Goal: Task Accomplishment & Management: Use online tool/utility

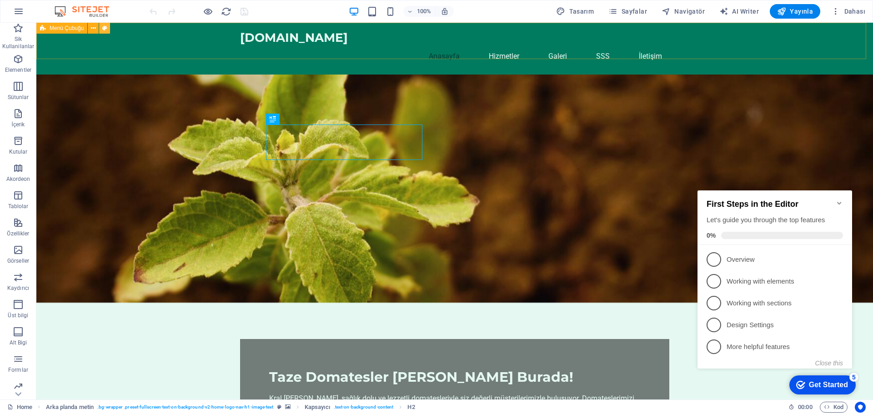
click at [103, 31] on icon at bounding box center [104, 29] width 5 height 10
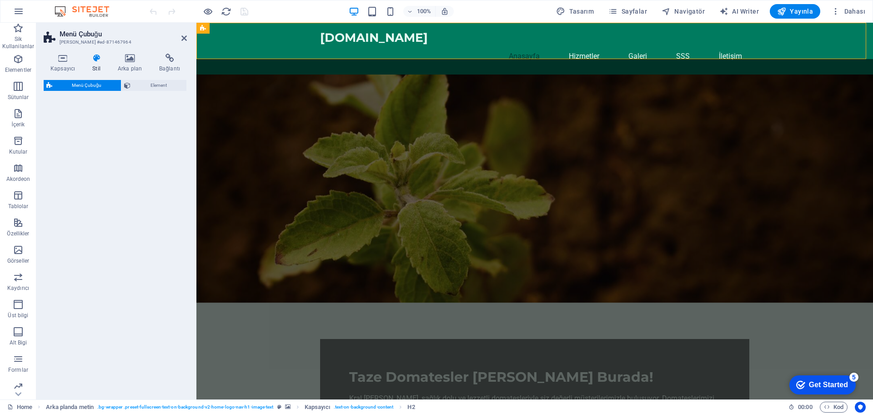
select select "rem"
select select "preset-menu-v2-home-logo-nav-h1-image-text-menu"
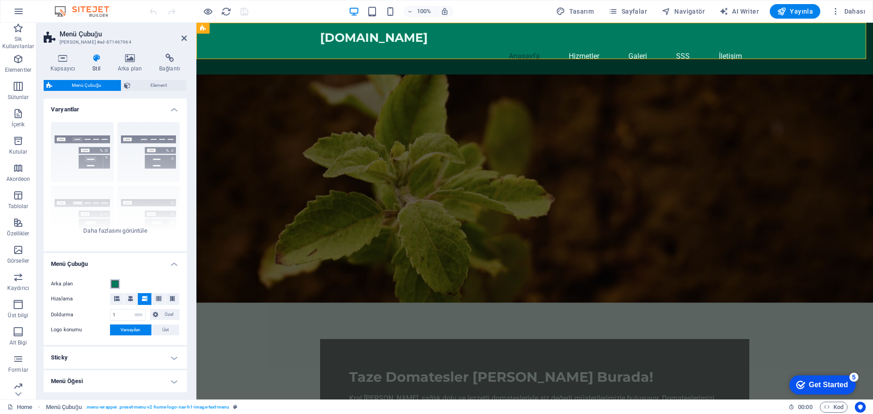
click at [117, 281] on span at bounding box center [114, 284] width 7 height 7
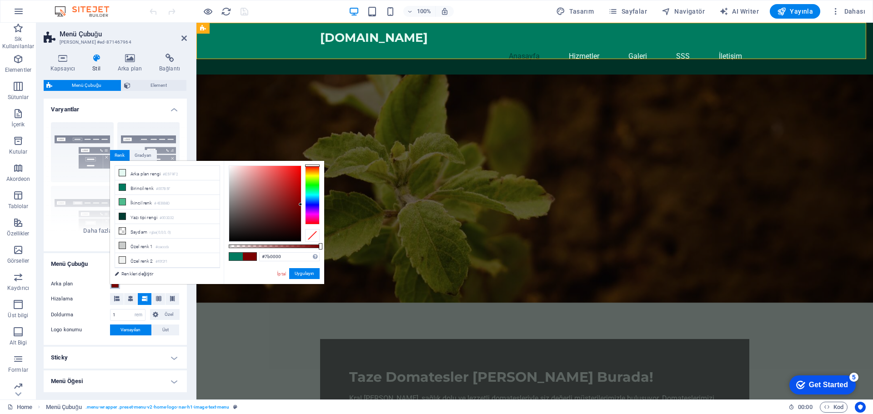
drag, startPoint x: 314, startPoint y: 195, endPoint x: 313, endPoint y: 164, distance: 31.4
click at [313, 164] on div "#7b0000 Desteklenen biçimler #0852ed rgb(8, 82, 237) rgba(8, 82, 237, %90) hsv(…" at bounding box center [274, 288] width 100 height 255
type input "#992f2f"
drag, startPoint x: 262, startPoint y: 174, endPoint x: 278, endPoint y: 196, distance: 26.6
click at [278, 196] on div at bounding box center [265, 203] width 72 height 75
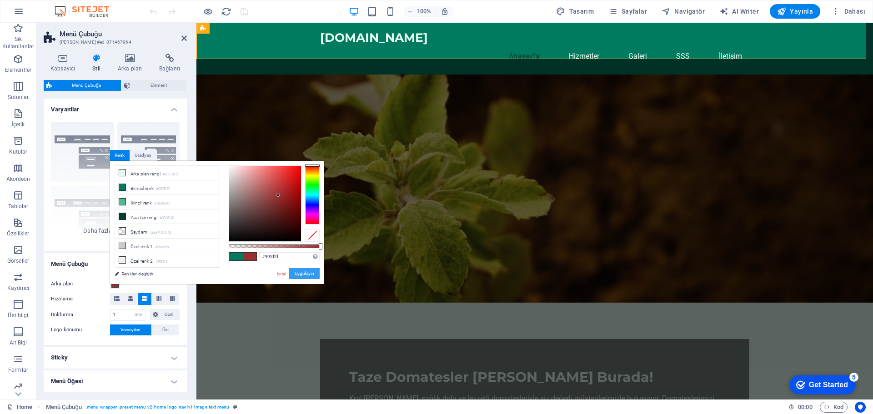
click at [307, 276] on button "Uygulayın" at bounding box center [304, 273] width 30 height 11
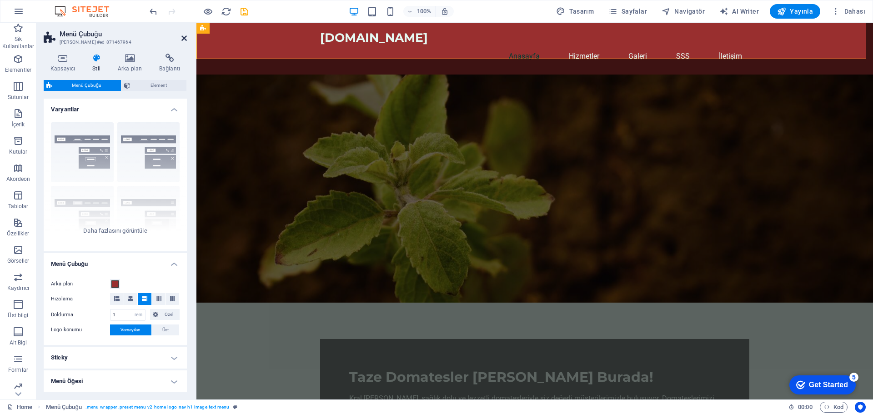
click at [182, 41] on icon at bounding box center [183, 38] width 5 height 7
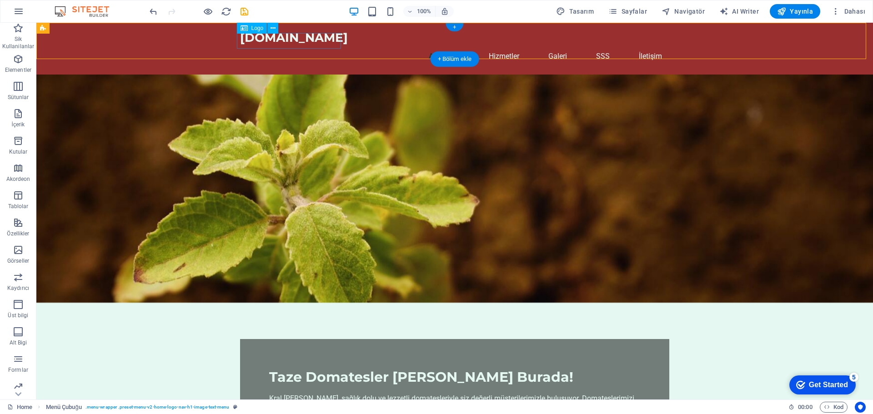
click at [324, 43] on div "[DOMAIN_NAME]" at bounding box center [454, 37] width 429 height 15
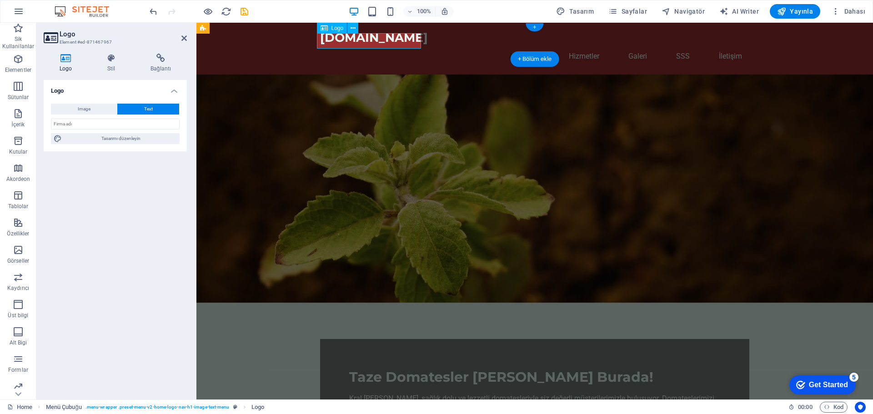
click at [360, 37] on div "[DOMAIN_NAME]" at bounding box center [534, 37] width 429 height 15
click at [402, 44] on div "[DOMAIN_NAME]" at bounding box center [534, 37] width 429 height 15
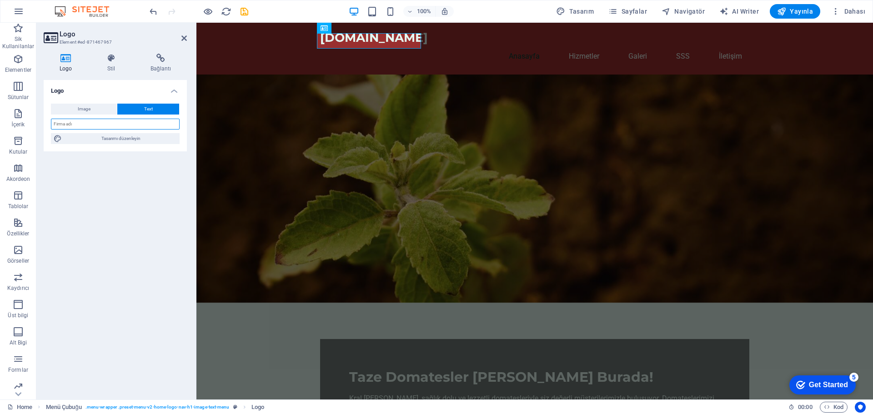
click at [108, 122] on input "text" at bounding box center [115, 124] width 129 height 11
click at [108, 122] on input "KRALDOMAES" at bounding box center [115, 124] width 129 height 11
click at [75, 122] on input "KRALDOMAETES" at bounding box center [115, 124] width 129 height 11
type input "KRALDOMATES"
click at [102, 109] on button "Image" at bounding box center [84, 109] width 66 height 11
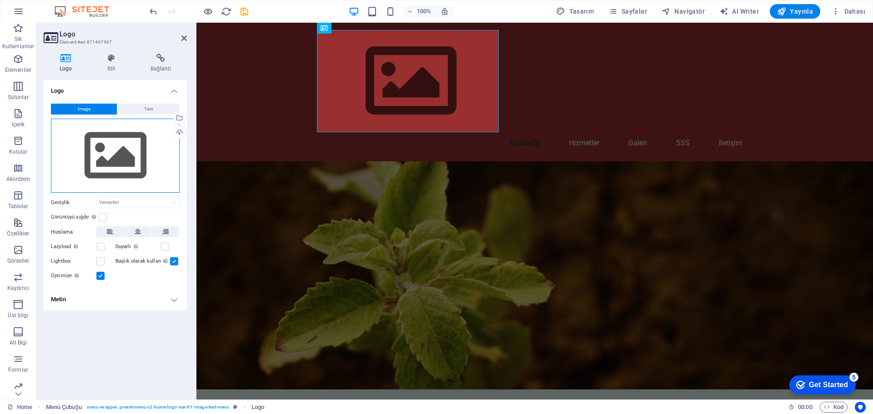
click at [107, 148] on div "Dosyaları buraya sürükleyin, dosyaları seçmek için tıklayın veya Dosyalardan ya…" at bounding box center [115, 156] width 129 height 75
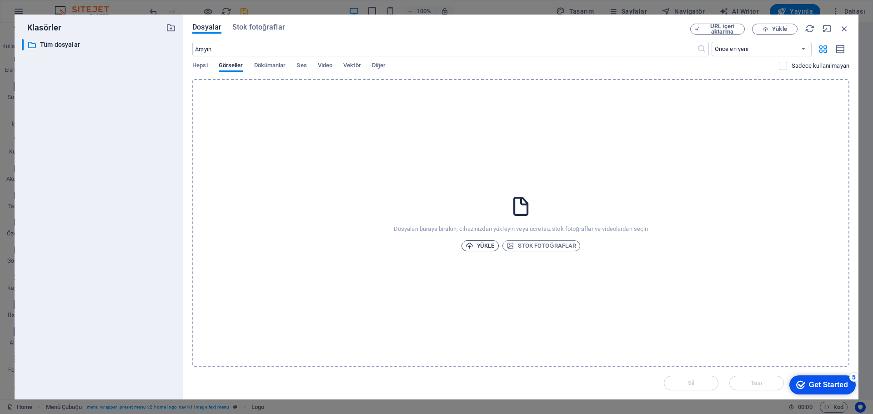
click at [490, 247] on span "Yükle" at bounding box center [480, 246] width 29 height 11
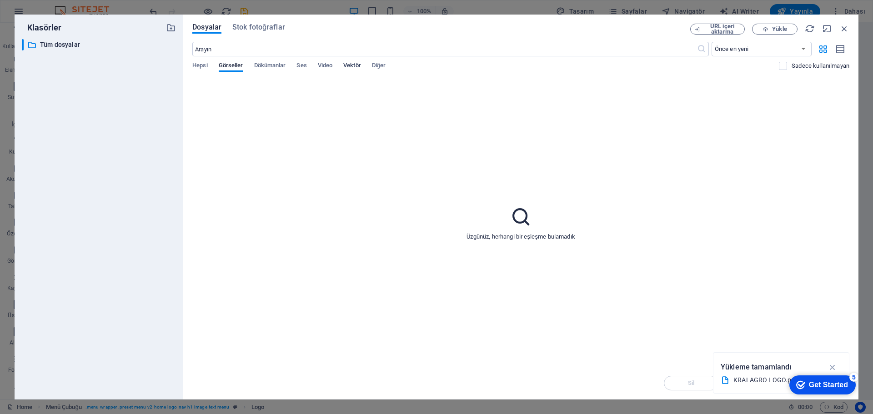
click at [361, 63] on span "Vektör" at bounding box center [352, 66] width 18 height 13
click at [209, 66] on div "Hepsi Görseller Dökümanlar Ses Video Vektör Diğer" at bounding box center [485, 70] width 587 height 17
click at [226, 65] on span "Görseller" at bounding box center [231, 66] width 25 height 13
click at [263, 23] on div "Dosyalar Stok fotoğraflar URL içeri aktarma Yükle ​ Önce en yeni Önce en eski A…" at bounding box center [520, 207] width 675 height 385
click at [209, 27] on span "Dosyalar" at bounding box center [206, 27] width 29 height 11
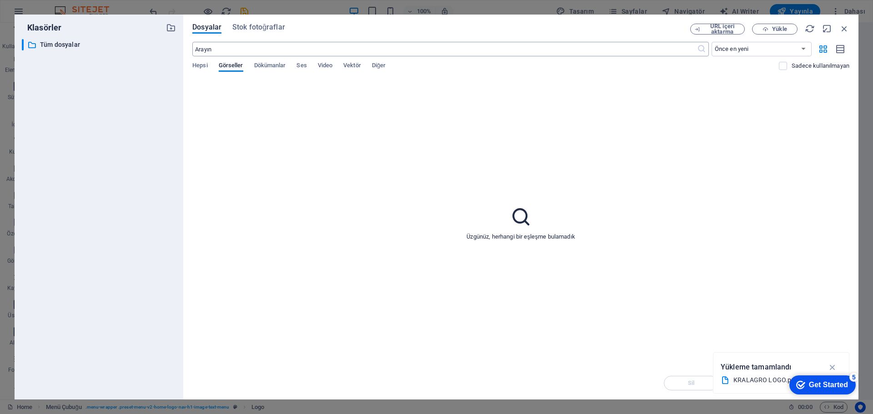
click at [214, 45] on input "text" at bounding box center [444, 49] width 504 height 15
click at [528, 181] on div "Üzgünüz, herhangi bir eşleşme bulamadık" at bounding box center [520, 223] width 657 height 288
click at [795, 29] on button "Yükle" at bounding box center [774, 29] width 45 height 11
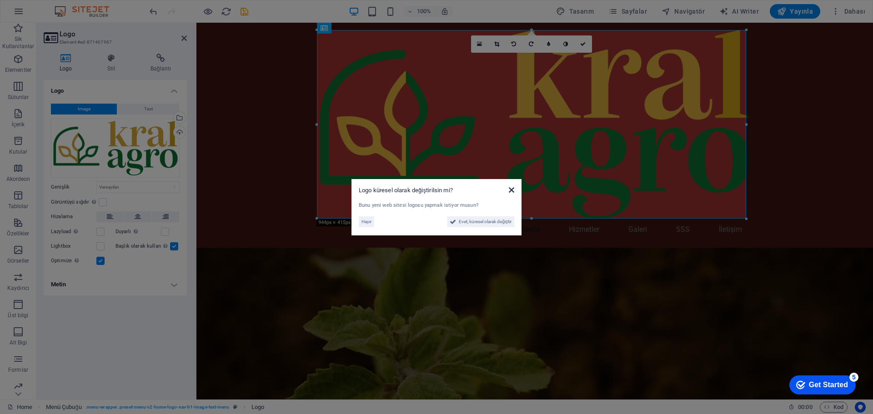
click at [511, 188] on icon at bounding box center [511, 189] width 5 height 7
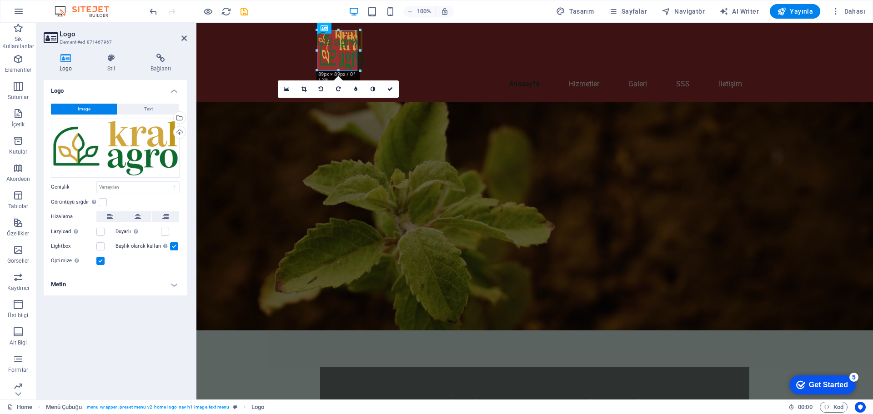
drag, startPoint x: 745, startPoint y: 29, endPoint x: 166, endPoint y: 154, distance: 593.1
type input "95"
select select "px"
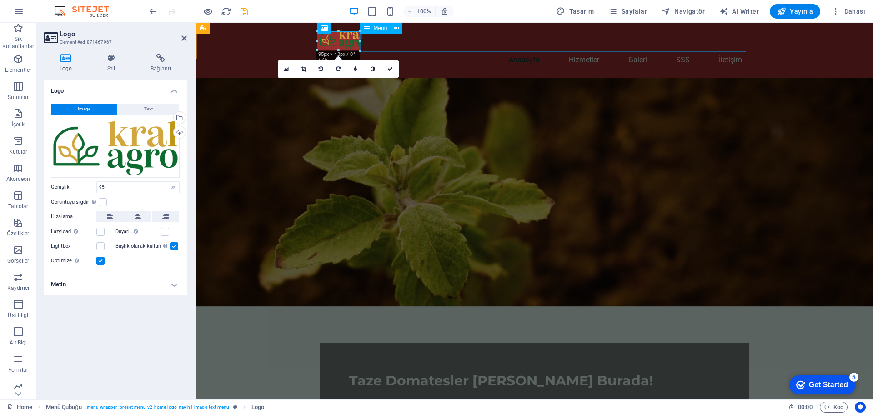
click at [439, 49] on nav "Anasayfa Hizmetler Galeri SSS İletişim" at bounding box center [534, 60] width 429 height 22
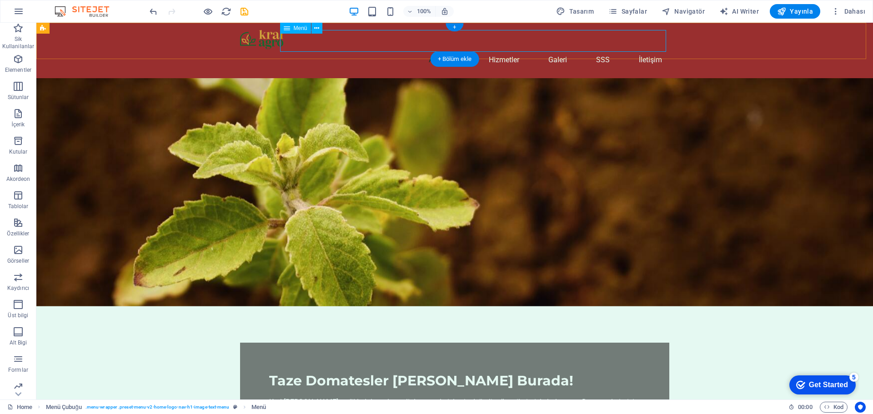
click at [505, 49] on nav "Anasayfa Hizmetler Galeri SSS İletişim" at bounding box center [454, 60] width 429 height 22
click at [447, 49] on nav "Anasayfa Hizmetler Galeri SSS İletişim" at bounding box center [454, 60] width 429 height 22
click at [499, 49] on nav "Anasayfa Hizmetler Galeri SSS İletişim" at bounding box center [454, 60] width 429 height 22
click at [517, 49] on nav "Anasayfa Hizmetler Galeri SSS İletişim" at bounding box center [454, 60] width 429 height 22
drag, startPoint x: 517, startPoint y: 41, endPoint x: 339, endPoint y: 37, distance: 177.8
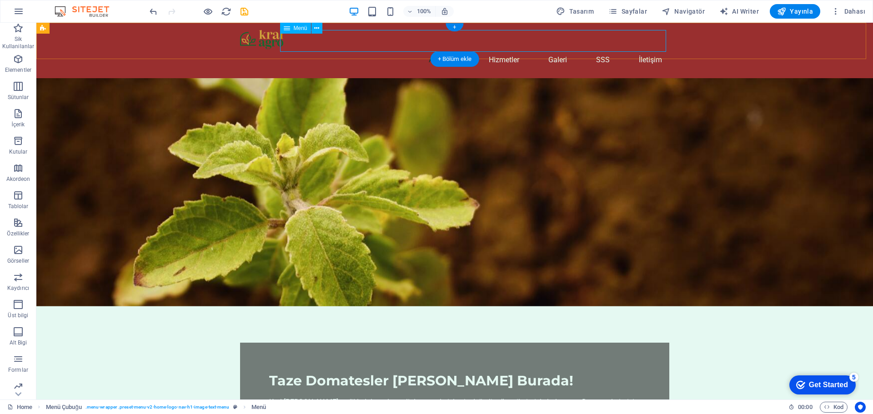
click at [517, 49] on nav "Anasayfa Hizmetler Galeri SSS İletişim" at bounding box center [454, 60] width 429 height 22
select select
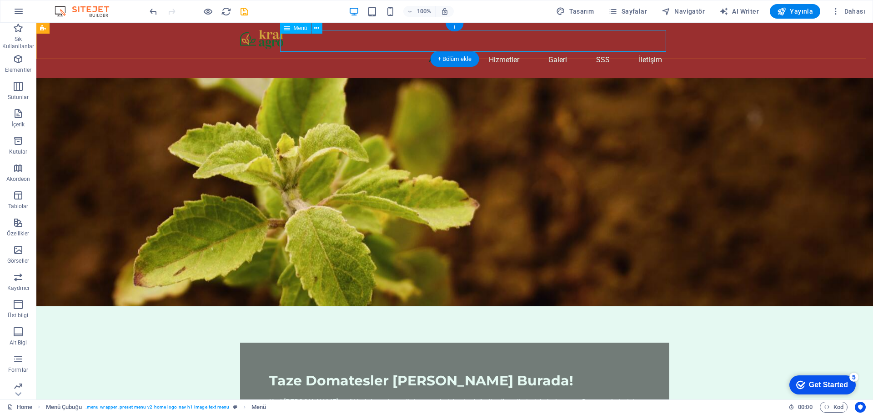
select select
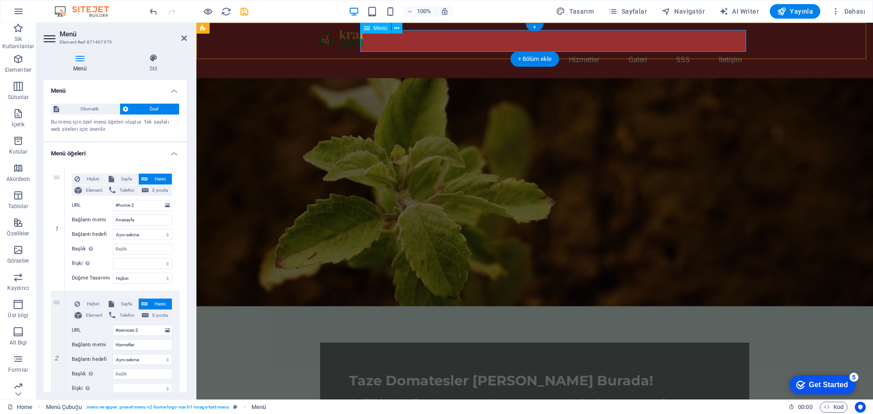
click at [585, 49] on nav "Anasayfa Hizmetler Galeri SSS İletişim" at bounding box center [534, 60] width 429 height 22
click at [527, 49] on nav "Anasayfa Hizmetler Galeri SSS İletişim" at bounding box center [534, 60] width 429 height 22
click at [517, 49] on nav "Anasayfa Hizmetler Galeri SSS İletişim" at bounding box center [534, 60] width 429 height 22
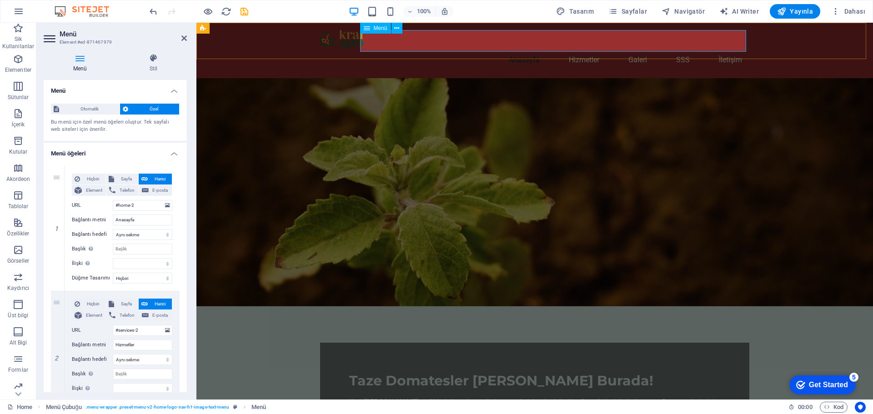
click at [517, 49] on nav "Anasayfa Hizmetler Galeri SSS İletişim" at bounding box center [534, 60] width 429 height 22
click at [161, 60] on icon at bounding box center [153, 58] width 67 height 9
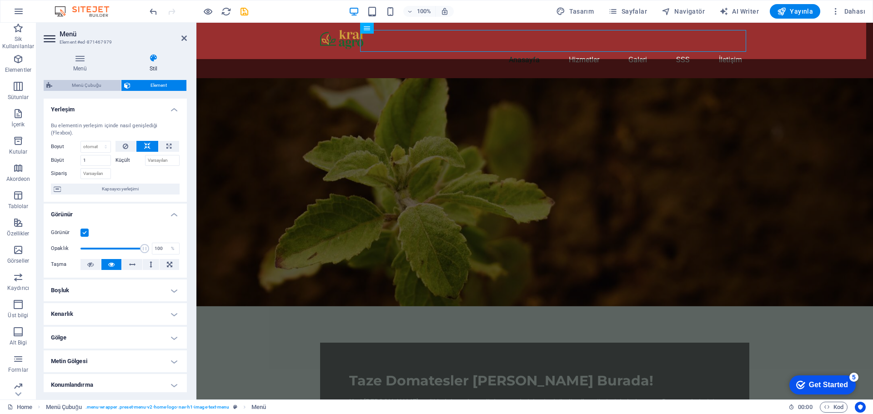
click at [112, 87] on span "Menü Çubuğu" at bounding box center [86, 85] width 63 height 11
select select "rem"
select select "preset-menu-v2-home-logo-nav-h1-image-text-menu"
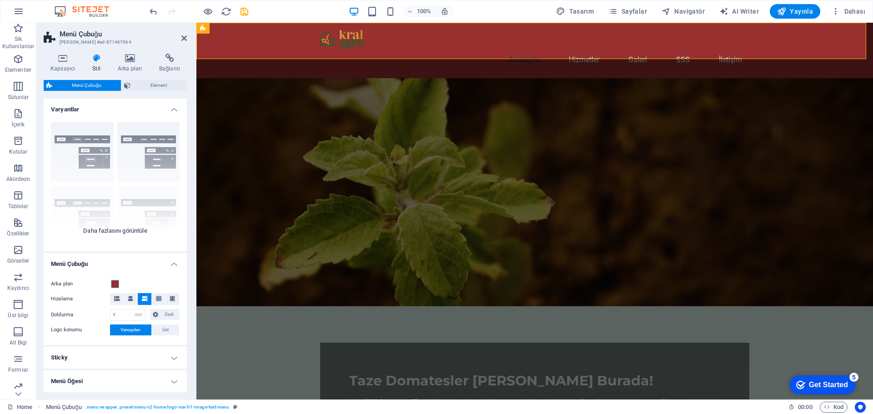
click at [135, 226] on div "Kenarlık Ortalandı Varsayılan Sabit Loki Tetikleyici Geniş XXL" at bounding box center [115, 183] width 143 height 136
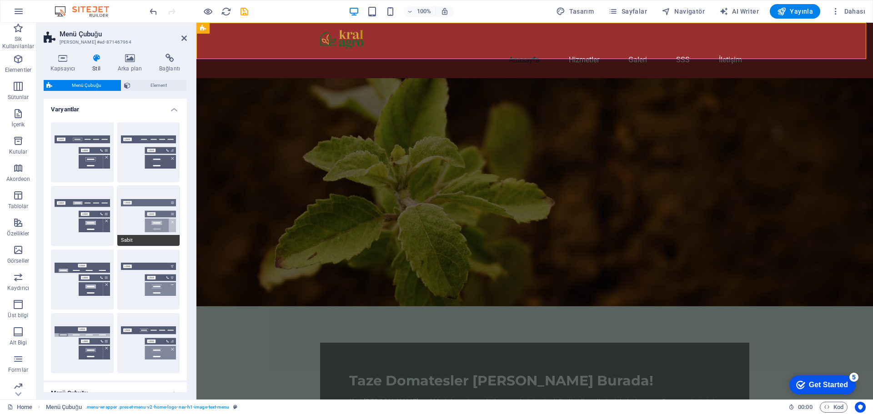
click at [150, 214] on button "Sabit" at bounding box center [148, 216] width 63 height 60
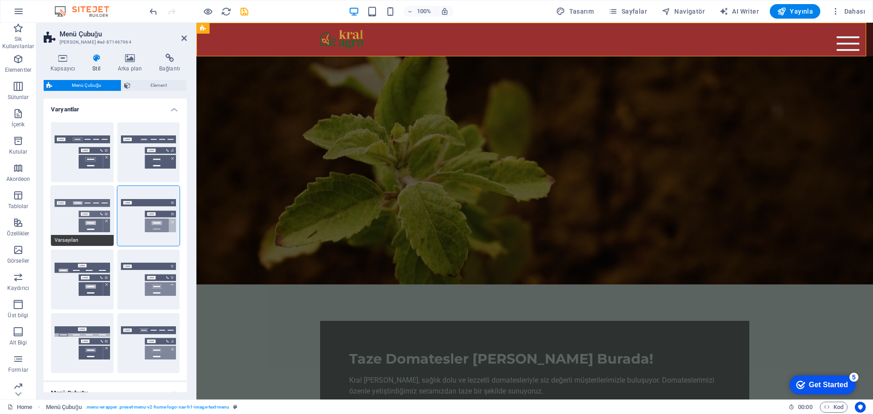
click at [77, 215] on button "Varsayılan" at bounding box center [82, 216] width 63 height 60
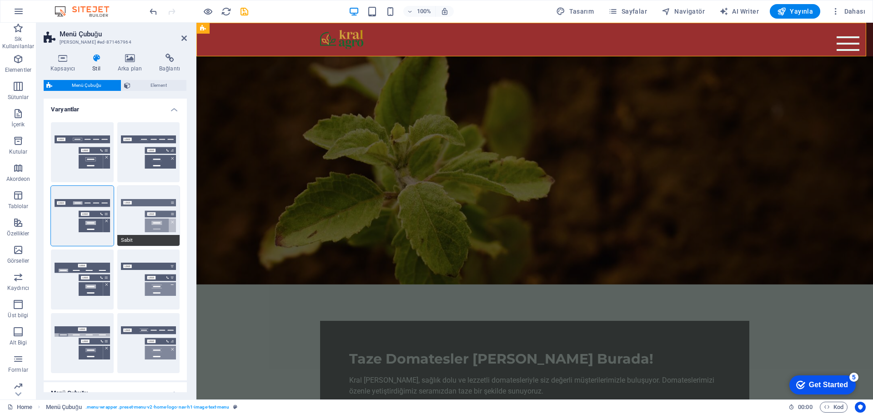
click at [142, 210] on button "Sabit" at bounding box center [148, 216] width 63 height 60
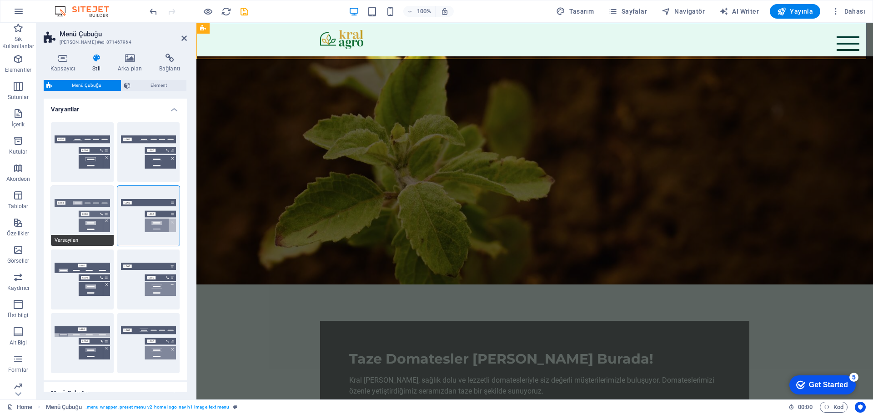
click at [88, 213] on button "Varsayılan" at bounding box center [82, 216] width 63 height 60
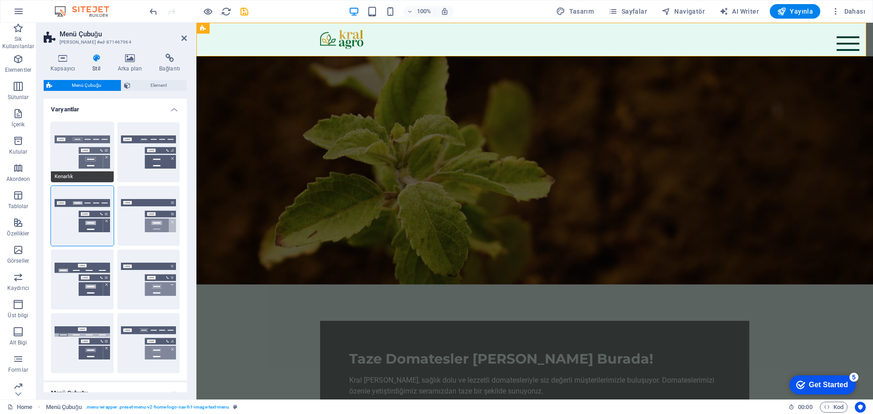
click at [90, 159] on button "Kenarlık" at bounding box center [82, 152] width 63 height 60
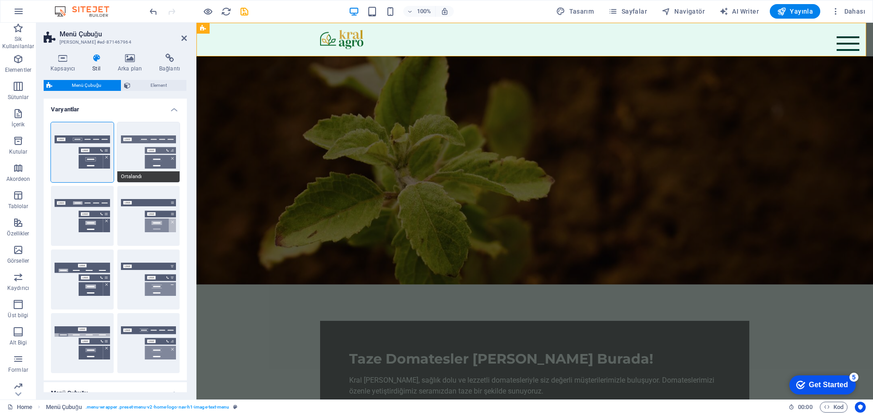
click at [152, 156] on button "Ortalandı" at bounding box center [148, 152] width 63 height 60
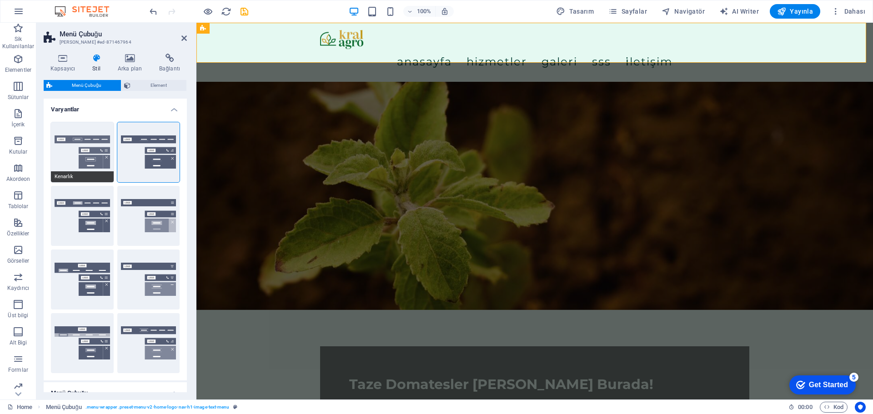
click at [100, 153] on button "Kenarlık" at bounding box center [82, 152] width 63 height 60
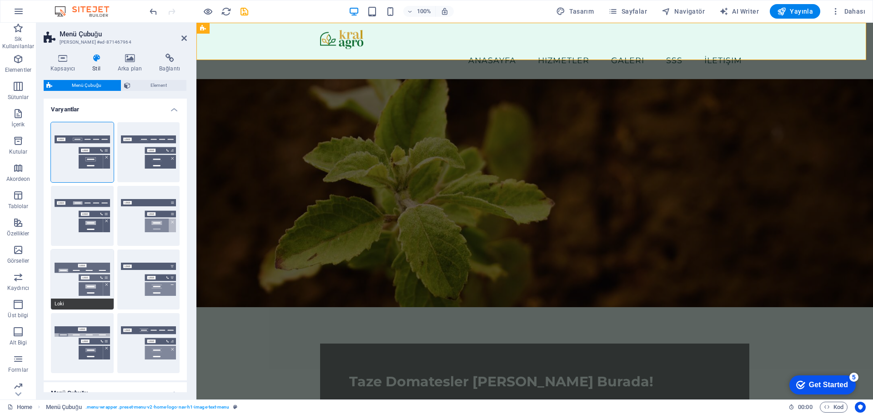
click at [88, 278] on button "Loki" at bounding box center [82, 280] width 63 height 60
type input "0"
select select "DISABLED_OPTION_VALUE"
type input "2"
type input "1"
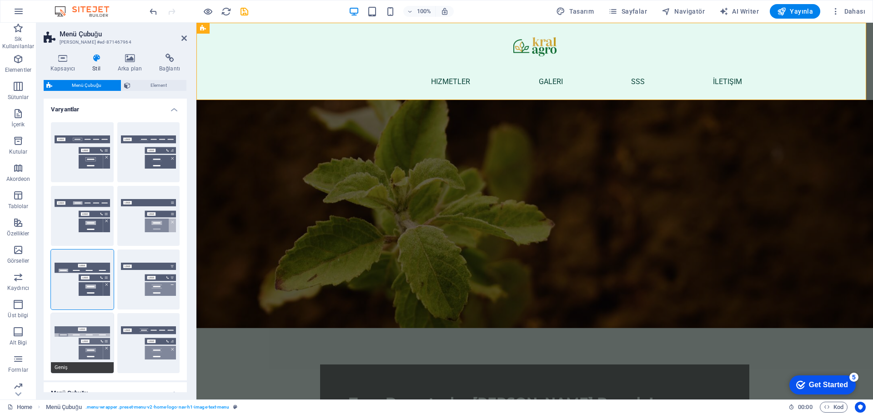
click at [80, 335] on button "Geniş" at bounding box center [82, 343] width 63 height 60
type input "0"
type input "2"
select select "rem"
type input "2"
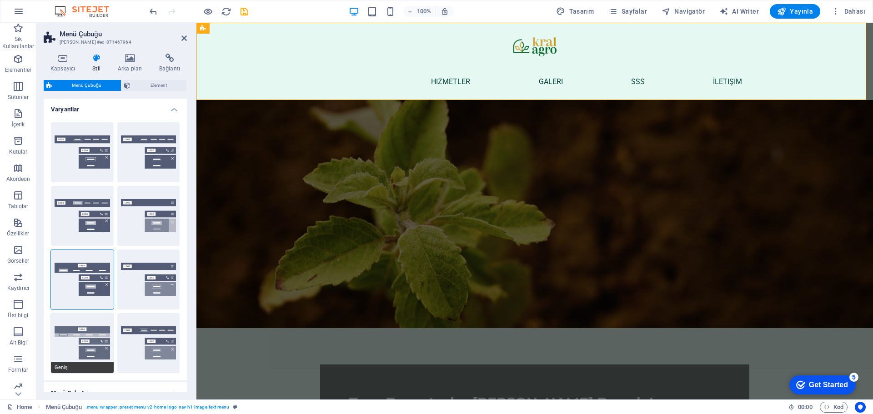
type input "2"
type input "0"
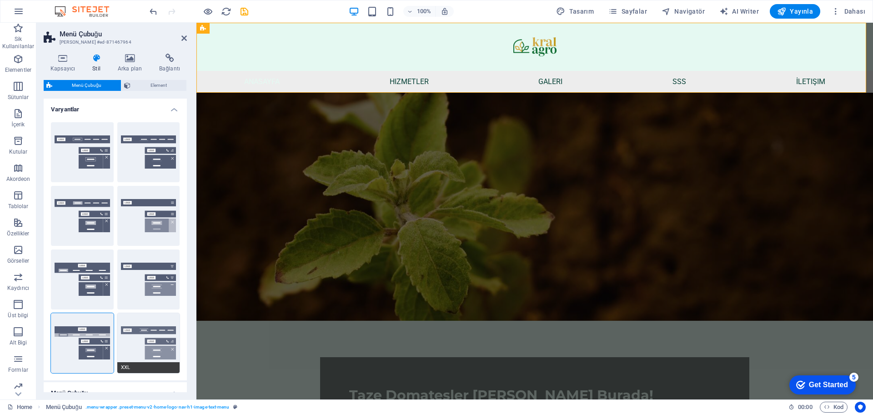
click at [156, 337] on button "XXL" at bounding box center [148, 343] width 63 height 60
type input "1"
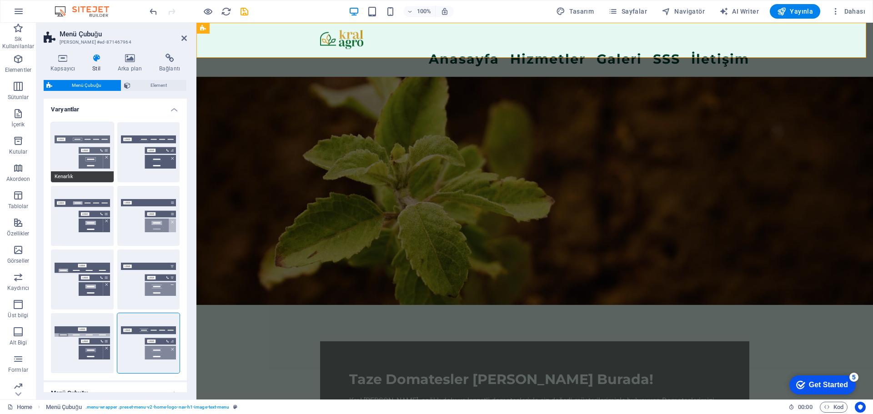
click at [88, 140] on button "Kenarlık" at bounding box center [82, 152] width 63 height 60
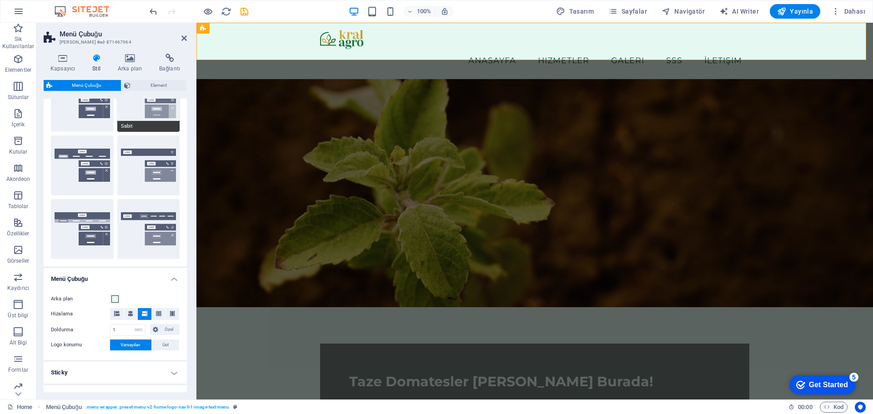
scroll to position [136, 0]
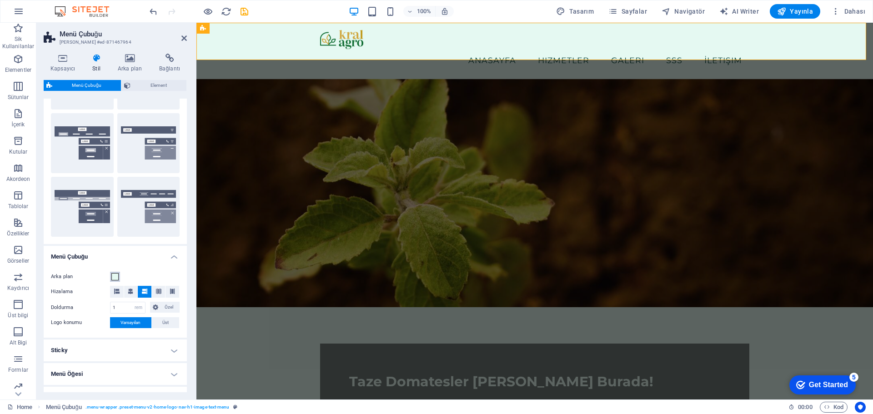
click at [116, 278] on span at bounding box center [114, 276] width 7 height 7
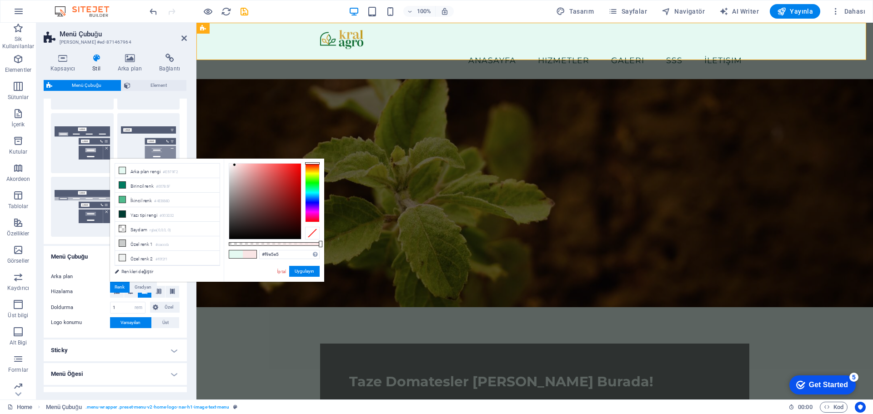
drag, startPoint x: 314, startPoint y: 185, endPoint x: 119, endPoint y: 134, distance: 201.6
click at [316, 157] on body "kraldomates.site Home Sik Kullanilanlar Elementler Sütunlar İçerik Kutular Akor…" at bounding box center [436, 207] width 873 height 414
type input "#802121"
drag, startPoint x: 267, startPoint y: 176, endPoint x: 282, endPoint y: 201, distance: 28.6
click at [282, 201] on div at bounding box center [265, 201] width 72 height 75
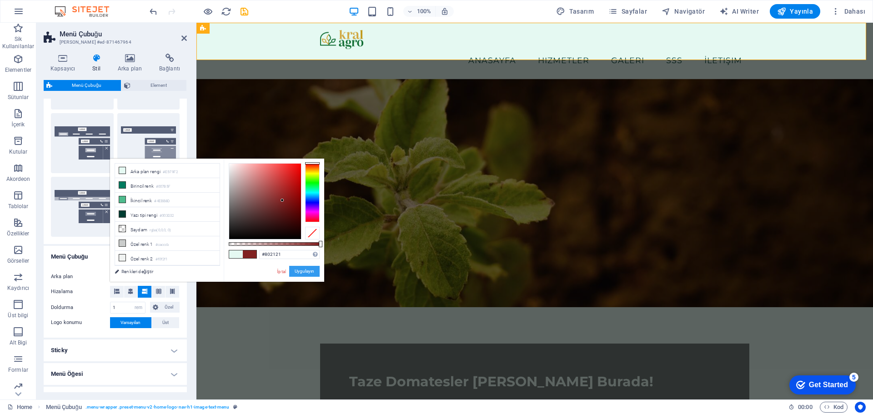
click at [298, 270] on button "Uygulayın" at bounding box center [304, 271] width 30 height 11
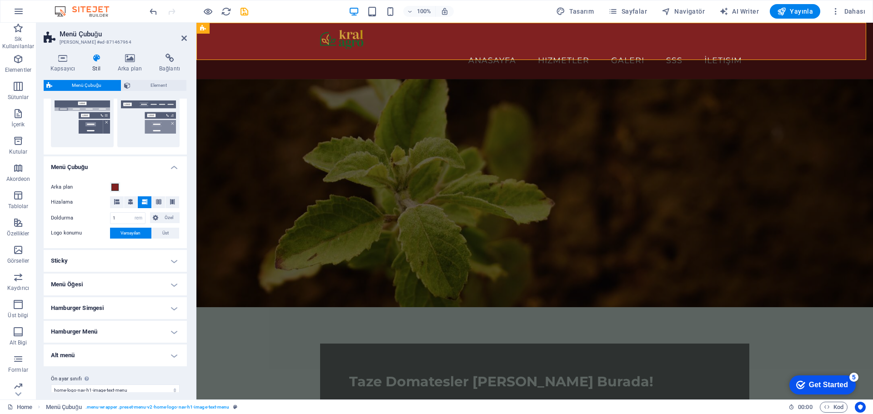
scroll to position [227, 0]
click at [141, 257] on h4 "Sticky" at bounding box center [115, 260] width 143 height 22
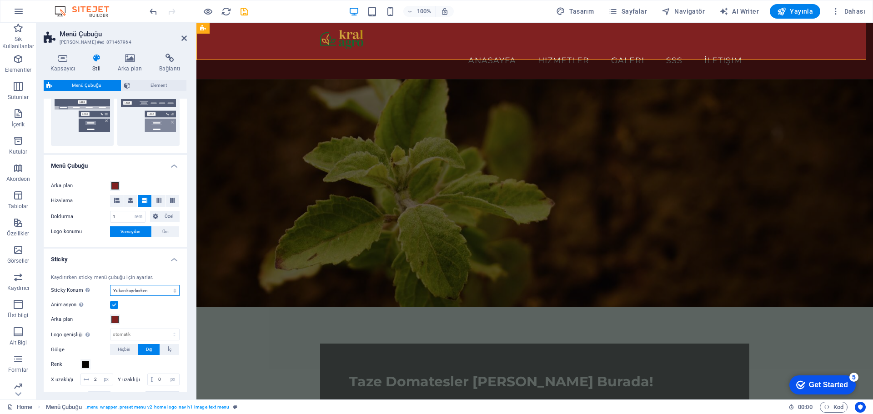
click at [144, 290] on select "Kapalı Hızlı Menüden sonra Banner'dan sonra Yukarı kaydırırken" at bounding box center [145, 290] width 70 height 11
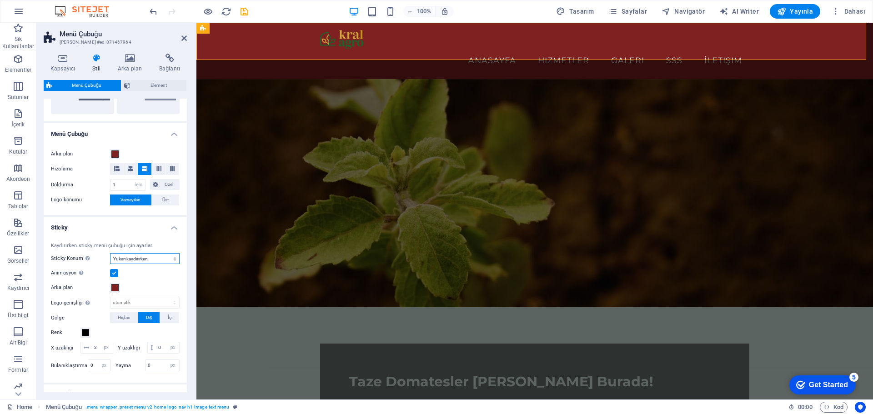
scroll to position [273, 0]
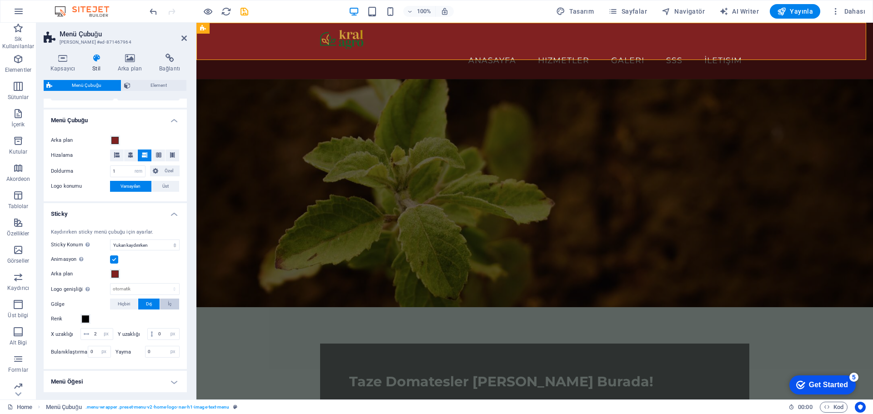
click at [168, 302] on span "İç" at bounding box center [170, 304] width 4 height 11
click at [156, 305] on button "Dış" at bounding box center [149, 304] width 22 height 11
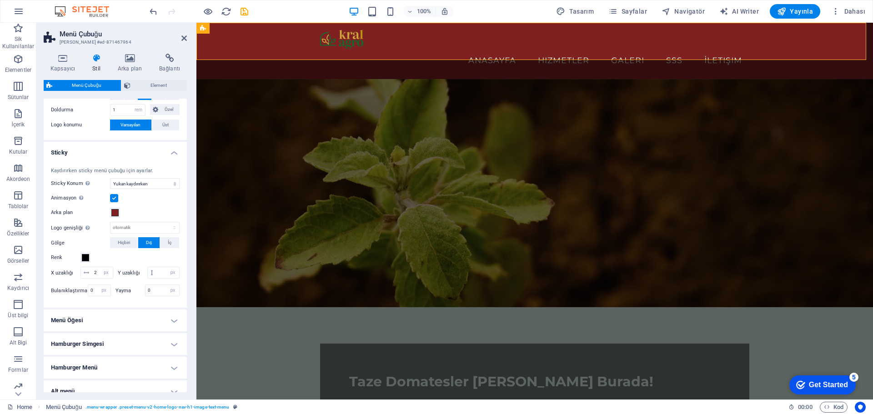
scroll to position [364, 0]
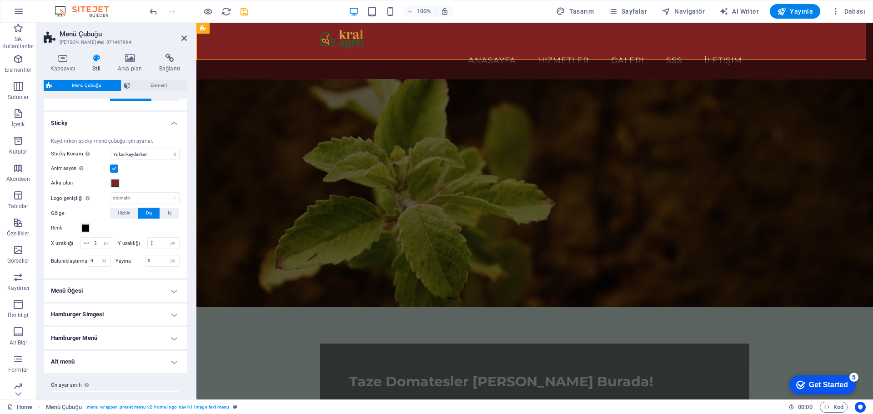
click at [133, 297] on h4 "Menü Öğesi" at bounding box center [115, 291] width 143 height 22
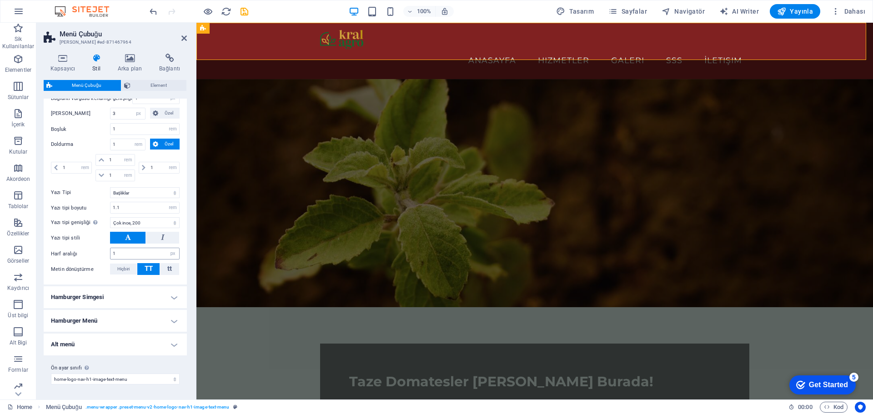
scroll to position [705, 0]
click at [151, 302] on h4 "Hamburger Simgesi" at bounding box center [115, 297] width 143 height 22
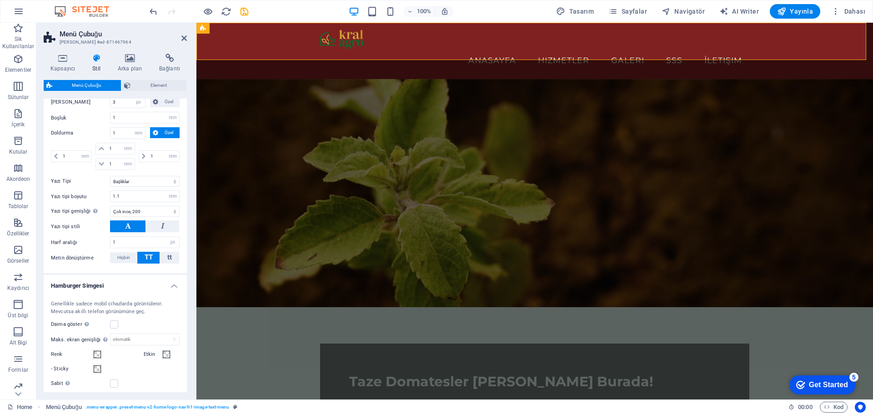
click at [148, 291] on h4 "Hamburger Simgesi" at bounding box center [115, 283] width 143 height 16
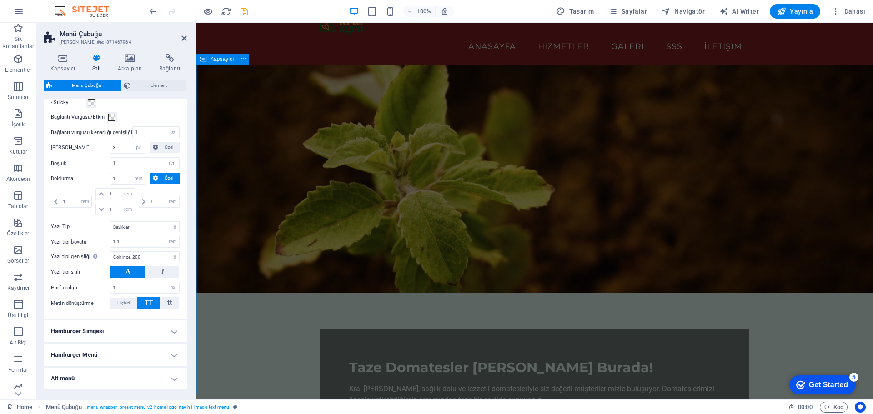
scroll to position [0, 0]
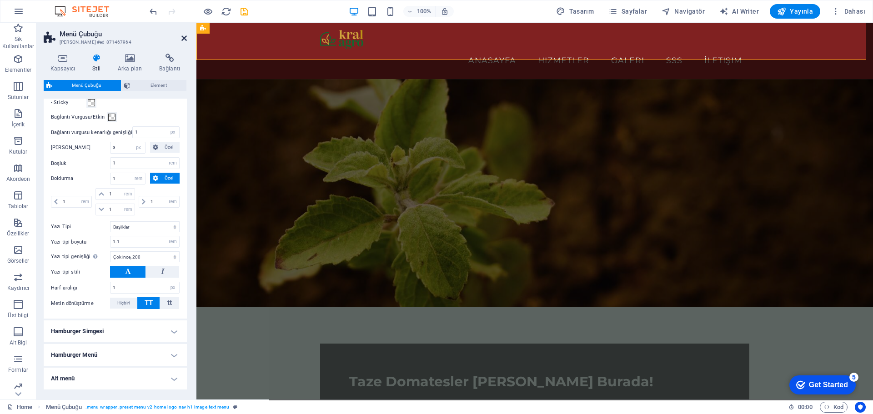
click at [185, 37] on icon at bounding box center [183, 38] width 5 height 7
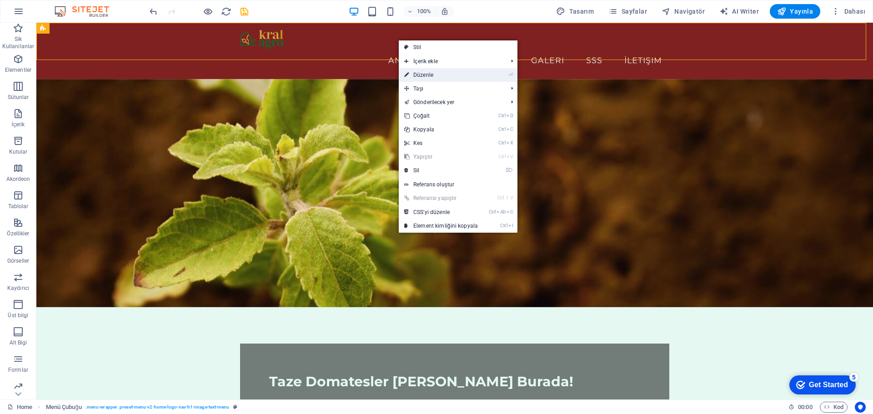
click at [447, 74] on link "⏎ Düzenle" at bounding box center [441, 75] width 85 height 14
select select "rem"
select select "sticky_reverse"
select select "px"
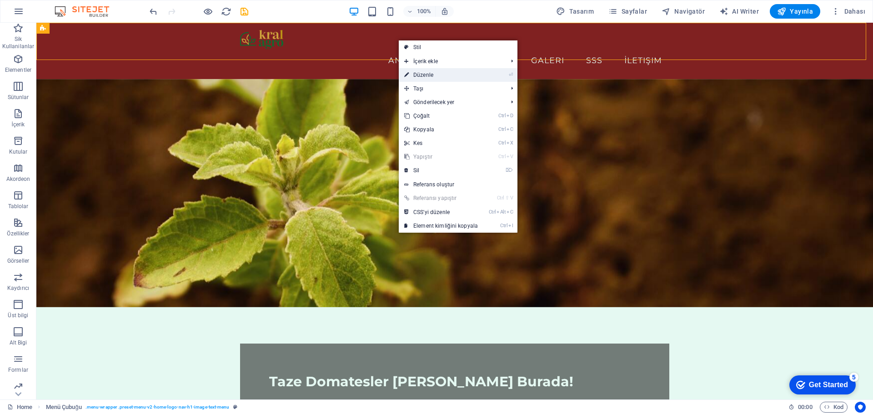
select select "px"
select select "hover_border"
select select "px"
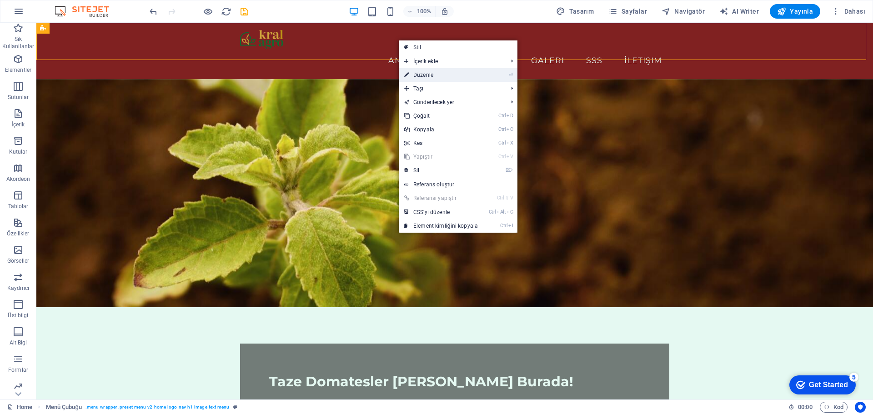
select select "rem"
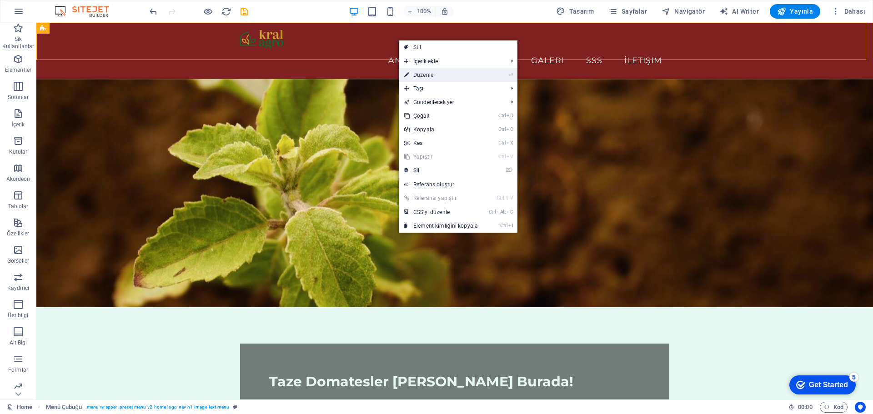
select select "rem"
select select "link-special-font"
select select "rem"
select select "200"
select select "px"
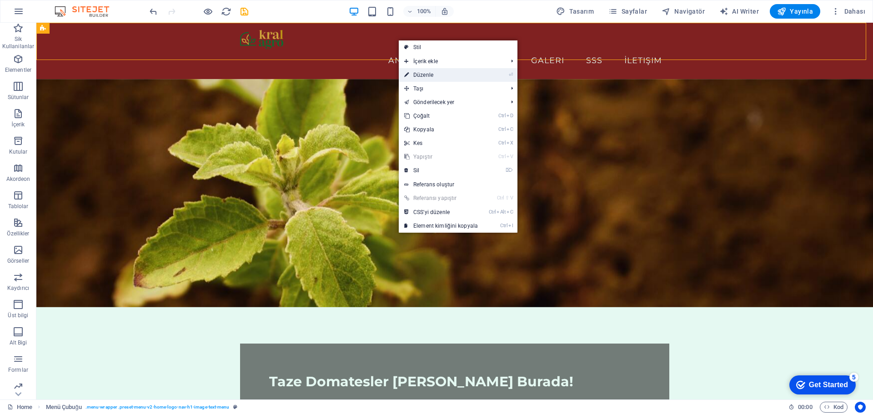
select select "preset-menu-v2-home-logo-nav-h1-image-text-menu"
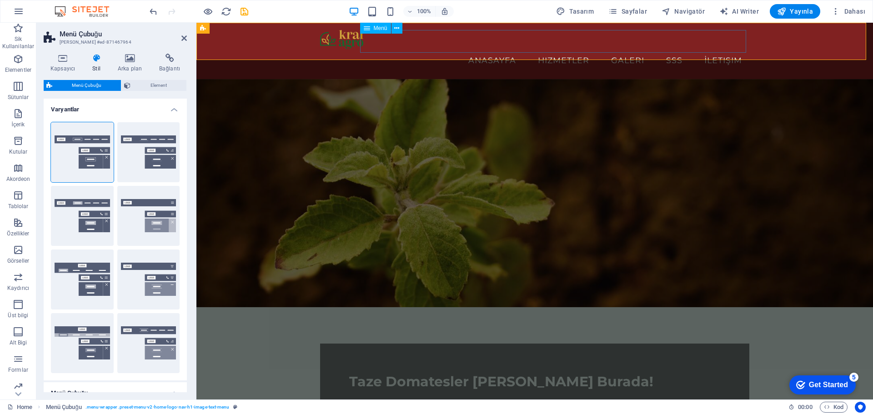
click at [548, 49] on nav "Anasayfa Hizmetler Galeri SSS İletişim" at bounding box center [534, 60] width 429 height 23
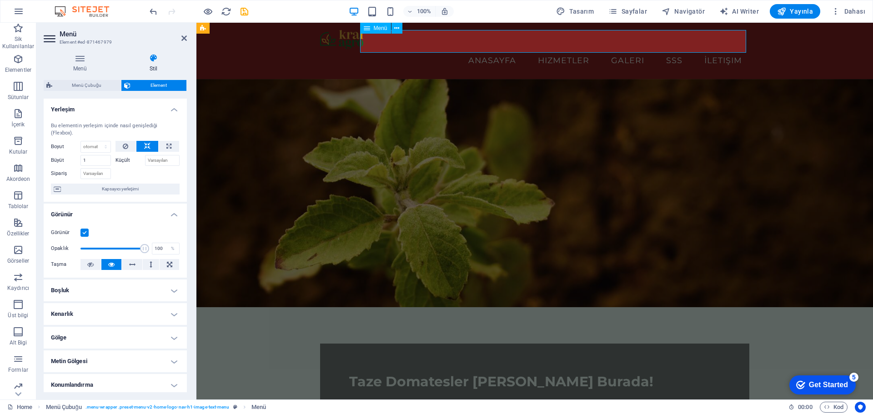
click at [562, 49] on nav "Anasayfa Hizmetler Galeri SSS İletişim" at bounding box center [534, 60] width 429 height 23
click at [565, 49] on nav "Anasayfa Hizmetler Galeri SSS İletişim" at bounding box center [534, 60] width 429 height 23
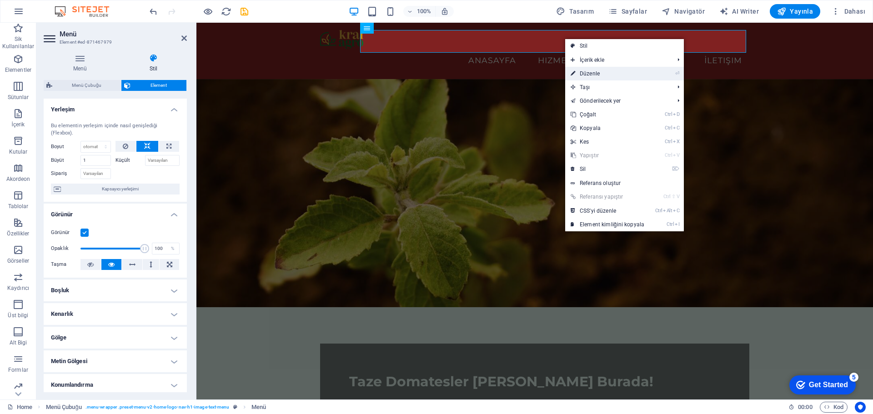
click at [593, 69] on link "⏎ Düzenle" at bounding box center [607, 74] width 85 height 14
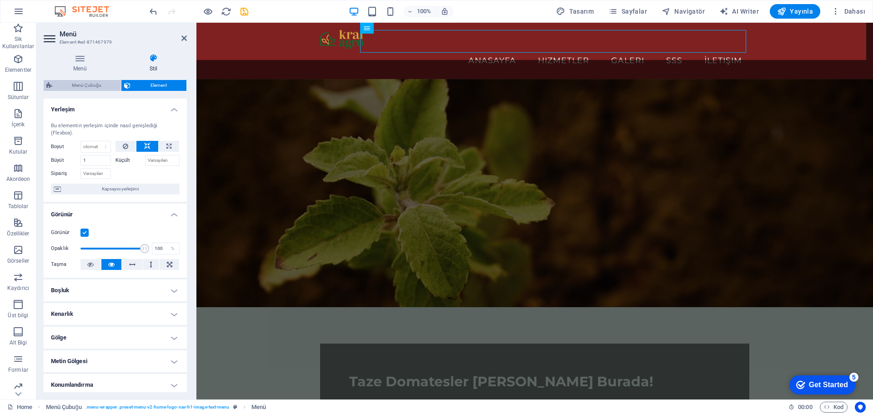
click at [113, 85] on span "Menü Çubuğu" at bounding box center [86, 85] width 63 height 11
select select "rem"
select select "sticky_reverse"
select select "px"
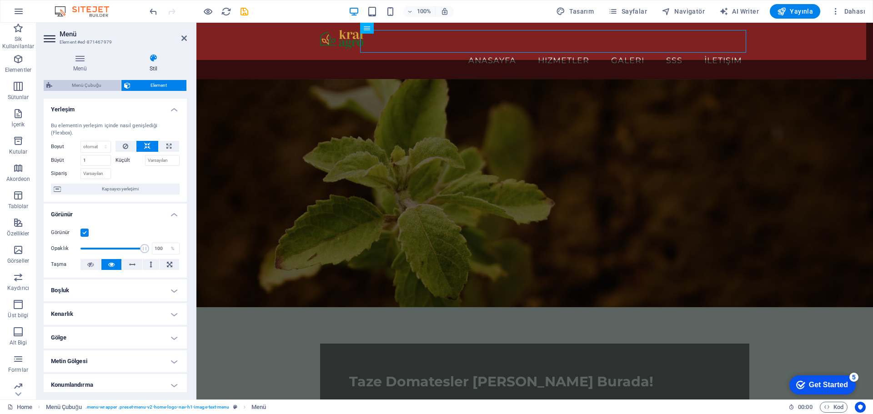
select select "px"
select select "hover_border"
select select "px"
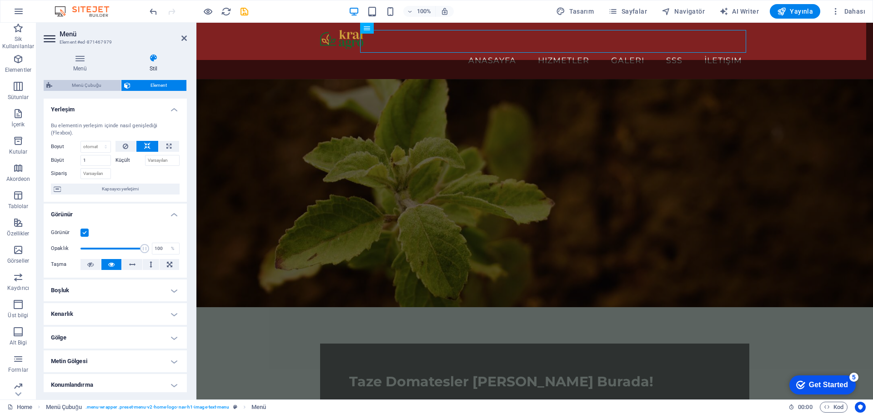
select select "rem"
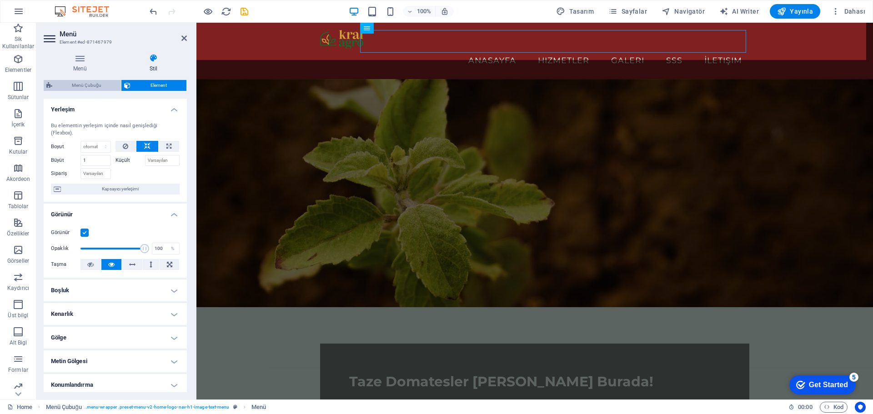
select select "rem"
select select "link-special-font"
select select "rem"
select select "200"
select select "px"
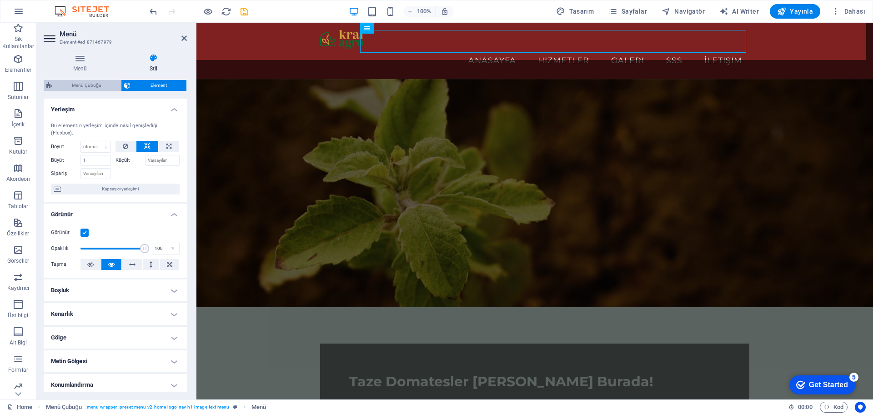
select select "preset-menu-v2-home-logo-nav-h1-image-text-menu"
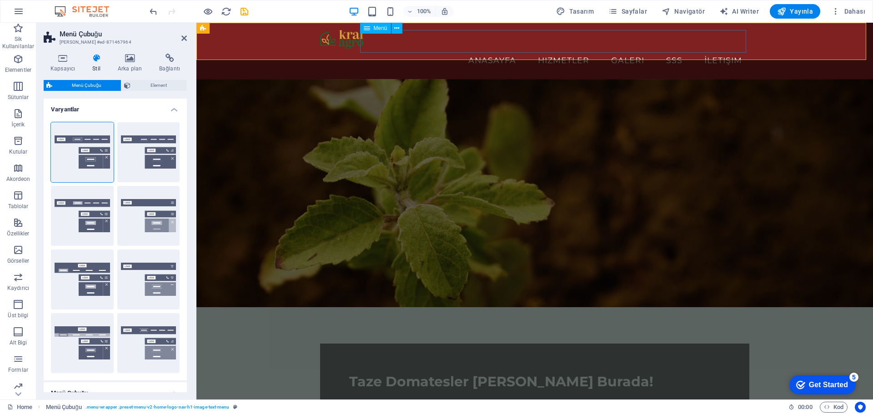
click at [562, 49] on nav "Anasayfa Hizmetler Galeri SSS İletişim" at bounding box center [534, 60] width 429 height 23
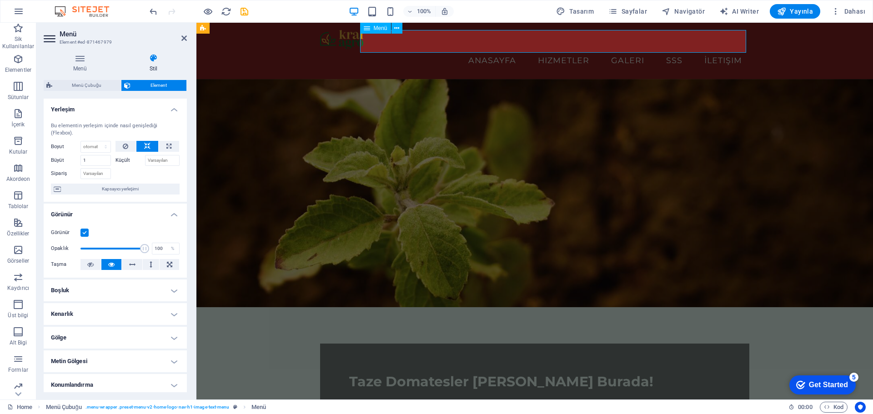
click at [562, 49] on nav "Anasayfa Hizmetler Galeri SSS İletişim" at bounding box center [534, 60] width 429 height 23
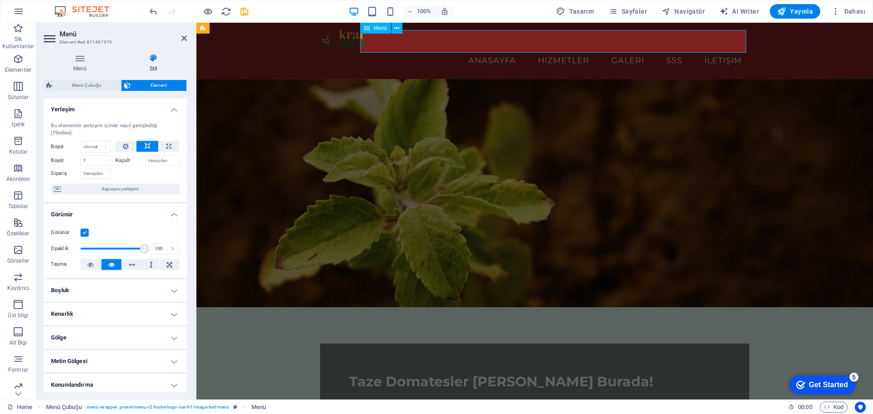
click at [562, 49] on nav "Anasayfa Hizmetler Galeri SSS İletişim" at bounding box center [534, 60] width 429 height 23
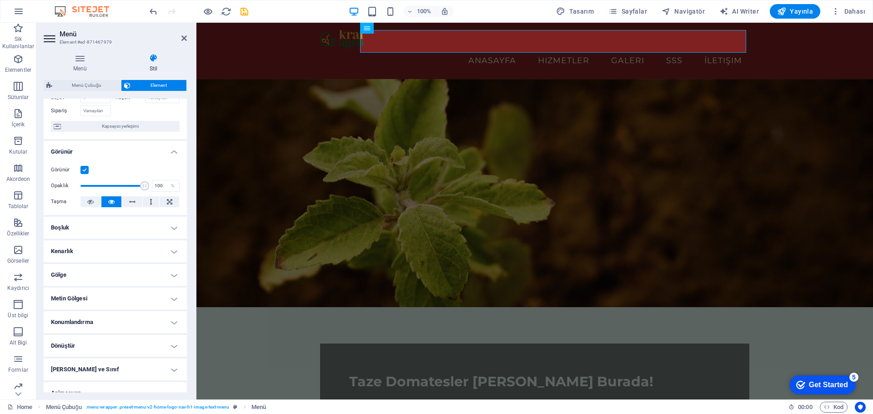
scroll to position [98, 0]
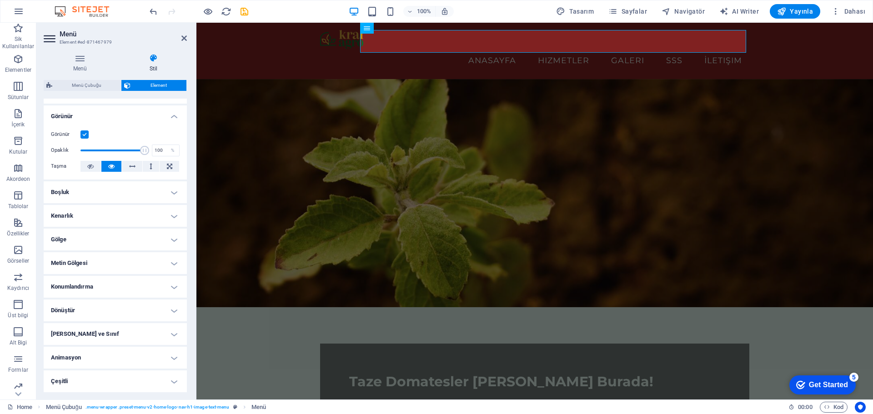
click at [117, 262] on h4 "Metin Gölgesi" at bounding box center [115, 263] width 143 height 22
click at [117, 262] on h4 "Metin Gölgesi" at bounding box center [115, 260] width 143 height 16
click at [118, 262] on h4 "Metin Gölgesi" at bounding box center [115, 263] width 143 height 22
click at [154, 284] on button "Dış" at bounding box center [161, 281] width 36 height 11
type input "2"
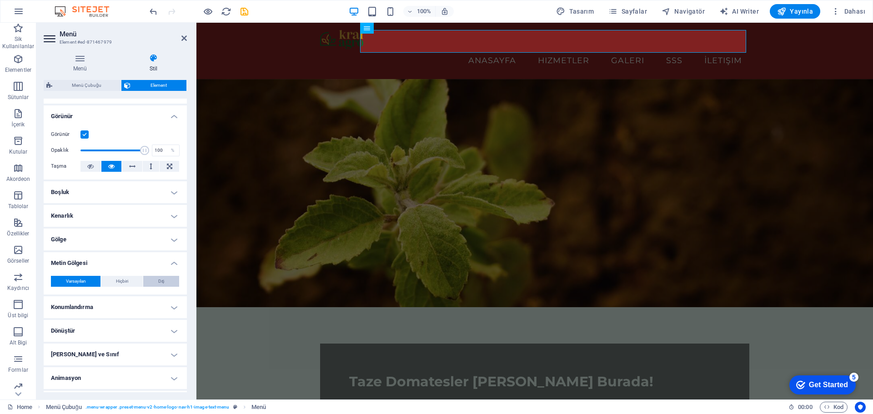
type input "2"
type input "4"
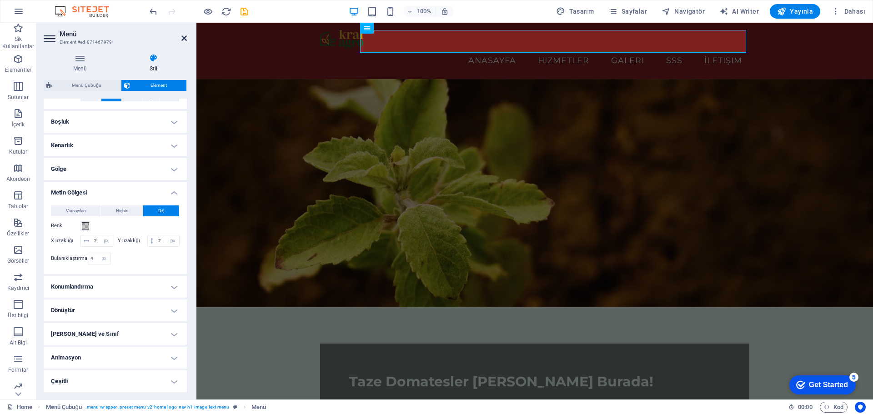
click at [186, 41] on icon at bounding box center [183, 38] width 5 height 7
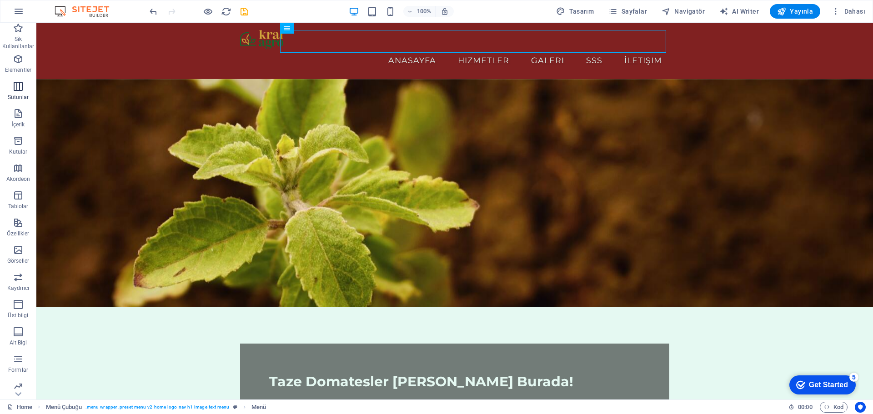
click at [21, 90] on icon "button" at bounding box center [18, 86] width 11 height 11
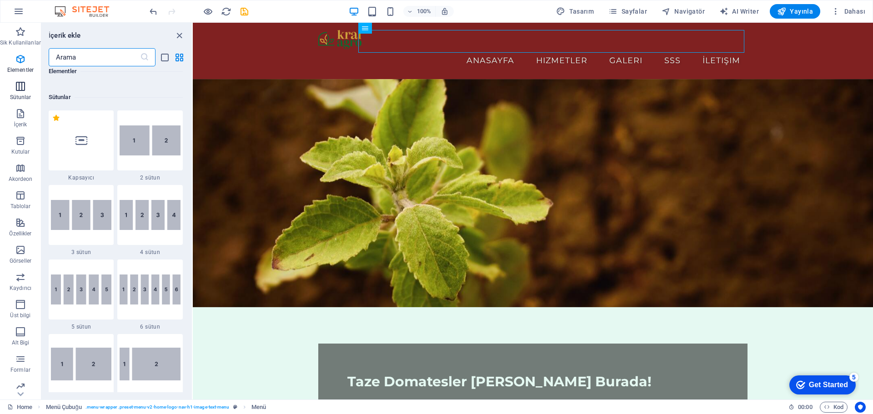
scroll to position [450, 0]
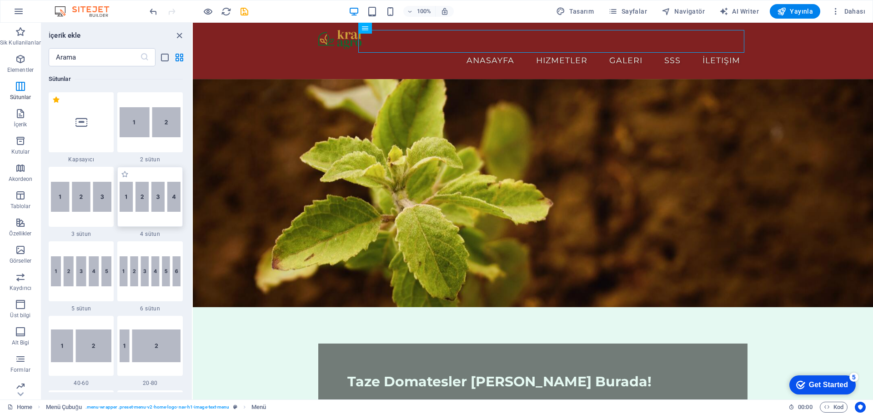
click at [166, 188] on img at bounding box center [150, 197] width 61 height 30
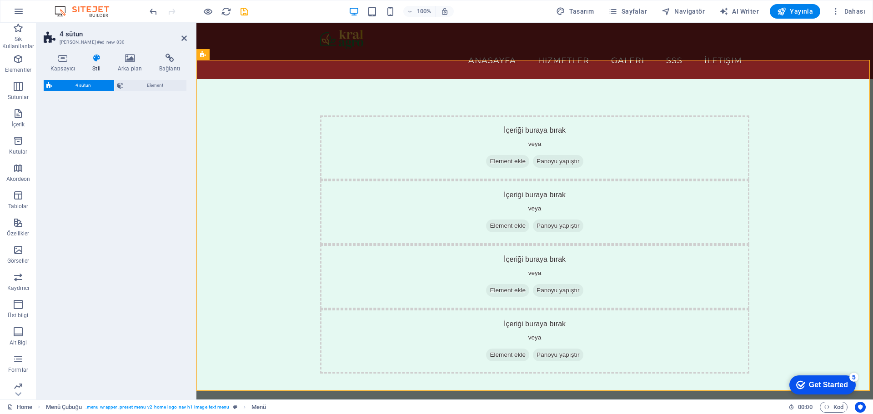
select select "rem"
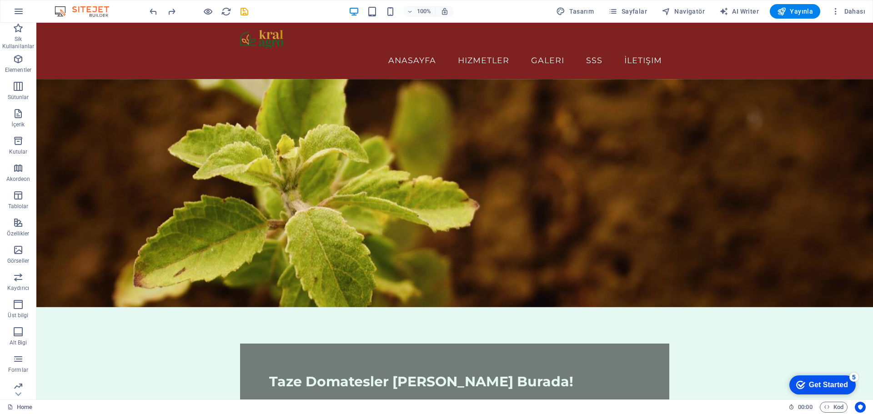
click at [809, 387] on div "Get Started" at bounding box center [828, 385] width 39 height 8
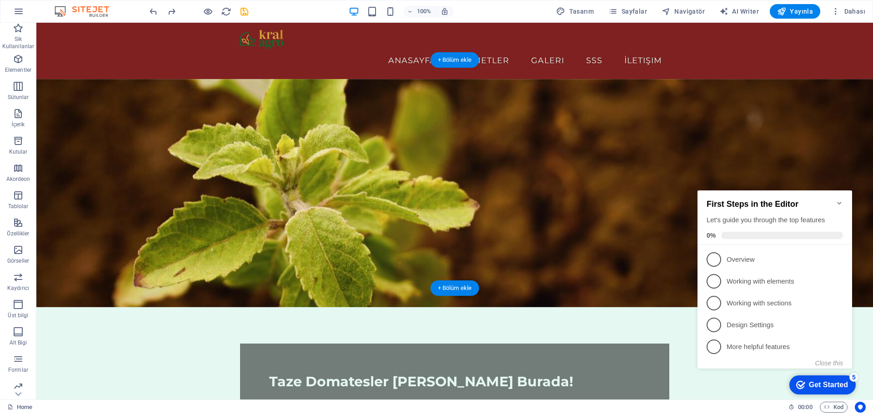
click at [569, 154] on figure at bounding box center [454, 193] width 837 height 228
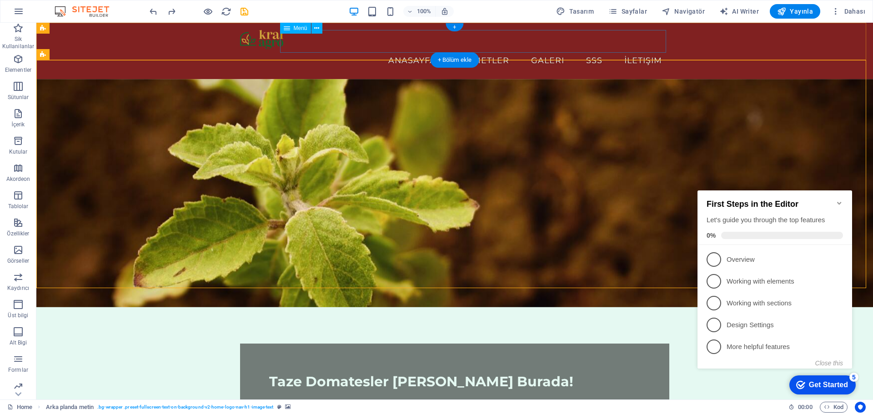
click at [598, 49] on nav "Anasayfa Hizmetler Galeri SSS İletişim" at bounding box center [454, 60] width 429 height 23
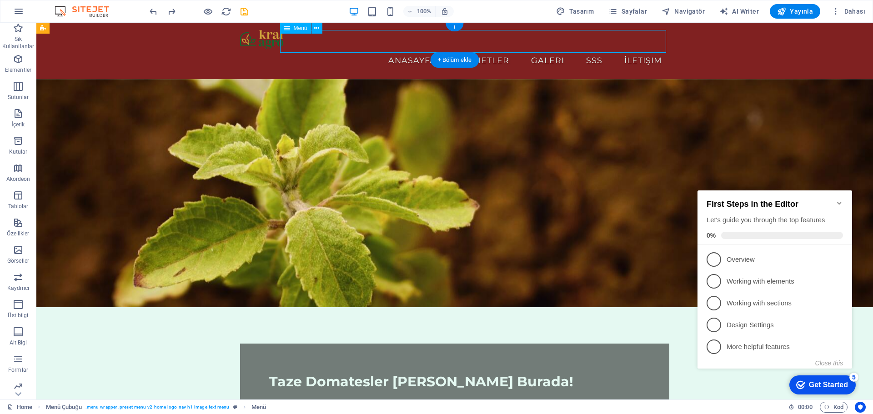
click at [637, 49] on nav "Anasayfa Hizmetler Galeri SSS İletişim" at bounding box center [454, 60] width 429 height 23
click at [457, 57] on div "+ Bölüm ekle" at bounding box center [455, 59] width 49 height 15
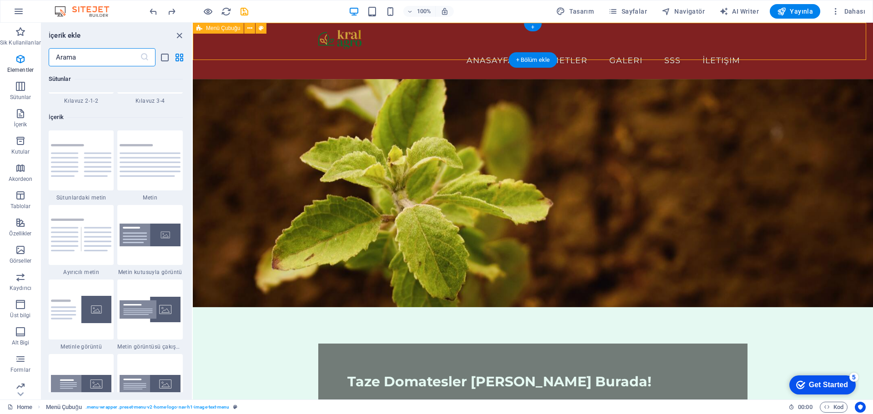
scroll to position [1591, 0]
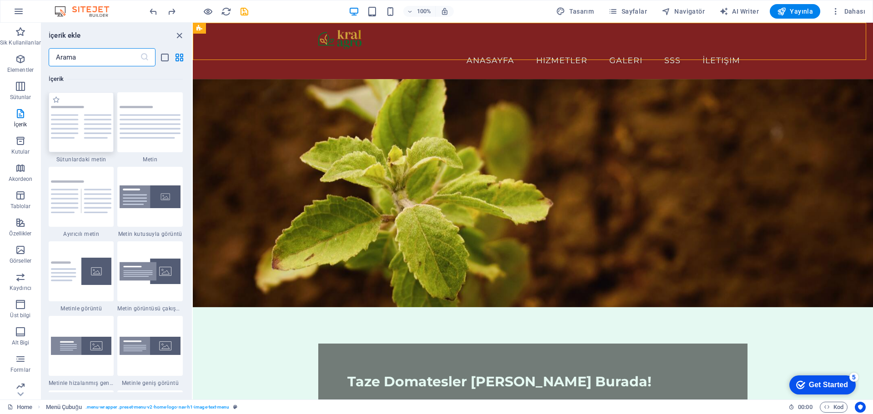
click at [86, 126] on img at bounding box center [81, 122] width 61 height 32
click at [193, 126] on div "Mevcut içeriği değiştirmek için buraya sürükleyin. Yeni bir element oluşturmak …" at bounding box center [533, 211] width 680 height 377
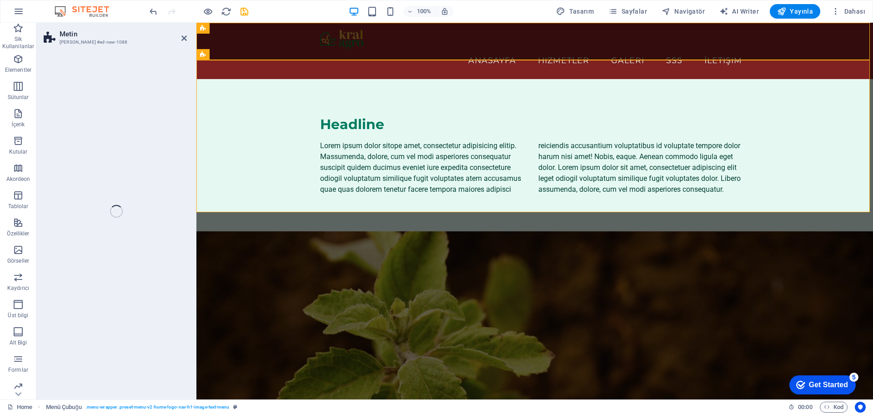
select select "rem"
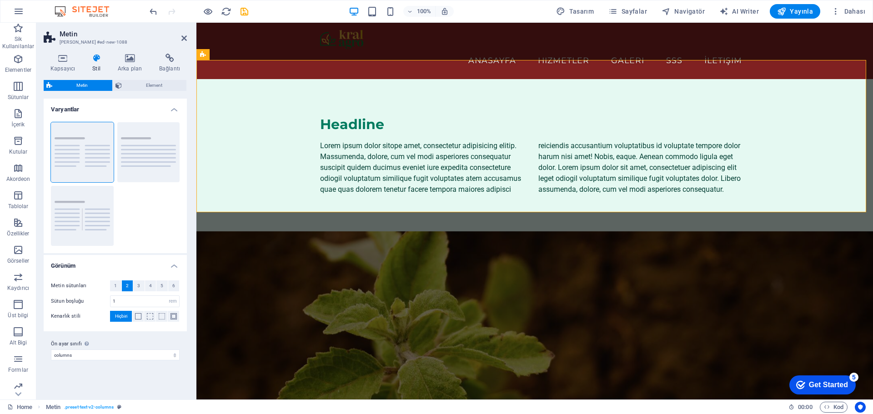
click at [586, 254] on figure at bounding box center [534, 345] width 677 height 228
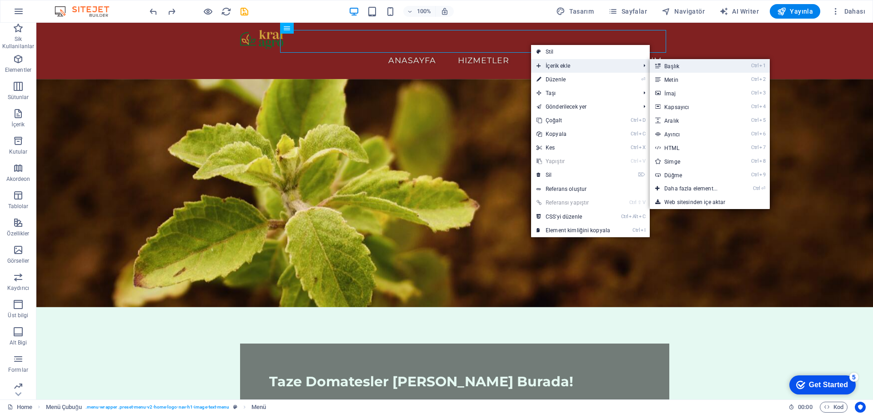
click at [694, 69] on link "Ctrl 1 Başlık" at bounding box center [693, 66] width 86 height 14
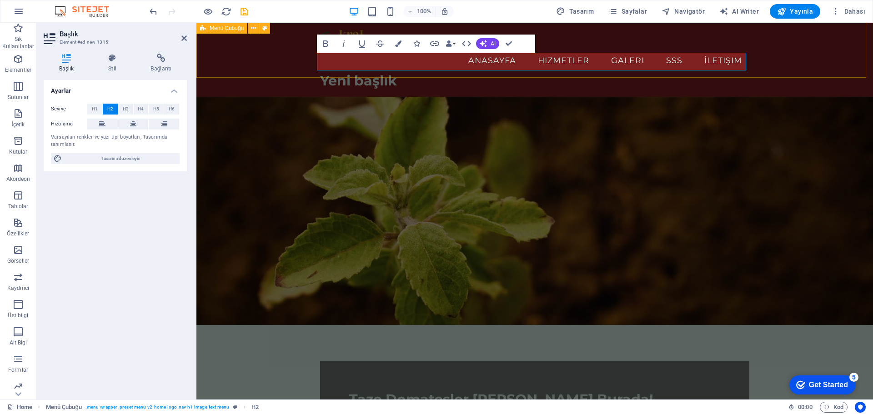
click at [770, 55] on div "Anasayfa Hizmetler Galeri SSS İletişim Yeni başlık" at bounding box center [534, 60] width 677 height 74
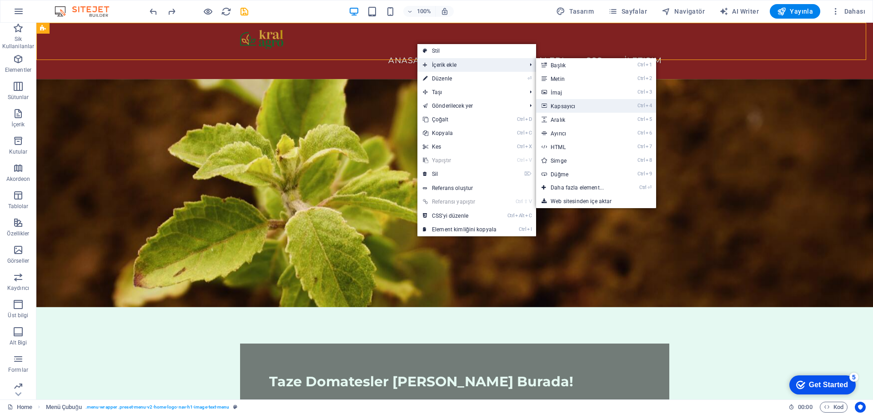
click at [586, 110] on link "Ctrl 4 Kapsayıcı" at bounding box center [579, 106] width 86 height 14
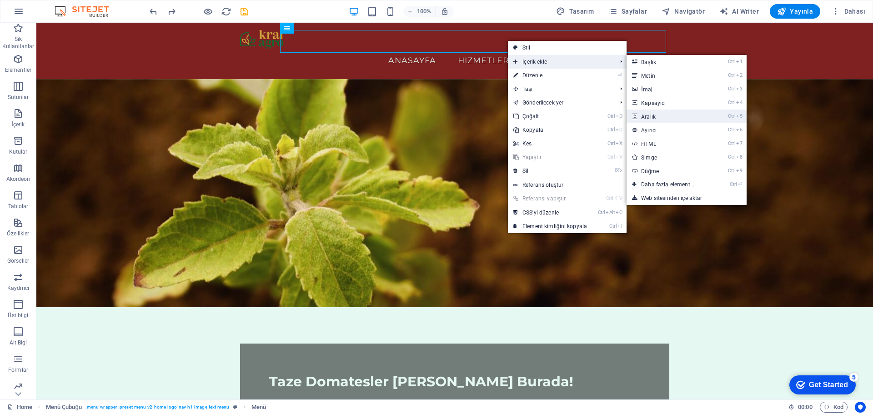
click at [668, 115] on link "Ctrl 5 Aralık" at bounding box center [670, 117] width 86 height 14
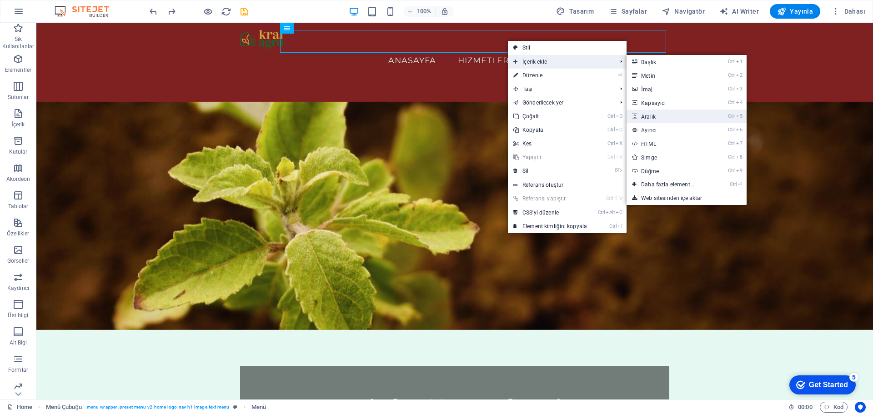
select select "px"
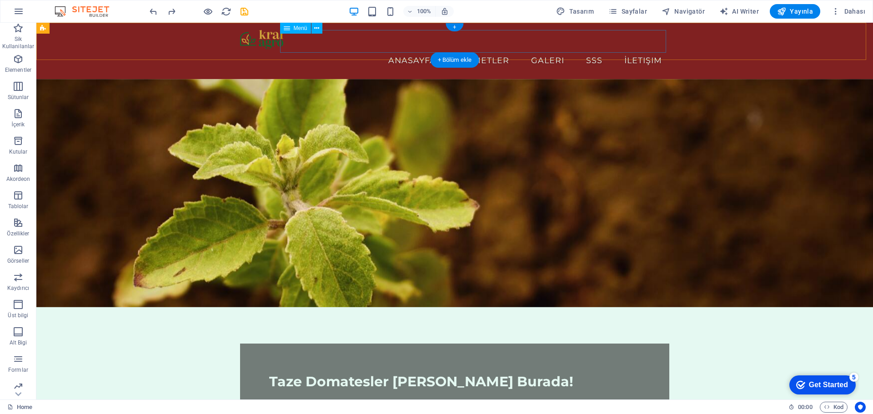
click at [586, 49] on nav "Anasayfa Hizmetler Galeri SSS İletişim" at bounding box center [454, 60] width 429 height 23
select select "px"
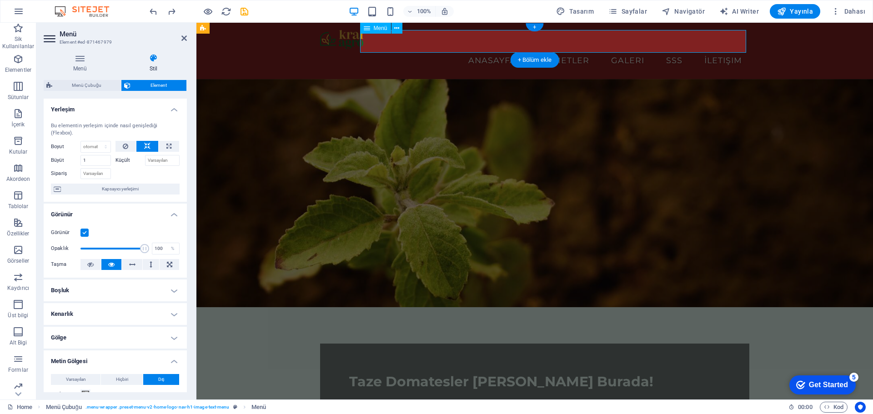
click at [624, 49] on nav "Anasayfa Hizmetler Galeri SSS İletişim" at bounding box center [534, 60] width 429 height 23
click at [124, 146] on icon at bounding box center [125, 146] width 5 height 11
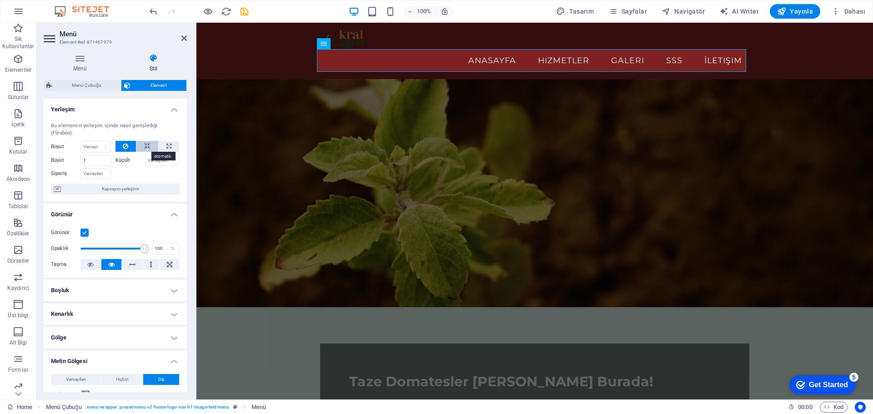
click at [141, 146] on button at bounding box center [147, 146] width 22 height 11
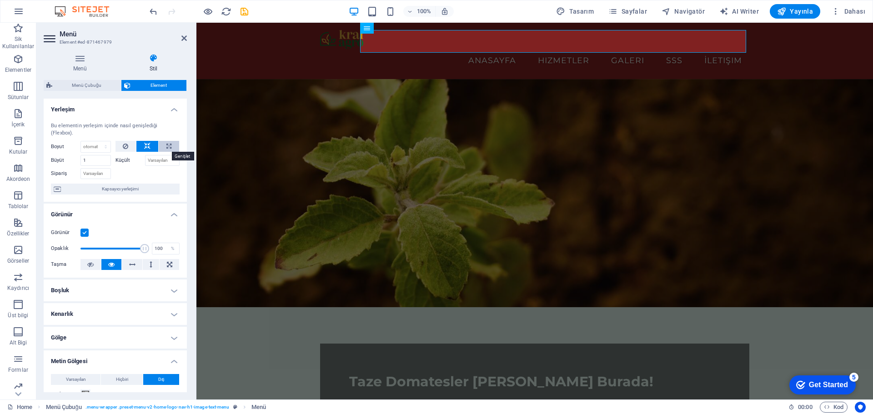
click at [170, 146] on icon at bounding box center [168, 146] width 5 height 11
type input "100"
select select "%"
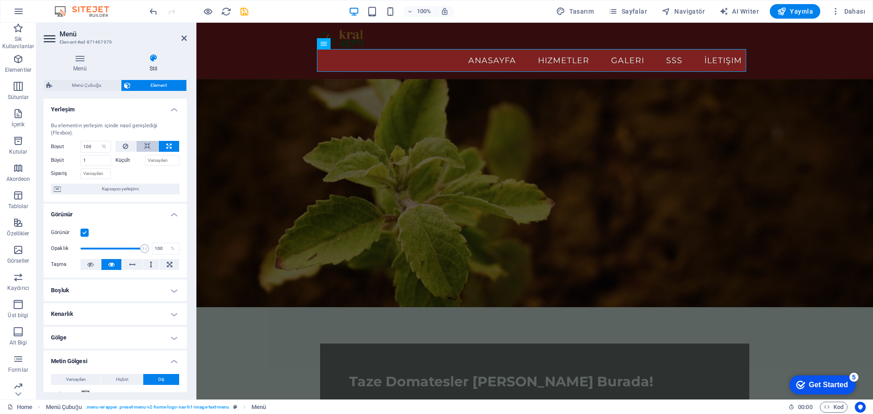
click at [144, 146] on icon at bounding box center [147, 146] width 6 height 11
select select "DISABLED_OPTION_VALUE"
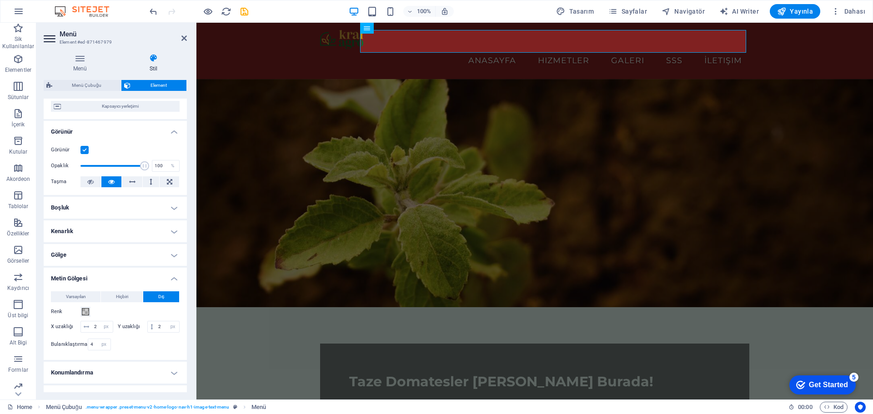
scroll to position [91, 0]
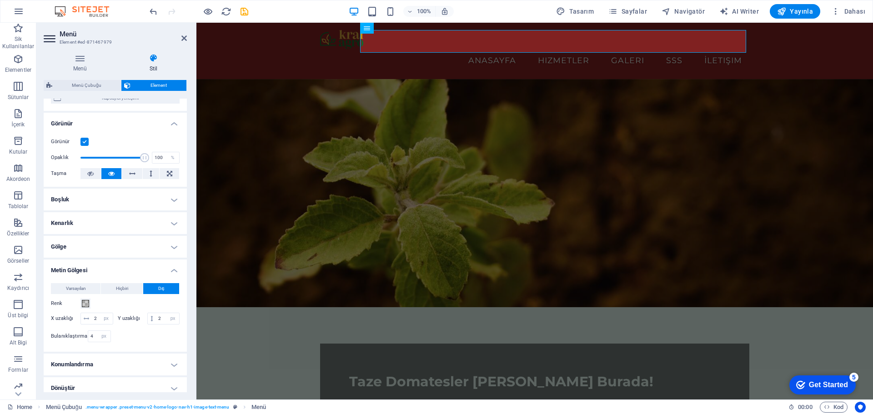
click at [103, 196] on h4 "Boşluk" at bounding box center [115, 200] width 143 height 22
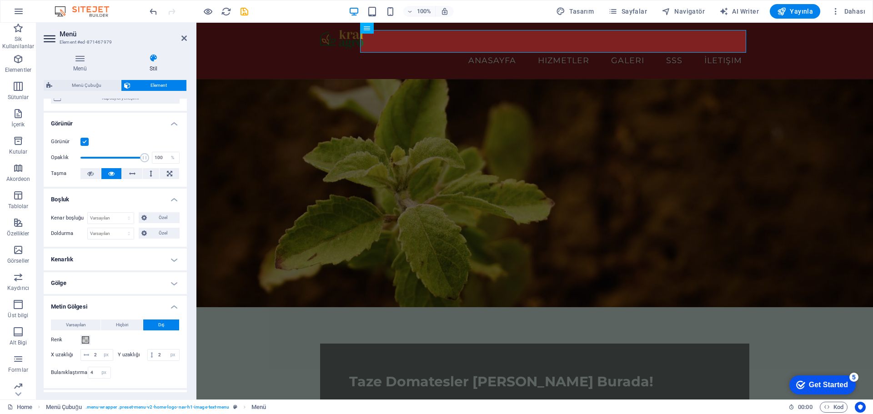
click at [103, 196] on h4 "Boşluk" at bounding box center [115, 197] width 143 height 16
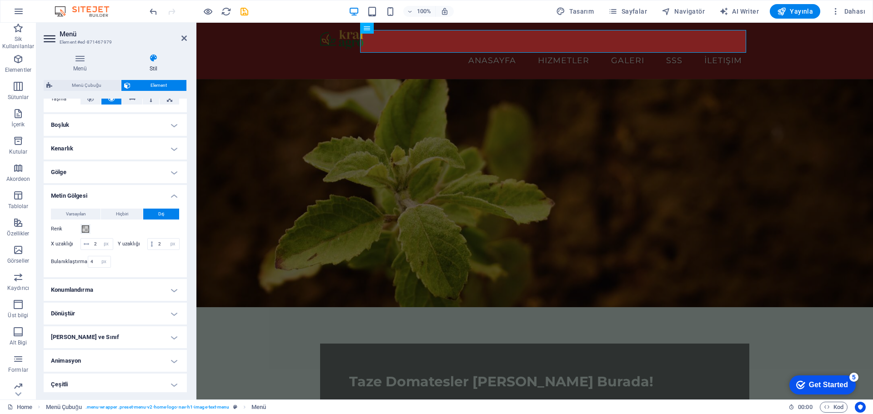
scroll to position [181, 0]
click at [105, 291] on h4 "Konumlandırma" at bounding box center [115, 287] width 143 height 22
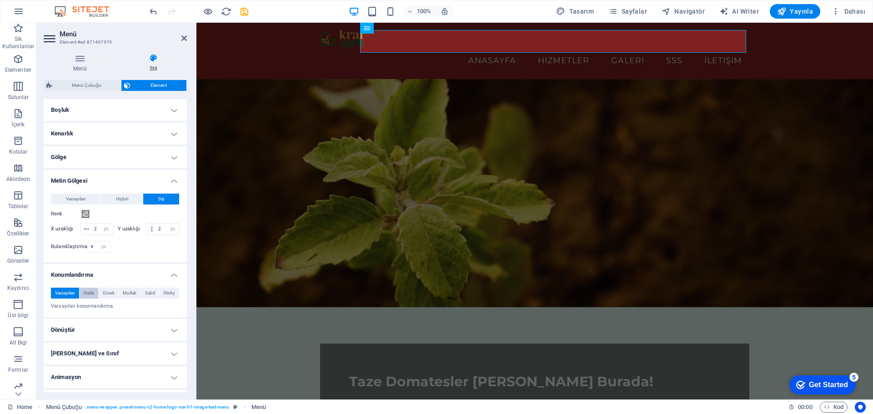
click at [87, 299] on span "Statik" at bounding box center [88, 293] width 11 height 11
click at [112, 299] on span "Göreli" at bounding box center [108, 293] width 11 height 11
click at [137, 299] on button "Mutlak" at bounding box center [130, 293] width 22 height 11
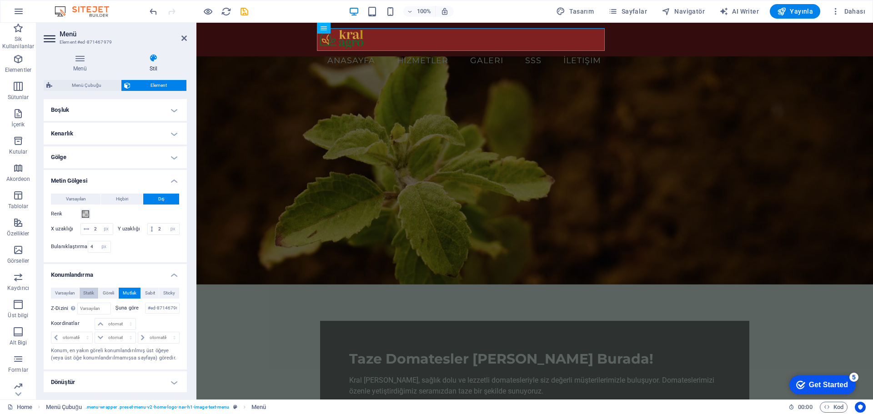
click at [96, 299] on button "Statik" at bounding box center [89, 293] width 19 height 11
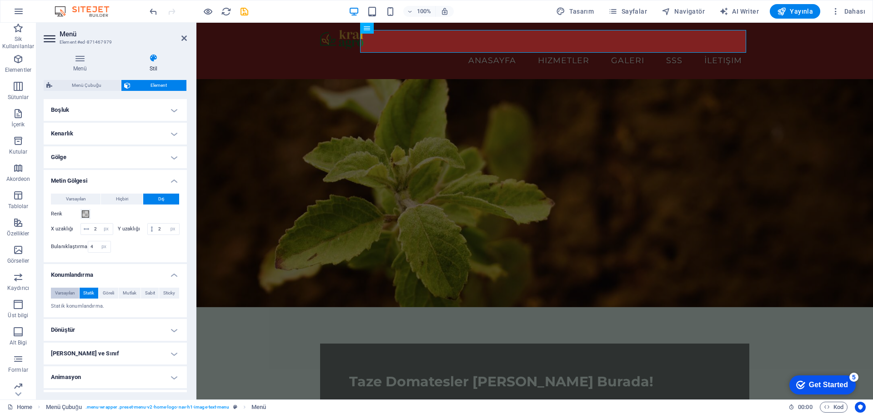
click at [61, 299] on span "Varsayılan" at bounding box center [65, 293] width 20 height 11
click at [110, 299] on span "Göreli" at bounding box center [108, 293] width 11 height 11
click at [60, 299] on span "Varsayılan" at bounding box center [65, 293] width 20 height 11
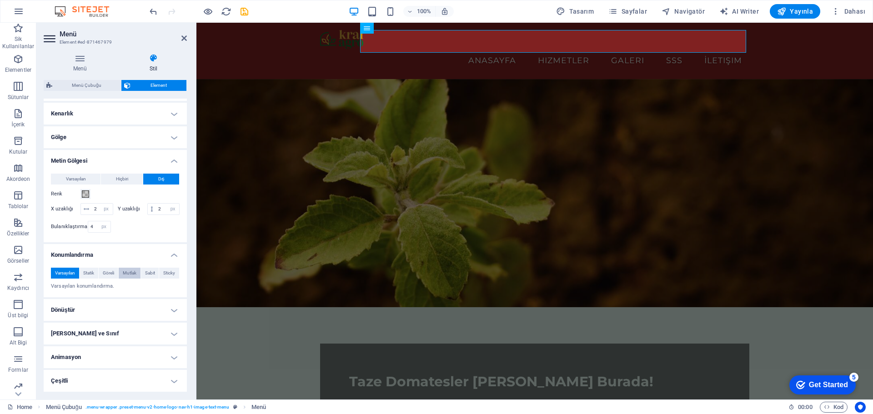
scroll to position [212, 0]
click at [112, 311] on h4 "Dönüştür" at bounding box center [115, 310] width 143 height 22
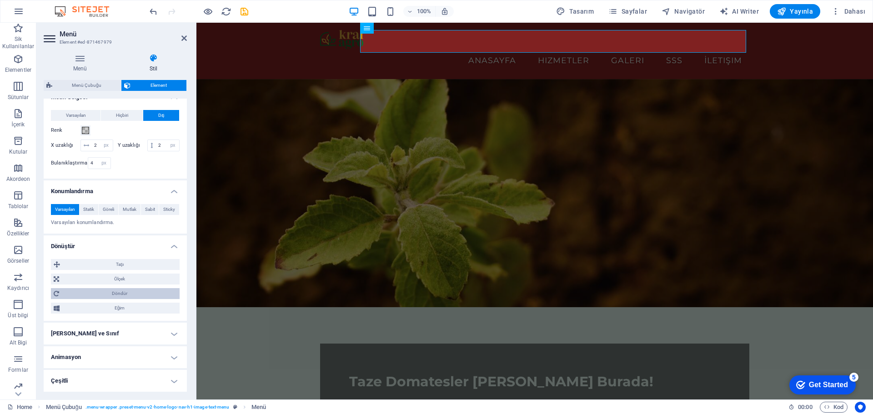
scroll to position [276, 0]
click at [117, 338] on h4 "[PERSON_NAME] ve Sınıf" at bounding box center [115, 334] width 143 height 22
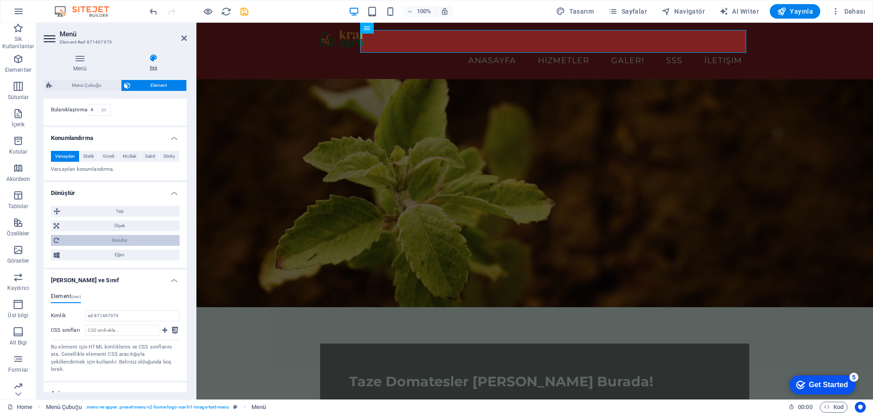
scroll to position [357, 0]
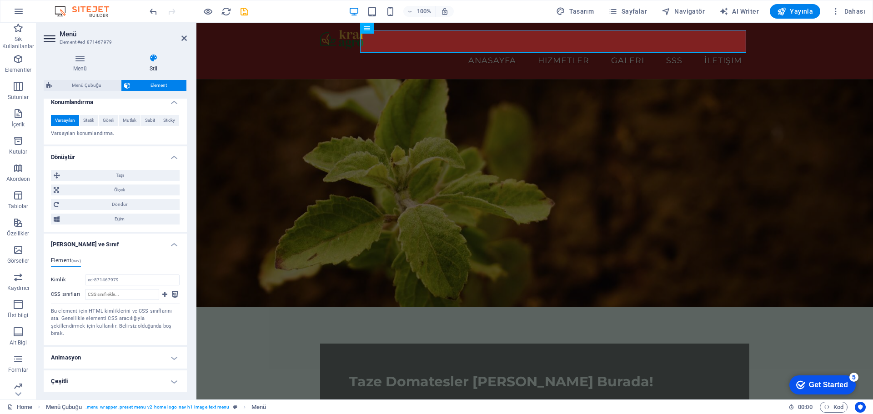
click at [114, 360] on h4 "Animasyon" at bounding box center [115, 358] width 143 height 22
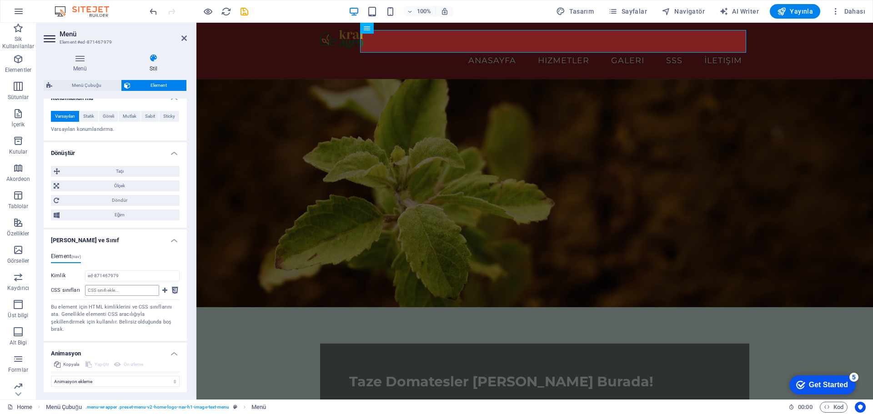
scroll to position [387, 0]
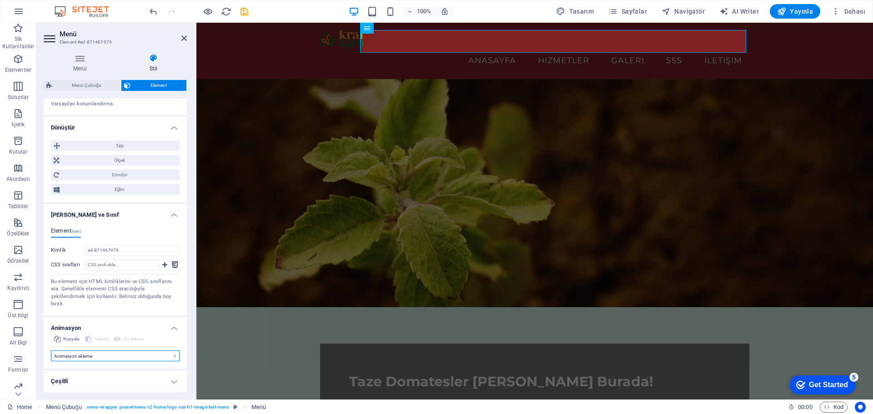
click at [107, 358] on select "Animasyon ekleme Göster / Gizle Yukarı/Aşağı kaydır Yakınlaştır/Uzaklaştır Sold…" at bounding box center [115, 356] width 129 height 11
select select "slide"
click at [51, 362] on select "Animasyon ekleme Göster / Gizle Yukarı/Aşağı kaydır Yakınlaştır/Uzaklaştır Sold…" at bounding box center [115, 356] width 129 height 11
select select "scroll"
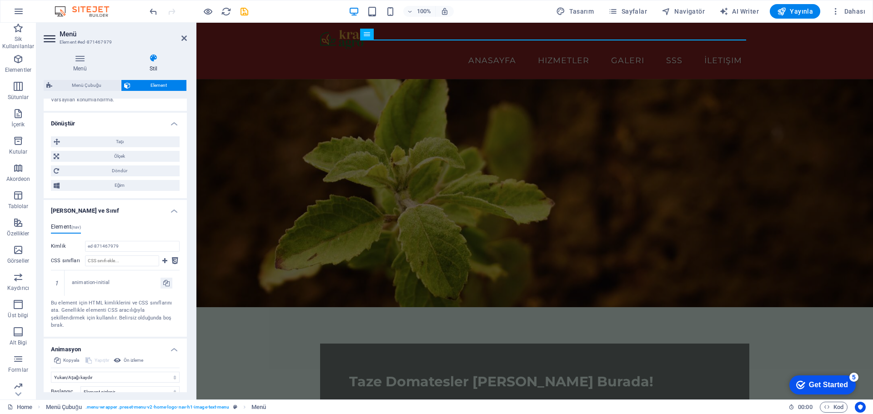
click at [67, 234] on h4 "Element (nav)" at bounding box center [66, 229] width 30 height 10
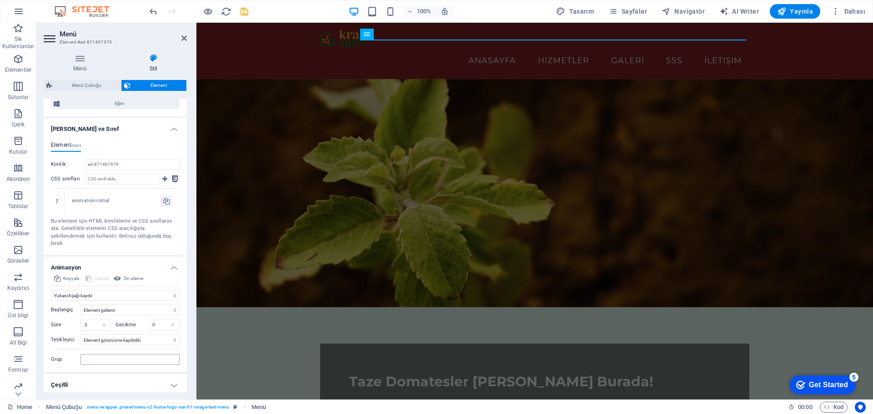
scroll to position [477, 0]
click at [89, 295] on select "Animasyon ekleme Göster / Gizle Yukarı/Aşağı kaydır Yakınlaştır/Uzaklaştır Sold…" at bounding box center [115, 291] width 129 height 11
click at [51, 286] on select "Animasyon ekleme Göster / Gizle Yukarı/Aşağı kaydır Yakınlaştır/Uzaklaştır Sold…" at bounding box center [115, 291] width 129 height 11
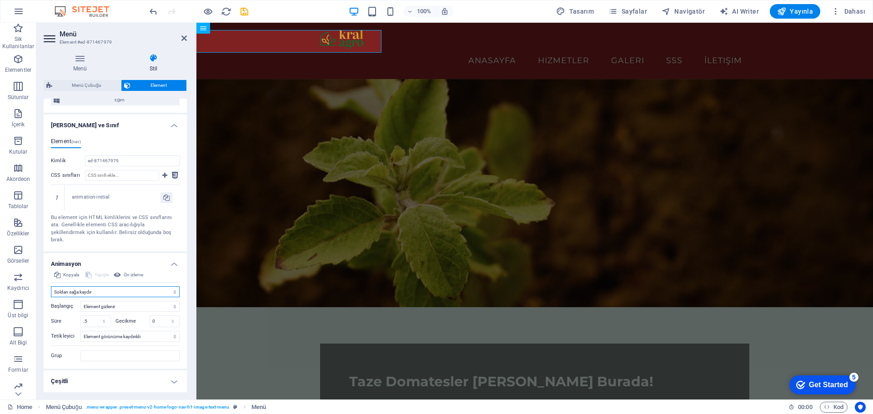
click at [99, 295] on select "Animasyon ekleme Göster / Gizle Yukarı/Aşağı kaydır Yakınlaştır/Uzaklaştır Sold…" at bounding box center [115, 291] width 129 height 11
click at [51, 286] on select "Animasyon ekleme Göster / Gizle Yukarı/Aşağı kaydır Yakınlaştır/Uzaklaştır Sold…" at bounding box center [115, 291] width 129 height 11
click at [106, 296] on select "Animasyon ekleme Göster / Gizle Yukarı/Aşağı kaydır Yakınlaştır/Uzaklaştır Sold…" at bounding box center [115, 291] width 129 height 11
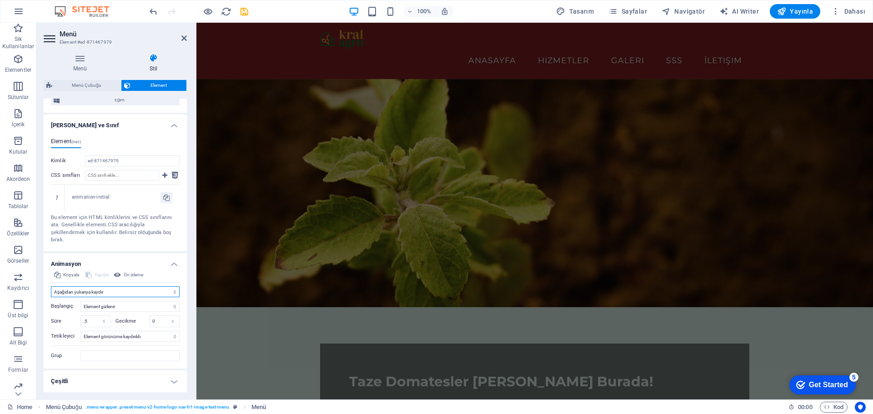
click at [51, 286] on select "Animasyon ekleme Göster / Gizle Yukarı/Aşağı kaydır Yakınlaştır/Uzaklaştır Sold…" at bounding box center [115, 291] width 129 height 11
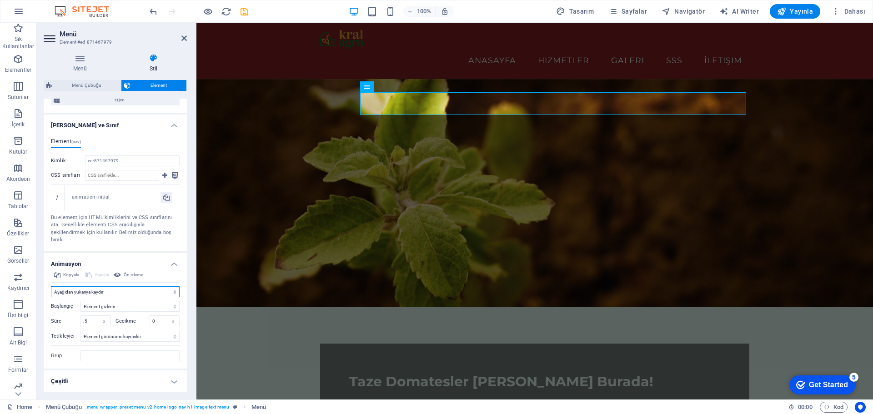
click at [105, 288] on select "Animasyon ekleme Göster / Gizle Yukarı/Aşağı kaydır Yakınlaştır/Uzaklaştır Sold…" at bounding box center [115, 291] width 129 height 11
click at [51, 297] on select "Animasyon ekleme Göster / Gizle Yukarı/Aşağı kaydır Yakınlaştır/Uzaklaştır Sold…" at bounding box center [115, 291] width 129 height 11
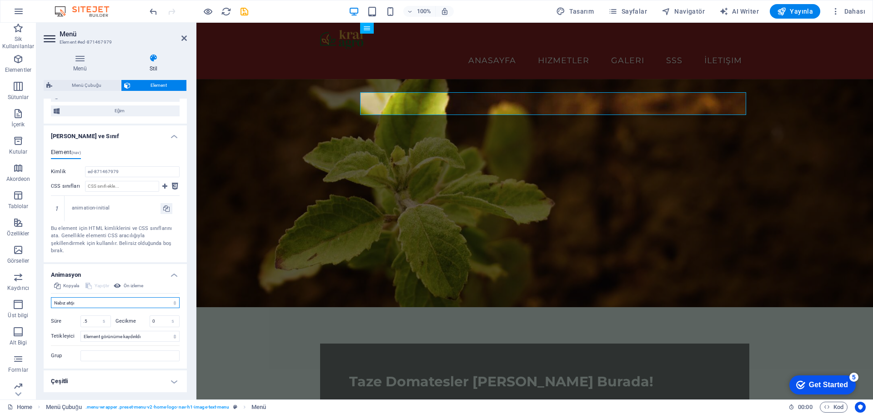
scroll to position [466, 0]
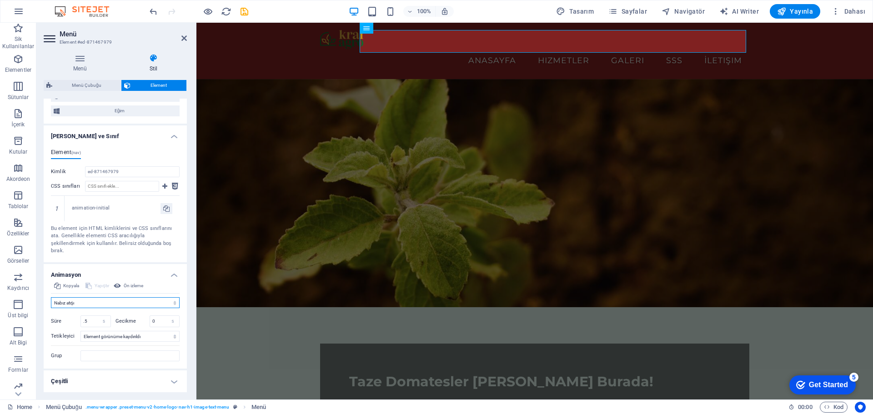
click at [96, 304] on select "Animasyon ekleme Göster / Gizle Yukarı/Aşağı kaydır Yakınlaştır/Uzaklaştır Sold…" at bounding box center [115, 302] width 129 height 11
click at [51, 297] on select "Animasyon ekleme Göster / Gizle Yukarı/Aşağı kaydır Yakınlaştır/Uzaklaştır Sold…" at bounding box center [115, 302] width 129 height 11
click at [85, 304] on select "Animasyon ekleme Göster / Gizle Yukarı/Aşağı kaydır Yakınlaştır/Uzaklaştır Sold…" at bounding box center [115, 302] width 129 height 11
click at [51, 297] on select "Animasyon ekleme Göster / Gizle Yukarı/Aşağı kaydır Yakınlaştır/Uzaklaştır Sold…" at bounding box center [115, 302] width 129 height 11
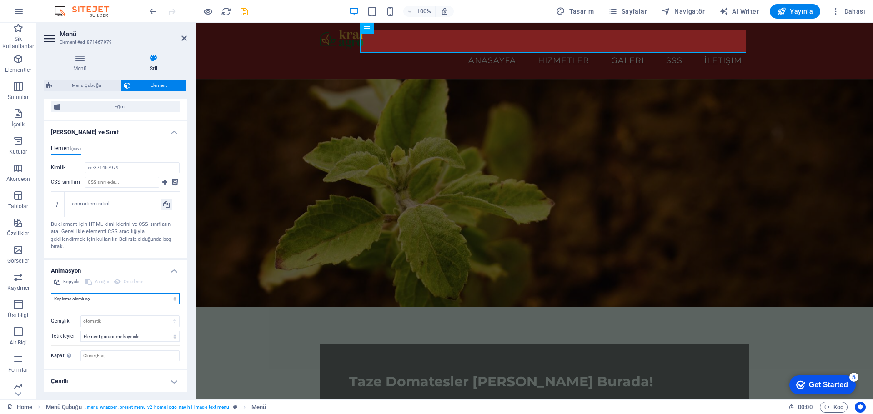
click at [90, 299] on select "Animasyon ekleme Göster / Gizle Yukarı/Aşağı kaydır Yakınlaştır/Uzaklaştır Sold…" at bounding box center [115, 298] width 129 height 11
click at [51, 293] on select "Animasyon ekleme Göster / Gizle Yukarı/Aşağı kaydır Yakınlaştır/Uzaklaştır Sold…" at bounding box center [115, 298] width 129 height 11
click at [94, 298] on select "Animasyon ekleme Göster / Gizle Yukarı/Aşağı kaydır Yakınlaştır/Uzaklaştır Sold…" at bounding box center [115, 298] width 129 height 11
click at [51, 297] on select "Animasyon ekleme Göster / Gizle Yukarı/Aşağı kaydır Yakınlaştır/Uzaklaştır Sold…" at bounding box center [115, 298] width 129 height 11
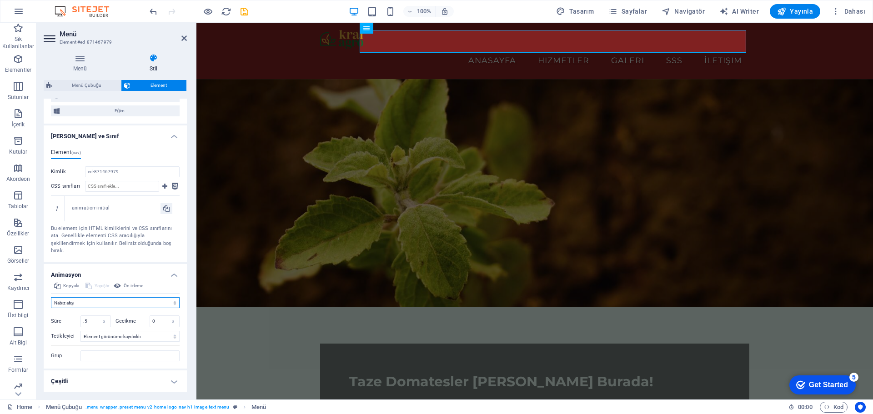
click at [95, 300] on select "Animasyon ekleme Göster / Gizle Yukarı/Aşağı kaydır Yakınlaştır/Uzaklaştır Sold…" at bounding box center [115, 302] width 129 height 11
select select "fade"
click at [51, 297] on select "Animasyon ekleme Göster / Gizle Yukarı/Aşağı kaydır Yakınlaştır/Uzaklaştır Sold…" at bounding box center [115, 302] width 129 height 11
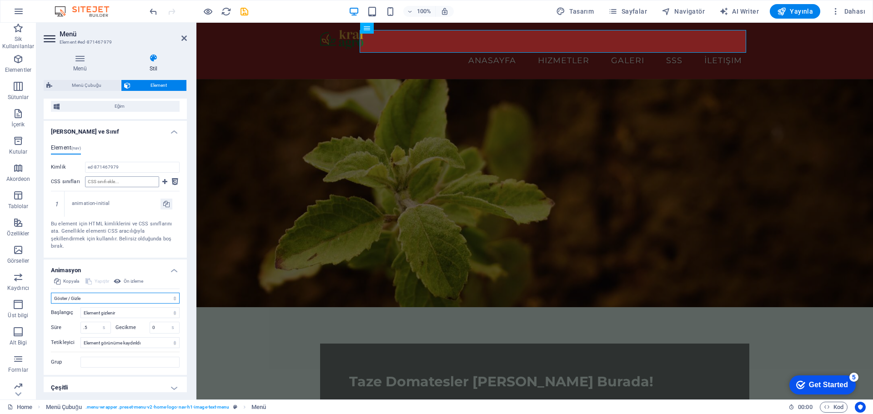
scroll to position [477, 0]
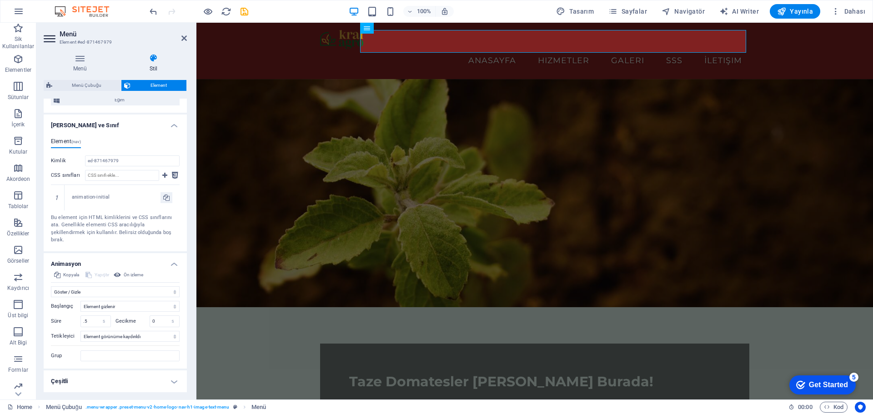
click at [127, 377] on h4 "Çeşitli" at bounding box center [115, 382] width 143 height 22
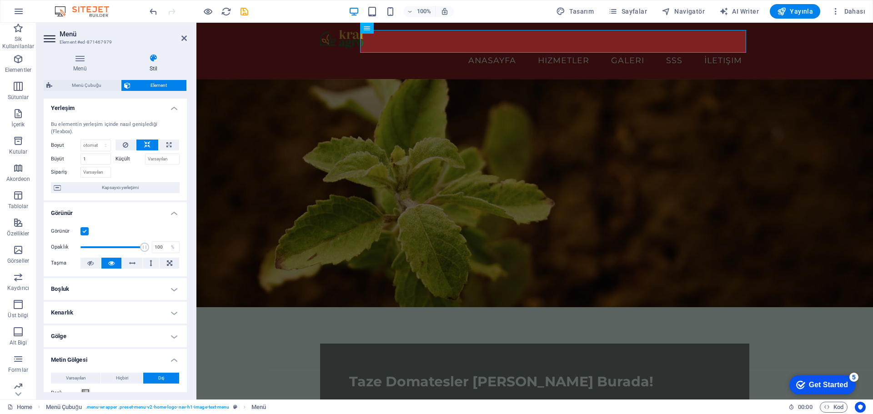
scroll to position [0, 0]
click at [49, 39] on icon at bounding box center [51, 38] width 14 height 15
click at [51, 39] on icon at bounding box center [51, 38] width 14 height 15
click at [186, 38] on icon at bounding box center [183, 38] width 5 height 7
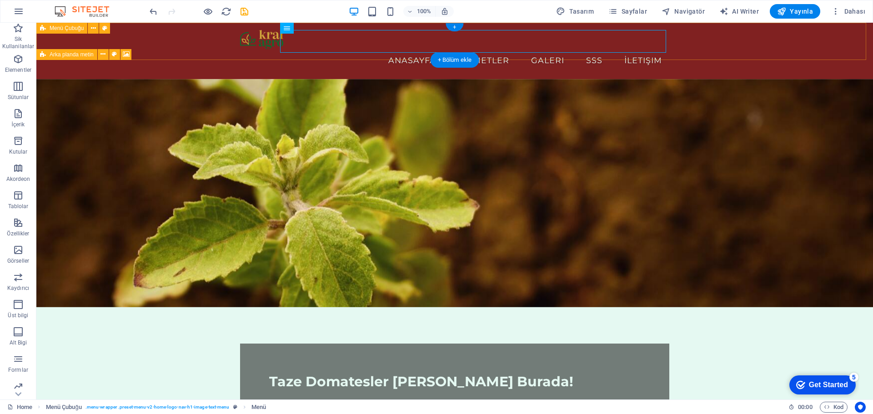
click at [507, 54] on div "Anasayfa Hizmetler Galeri SSS İletişim" at bounding box center [454, 51] width 837 height 56
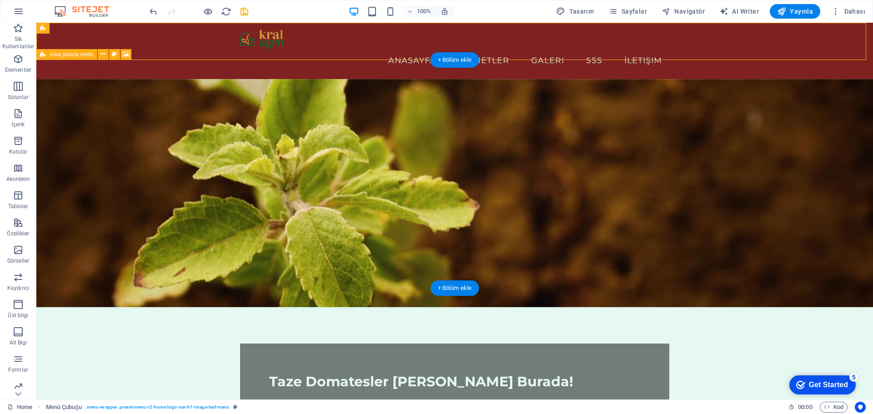
click at [325, 79] on figure at bounding box center [454, 193] width 837 height 228
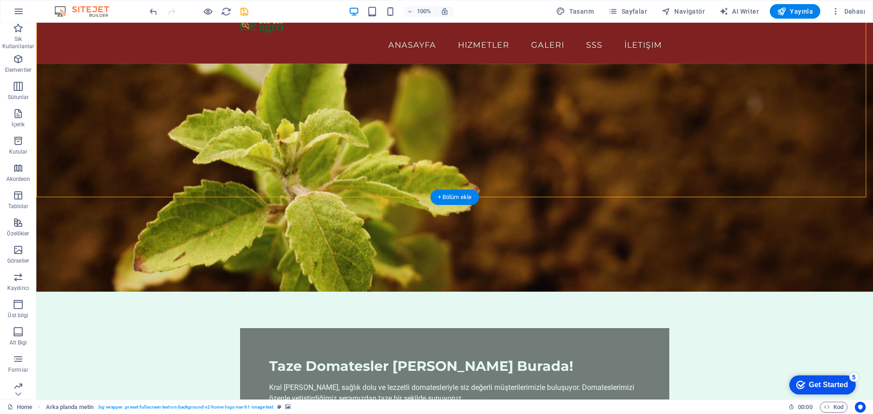
scroll to position [91, 0]
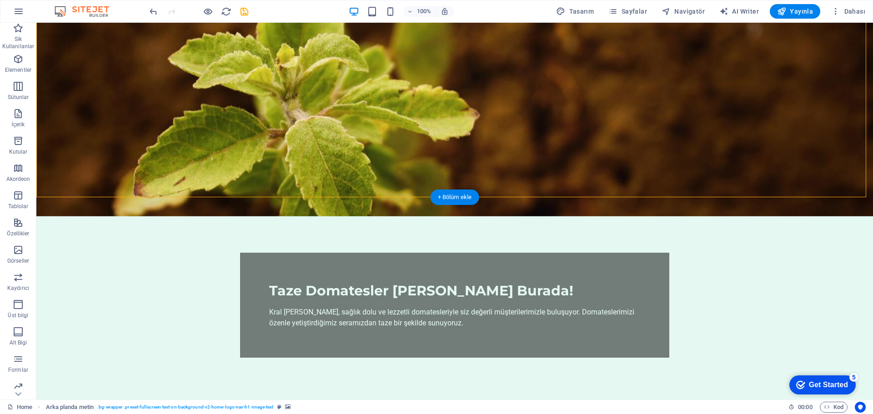
click at [593, 173] on figure at bounding box center [454, 102] width 837 height 228
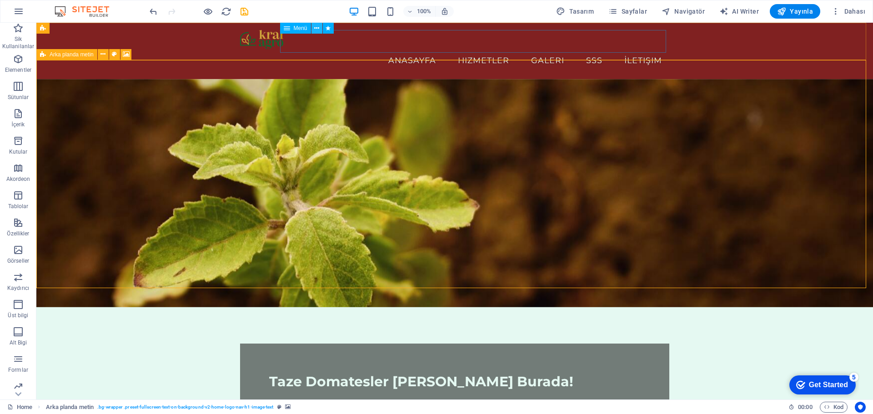
click at [317, 28] on icon at bounding box center [316, 29] width 5 height 10
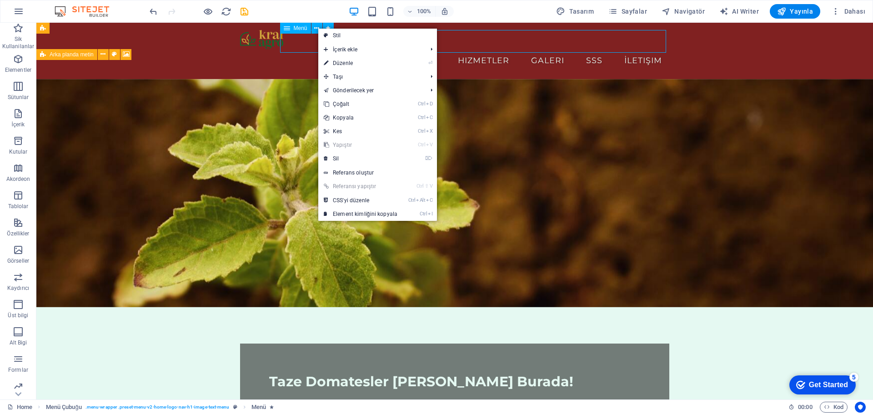
click at [290, 30] on icon at bounding box center [287, 28] width 6 height 11
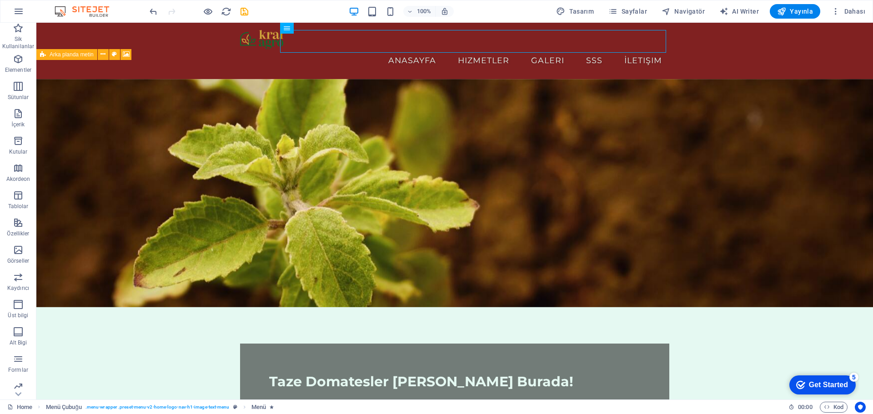
drag, startPoint x: 296, startPoint y: 29, endPoint x: 293, endPoint y: 24, distance: 5.7
click at [293, 24] on div "Menü" at bounding box center [287, 28] width 14 height 11
click at [317, 26] on div "Anasayfa Hizmetler Galeri SSS İletişim" at bounding box center [454, 51] width 837 height 56
click at [316, 31] on icon at bounding box center [316, 29] width 5 height 10
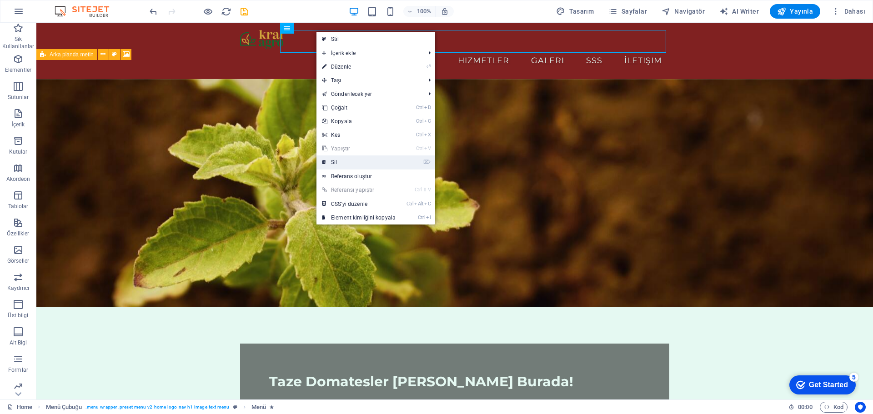
click at [391, 160] on link "⌦ Sil" at bounding box center [358, 163] width 85 height 14
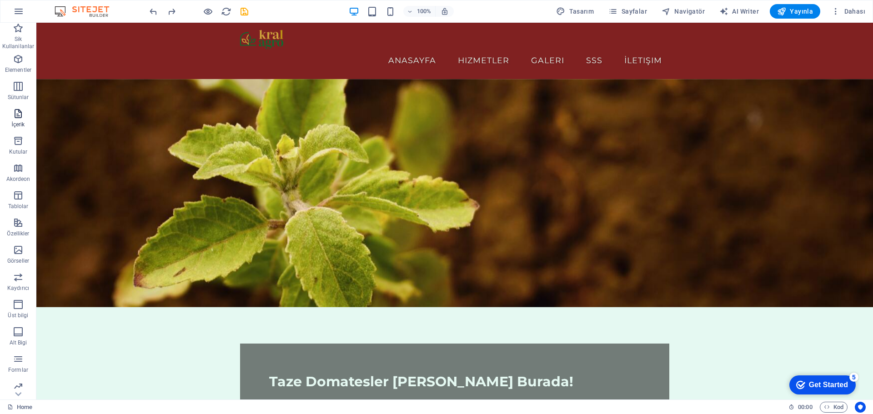
click at [25, 114] on span "İçerik" at bounding box center [18, 119] width 36 height 22
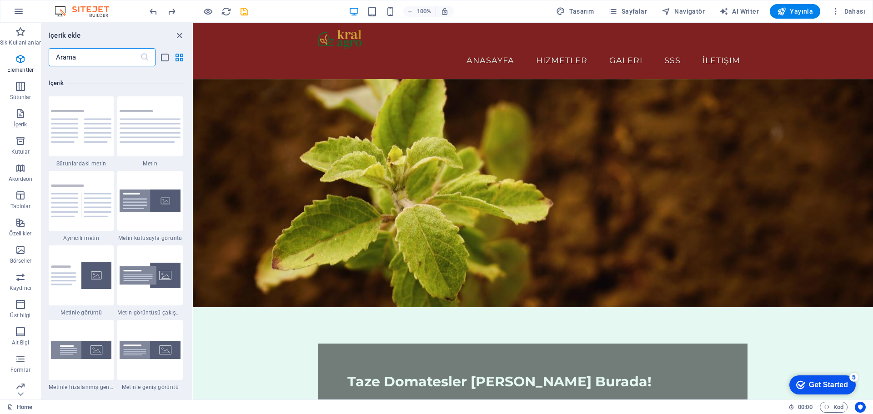
scroll to position [1591, 0]
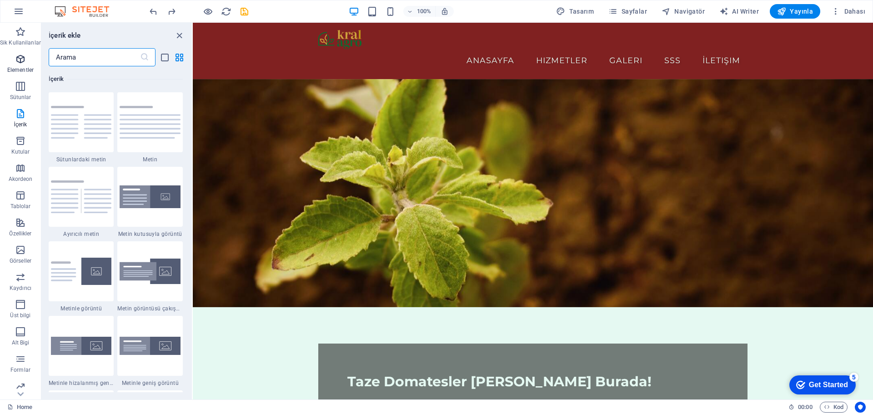
click at [27, 73] on p "Elementler" at bounding box center [20, 69] width 26 height 7
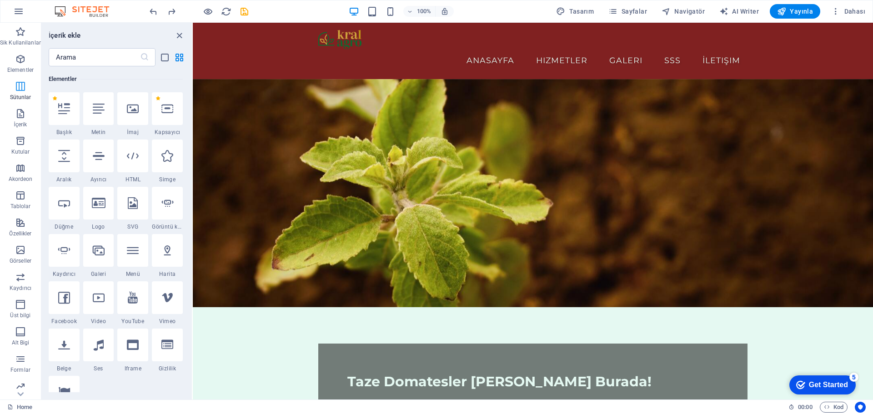
click at [28, 92] on span "Sütunlar" at bounding box center [20, 92] width 41 height 22
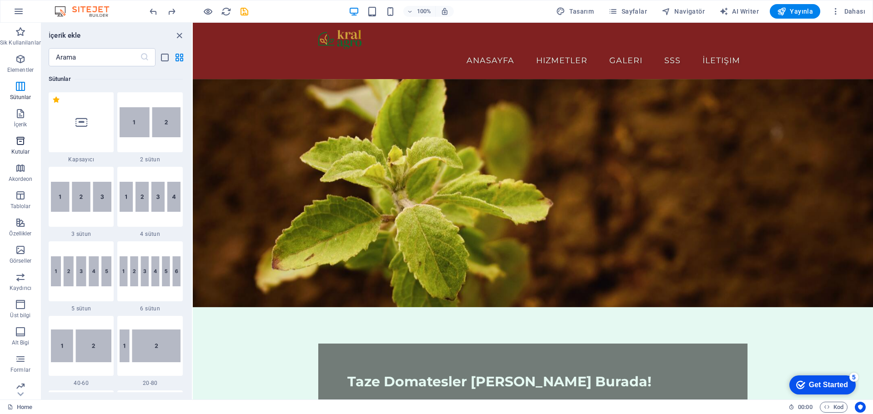
scroll to position [32, 0]
click at [20, 192] on icon "button" at bounding box center [20, 190] width 11 height 11
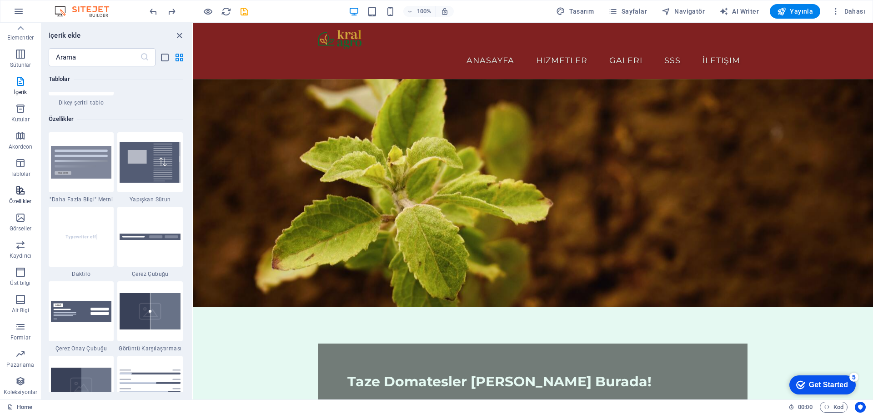
scroll to position [3545, 0]
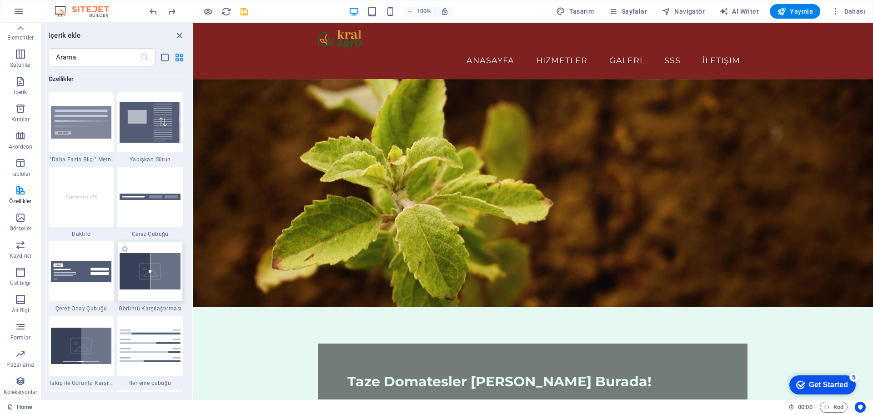
click at [133, 286] on img at bounding box center [150, 271] width 61 height 37
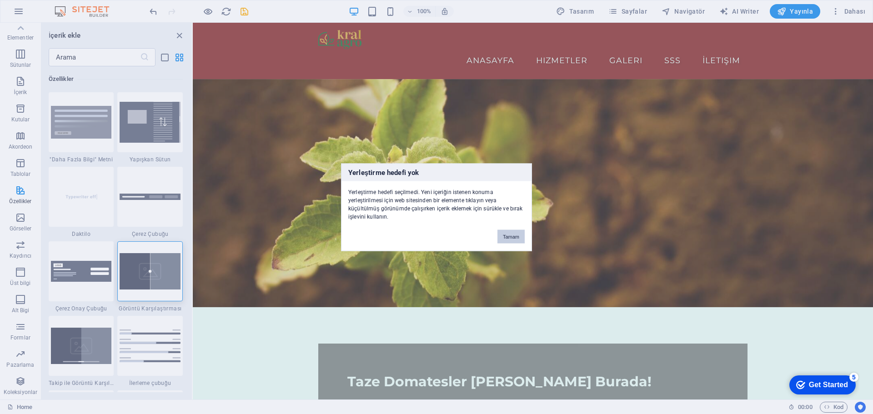
click at [515, 243] on button "Tamam" at bounding box center [510, 237] width 27 height 14
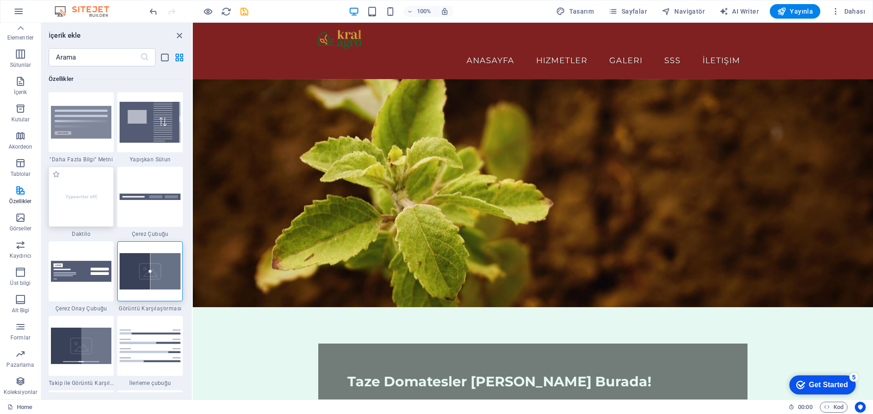
click at [94, 195] on img at bounding box center [81, 196] width 61 height 40
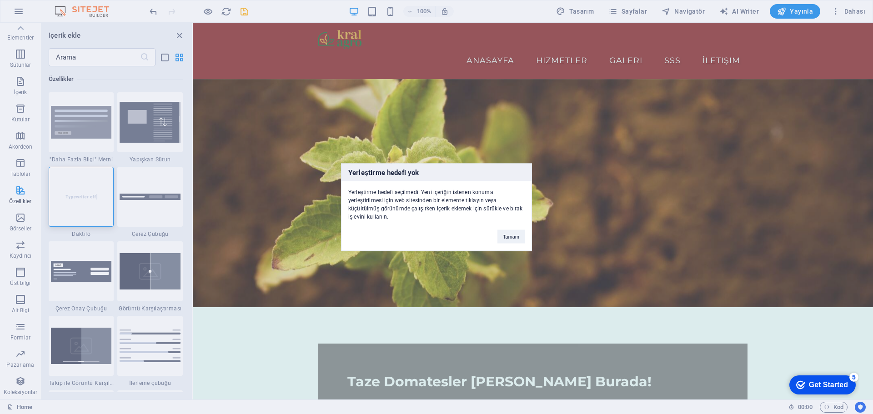
click at [533, 236] on div "Yerleştirme hedefi yok Yerleştirme hedefi seçilmedi. Yeni içeriğin istenen konu…" at bounding box center [436, 207] width 873 height 414
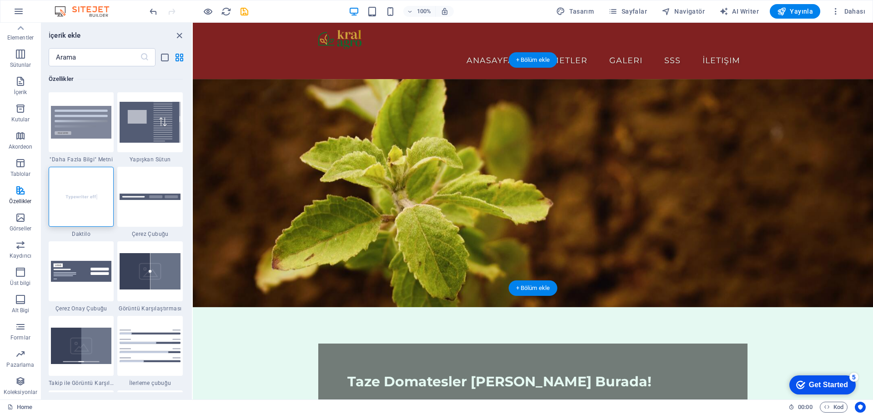
click at [457, 80] on figure at bounding box center [533, 193] width 680 height 228
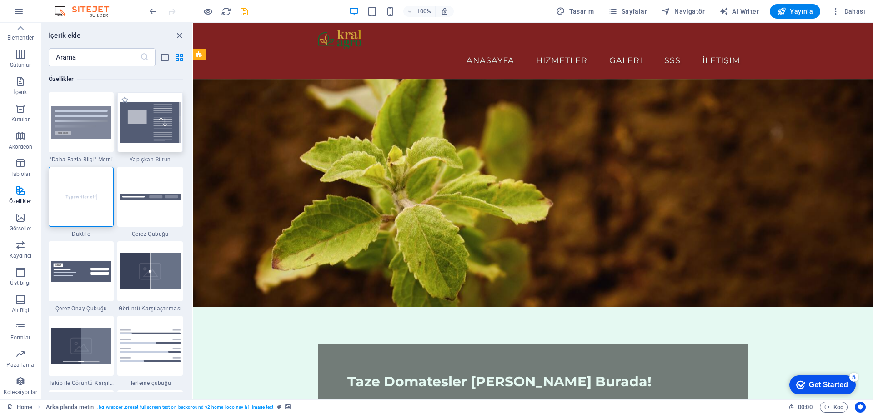
click at [157, 122] on img at bounding box center [150, 122] width 61 height 40
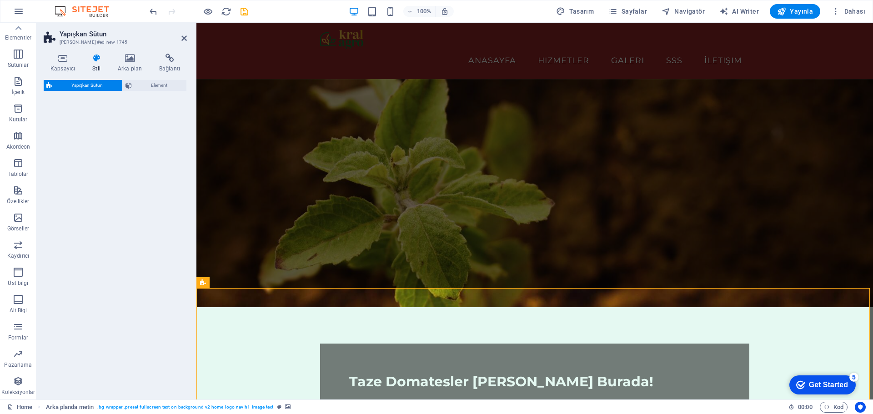
select select "%"
select select "rem"
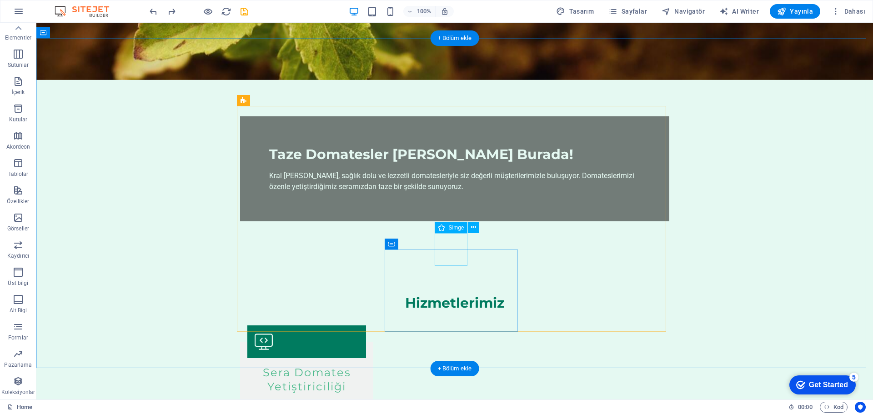
scroll to position [273, 0]
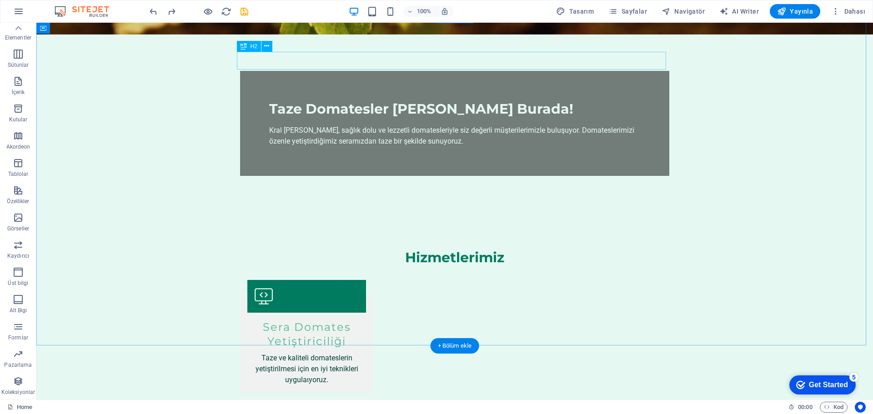
click at [482, 249] on div "Hizmetlerimiz" at bounding box center [454, 258] width 429 height 18
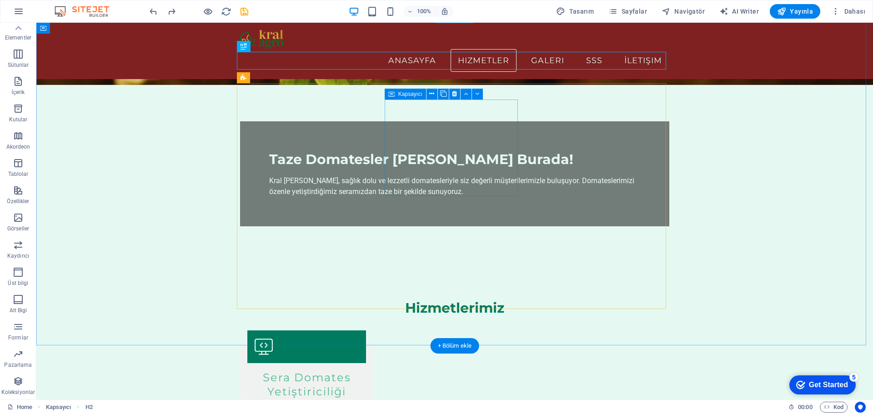
scroll to position [182, 0]
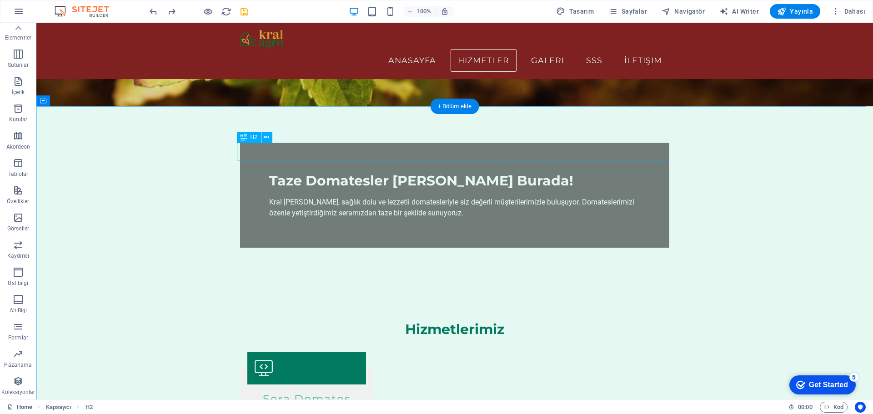
click at [492, 321] on div "Hizmetlerimiz" at bounding box center [454, 330] width 429 height 18
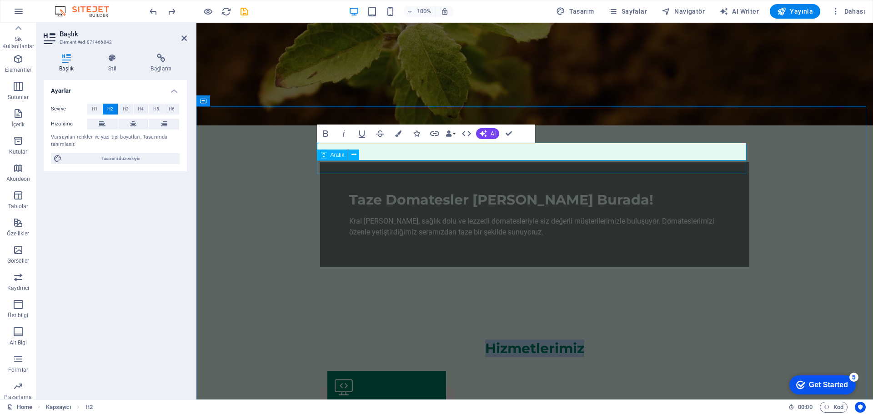
scroll to position [32, 0]
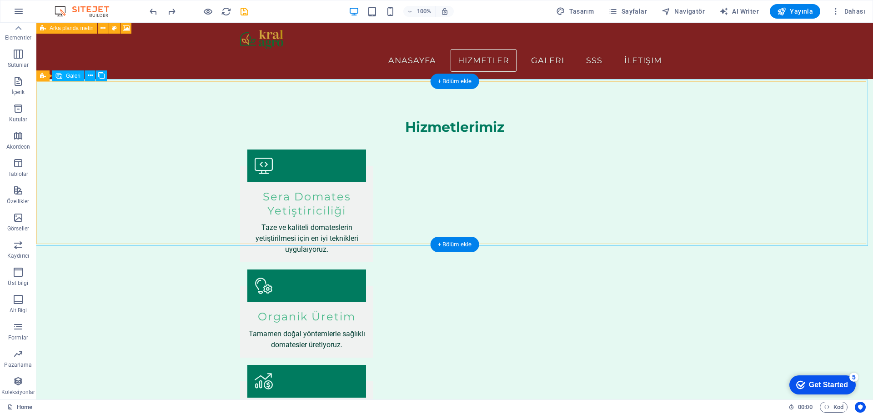
scroll to position [364, 0]
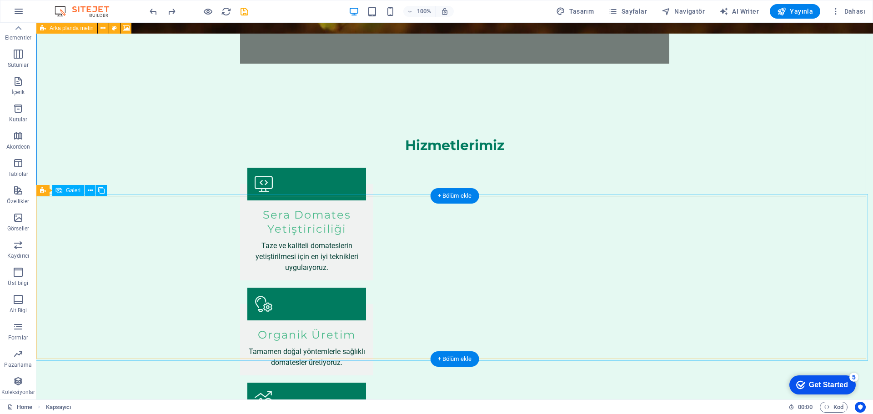
scroll to position [500, 0]
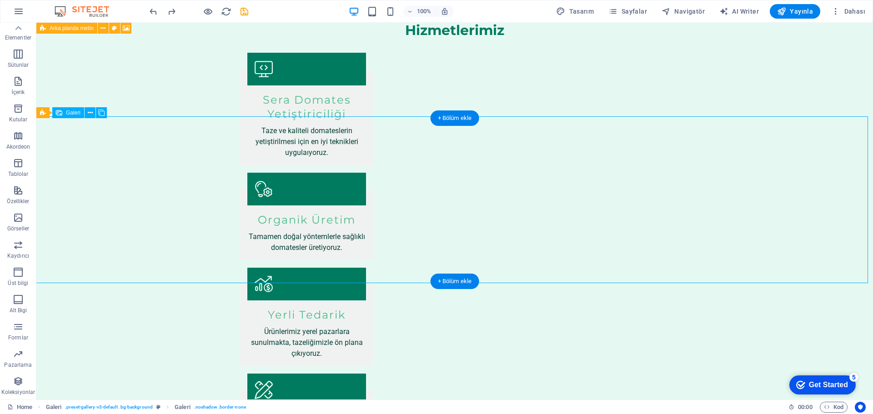
select select "px"
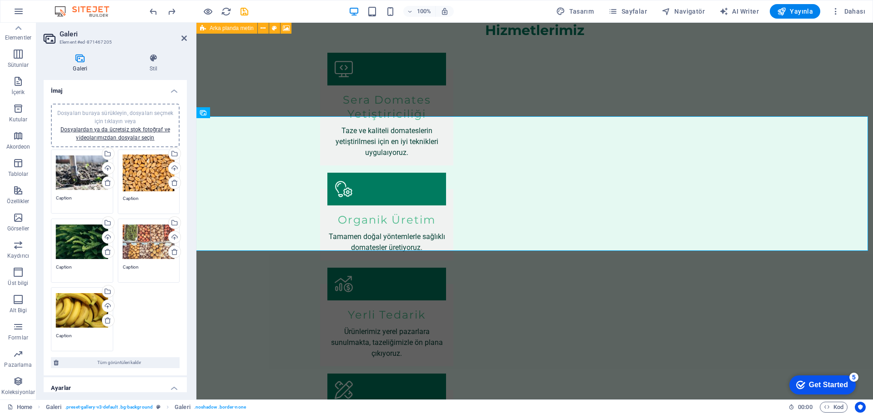
click at [74, 34] on h2 "Galeri" at bounding box center [123, 34] width 127 height 8
drag, startPoint x: 74, startPoint y: 34, endPoint x: 56, endPoint y: 94, distance: 63.0
click at [52, 94] on h4 "İmaj" at bounding box center [115, 88] width 143 height 16
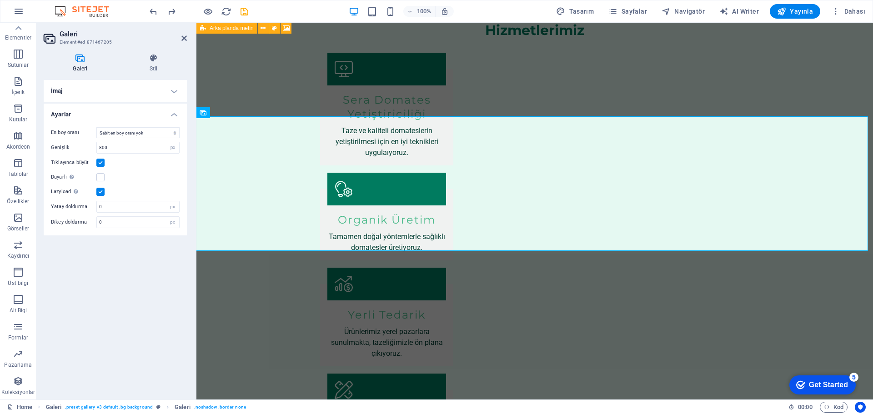
click at [106, 91] on h4 "İmaj" at bounding box center [115, 91] width 143 height 22
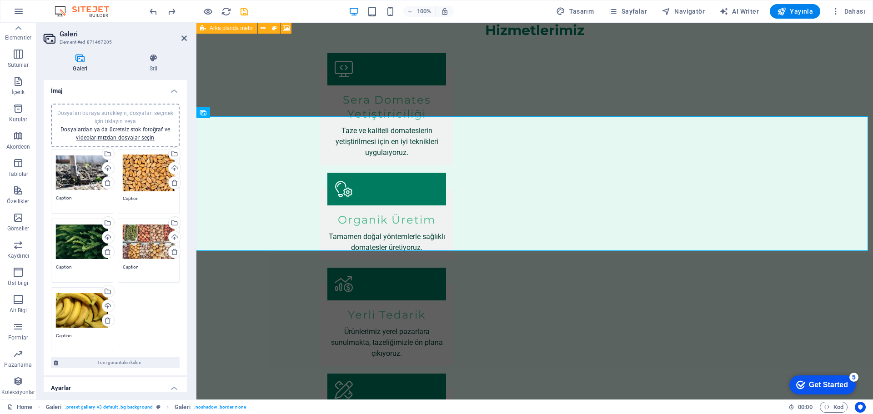
click at [132, 133] on div "Dosyaları buraya sürükleyin, dosyaları seçmek için tıklayın veya Dosyalardan ya…" at bounding box center [115, 125] width 118 height 33
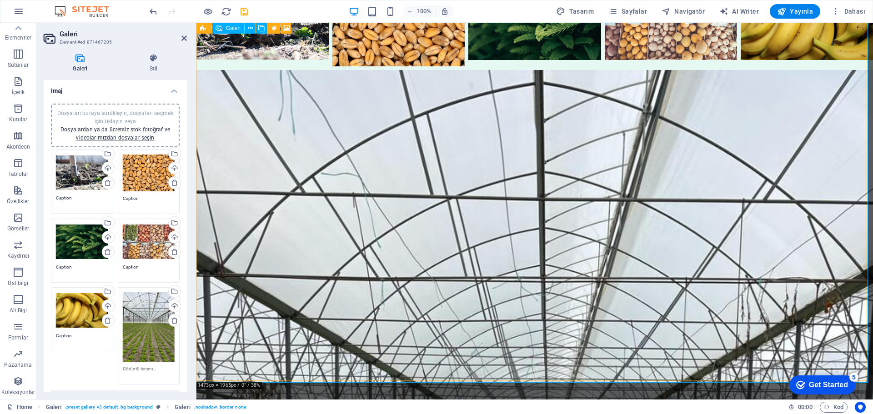
scroll to position [1273, 0]
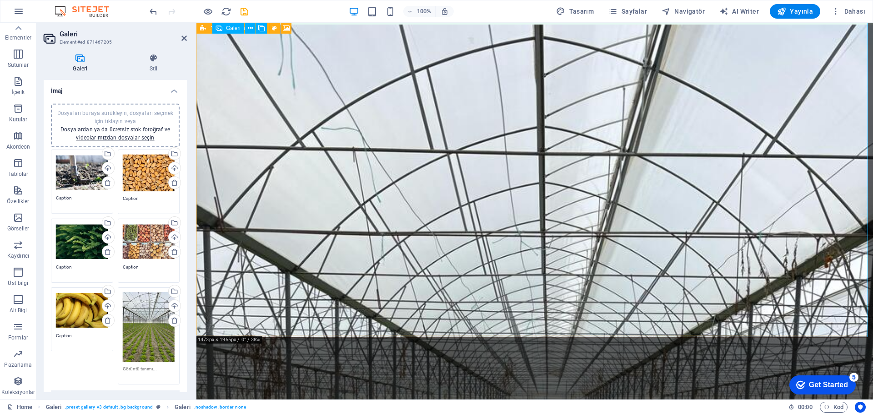
drag, startPoint x: 865, startPoint y: 336, endPoint x: 818, endPoint y: 312, distance: 53.1
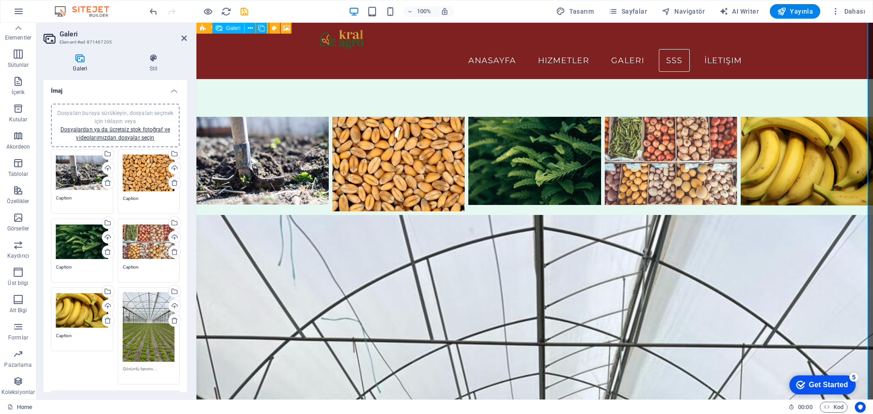
scroll to position [909, 0]
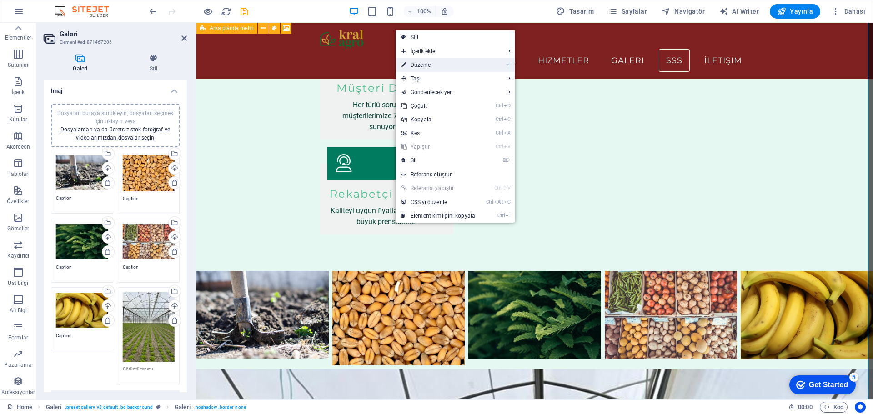
click at [456, 71] on link "⏎ Düzenle" at bounding box center [438, 65] width 85 height 14
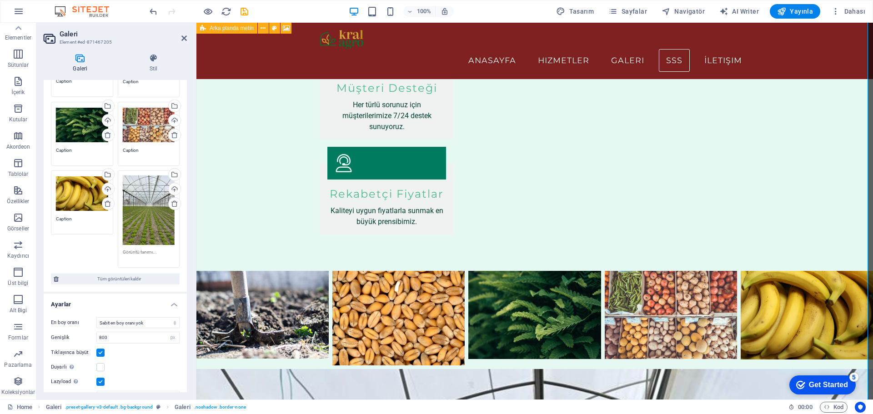
scroll to position [136, 0]
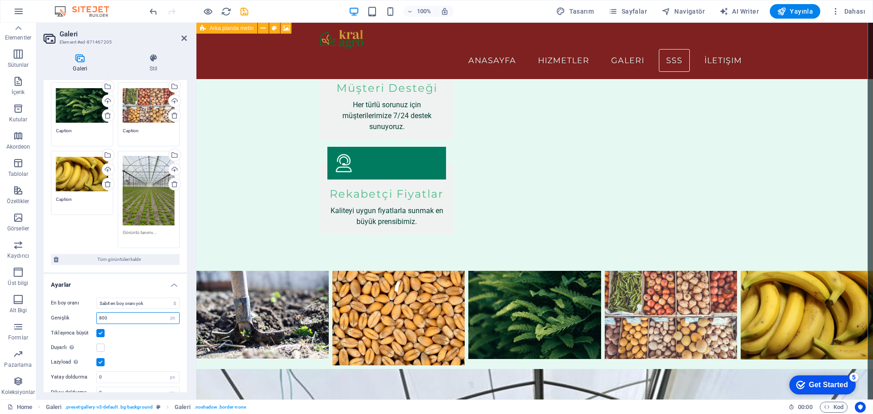
drag, startPoint x: 150, startPoint y: 212, endPoint x: 132, endPoint y: 314, distance: 103.8
click at [132, 314] on input "800" at bounding box center [138, 318] width 82 height 11
click at [134, 316] on input "800" at bounding box center [138, 318] width 82 height 11
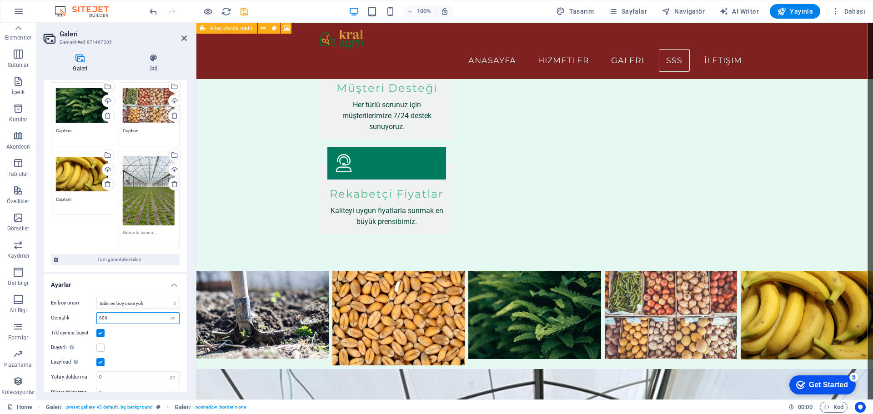
click at [76, 181] on div "Dosyaları buraya sürükleyin, dosyaları seçmek için tıklayın veya Dosyalardan ya…" at bounding box center [82, 174] width 52 height 36
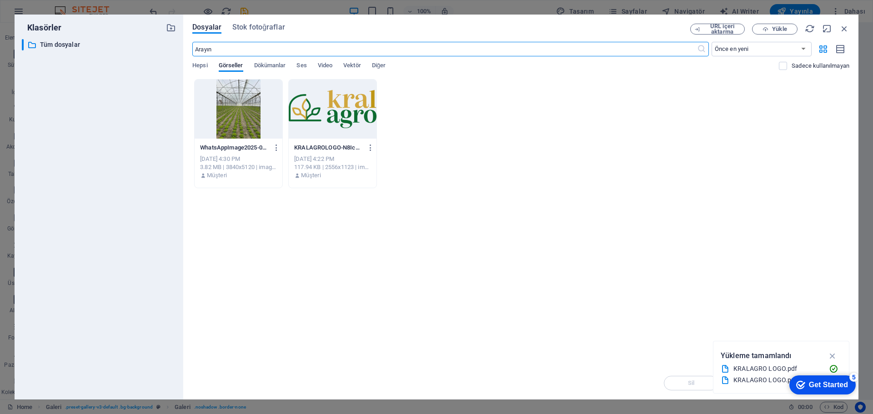
scroll to position [878, 0]
click at [845, 29] on icon "button" at bounding box center [844, 29] width 10 height 10
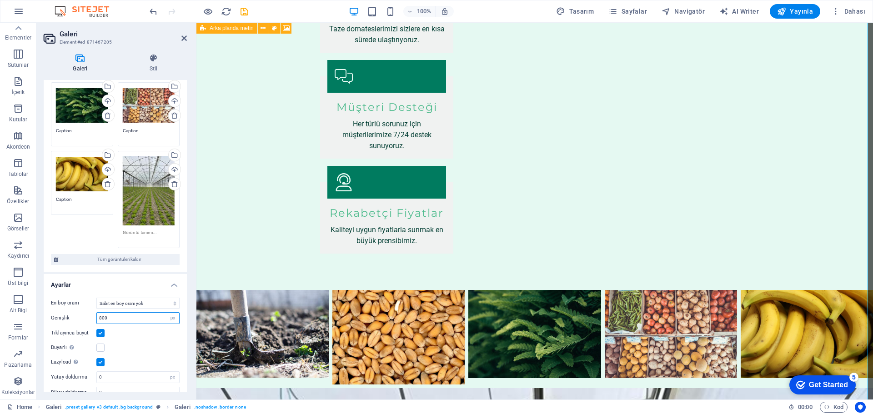
click at [126, 316] on input "800" at bounding box center [138, 318] width 82 height 11
type input "80"
click at [132, 339] on div "En boy oranı Sabit en boy oranı yok 16:9 16:10 4:3 1:1 1:2 2:1 Genişlik 80 px %…" at bounding box center [115, 349] width 143 height 116
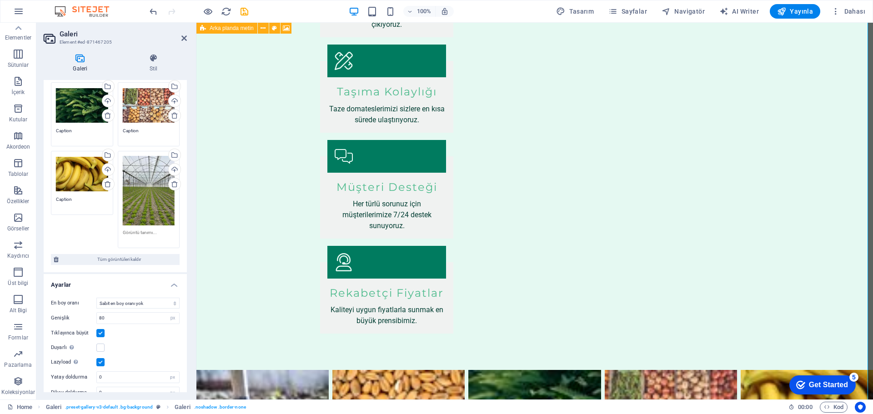
scroll to position [148, 0]
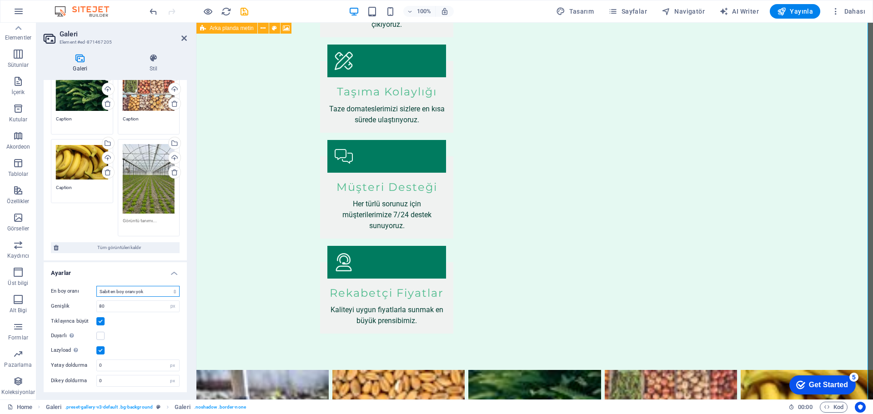
click at [151, 293] on select "Sabit en boy oranı yok 16:9 16:10 4:3 1:1 1:2 2:1" at bounding box center [137, 291] width 83 height 11
click at [96, 286] on select "Sabit en boy oranı yok 16:9 16:10 4:3 1:1 1:2 2:1" at bounding box center [137, 291] width 83 height 11
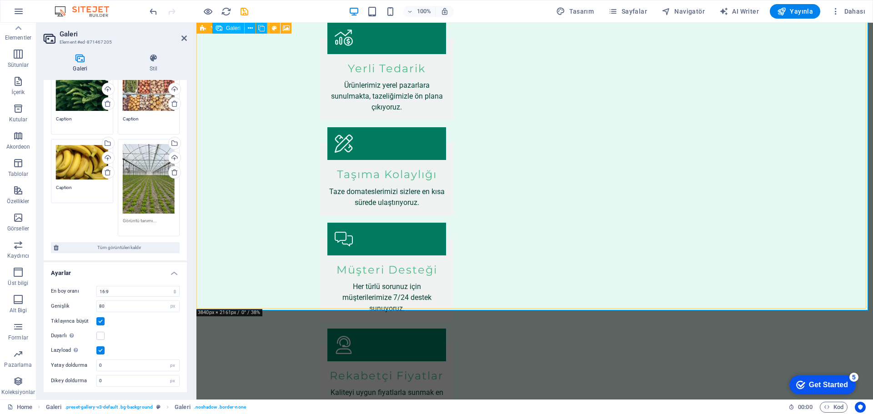
scroll to position [829, 0]
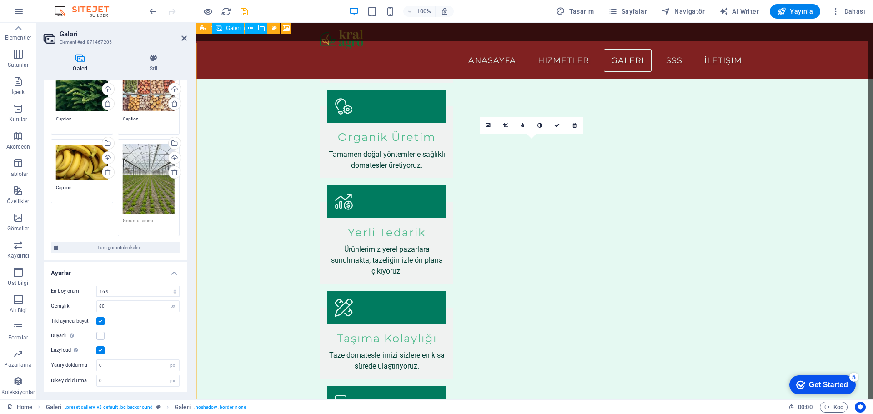
scroll to position [557, 0]
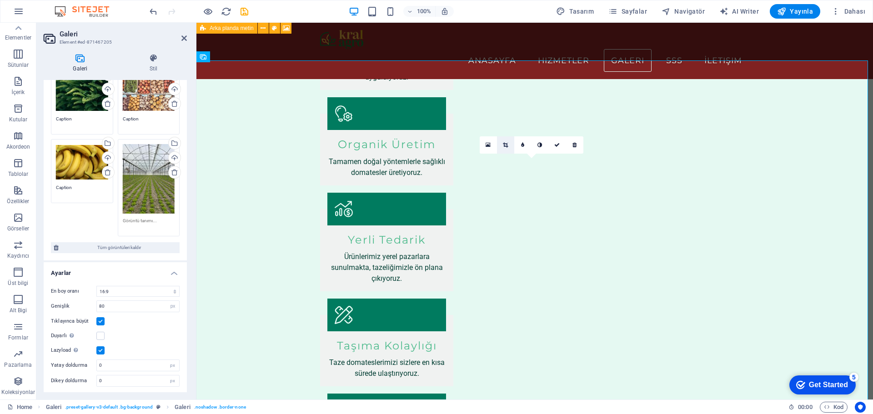
click at [508, 145] on icon at bounding box center [505, 144] width 5 height 5
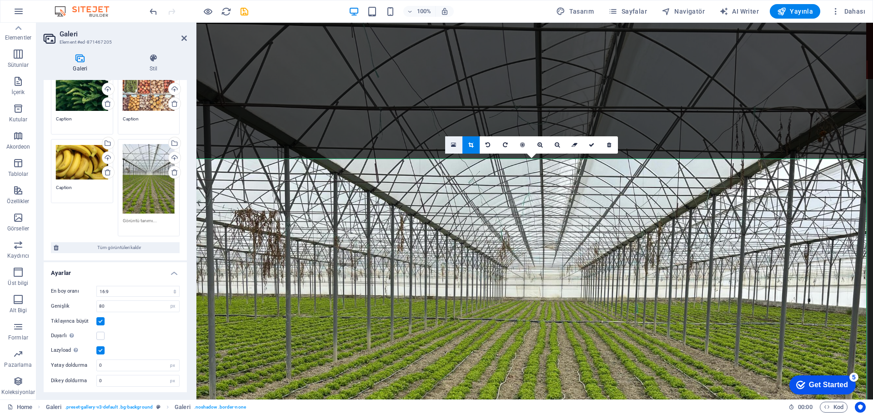
click at [455, 143] on icon at bounding box center [453, 145] width 5 height 6
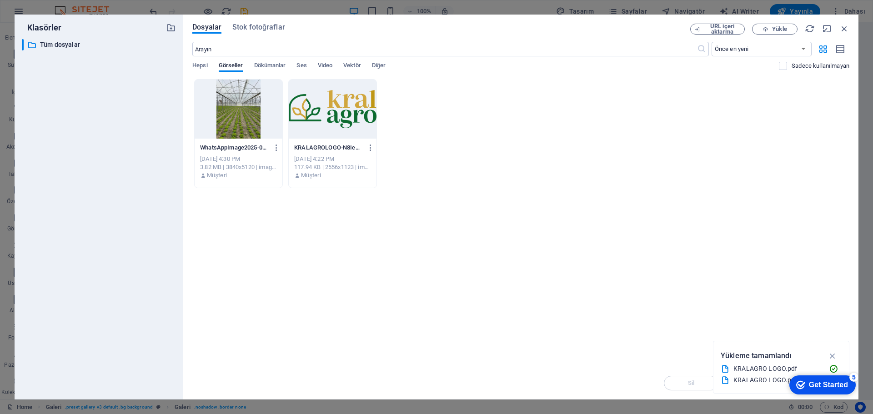
click at [837, 24] on div "URL içeri aktarma Yükle" at bounding box center [769, 29] width 159 height 11
click at [844, 30] on icon "button" at bounding box center [844, 29] width 10 height 10
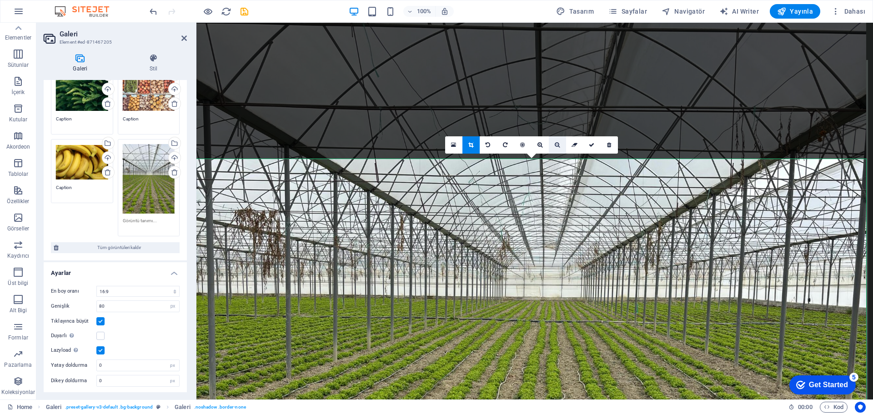
click at [560, 146] on icon at bounding box center [557, 144] width 5 height 5
click at [558, 143] on icon at bounding box center [557, 144] width 5 height 5
click at [472, 154] on div at bounding box center [531, 347] width 670 height 893
click at [470, 143] on icon at bounding box center [470, 144] width 5 height 5
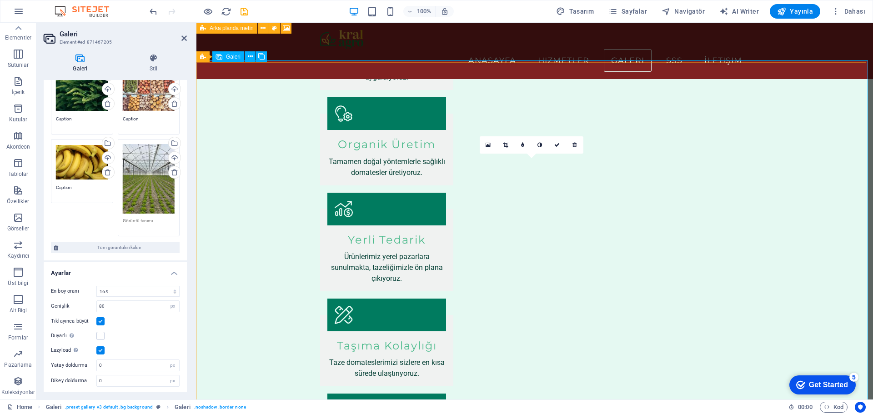
click at [156, 184] on div "Dosyaları buraya sürükleyin, dosyaları seçmek için tıklayın veya Dosyalardan ya…" at bounding box center [149, 178] width 52 height 69
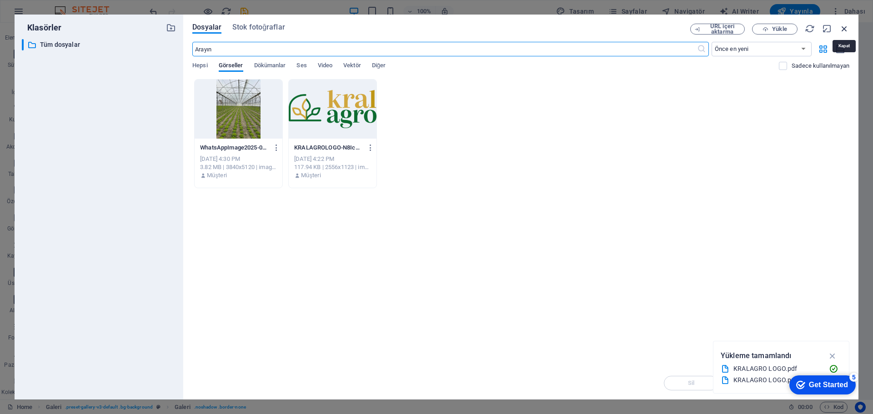
click at [843, 29] on icon "button" at bounding box center [844, 29] width 10 height 10
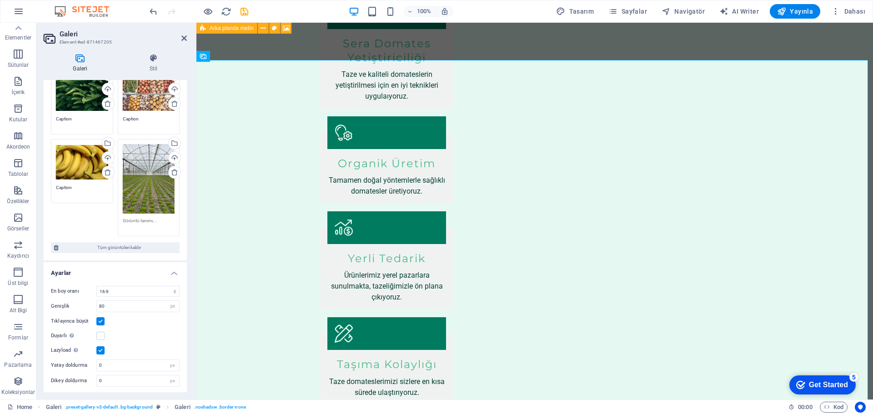
click at [146, 199] on div "Dosyaları buraya sürükleyin, dosyaları seçmek için tıklayın veya Dosyalardan ya…" at bounding box center [149, 178] width 52 height 69
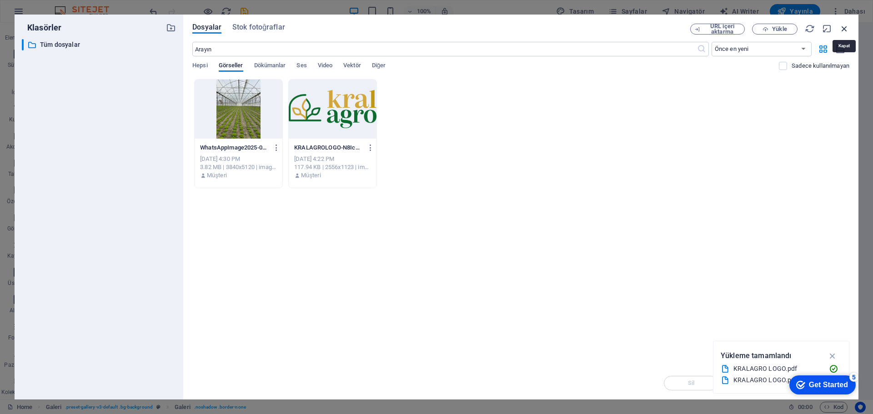
click at [847, 26] on icon "button" at bounding box center [844, 29] width 10 height 10
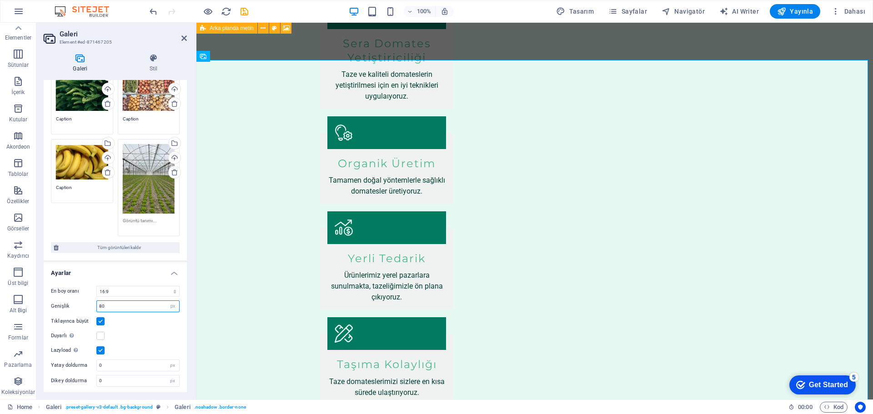
drag, startPoint x: 136, startPoint y: 212, endPoint x: 136, endPoint y: 301, distance: 89.6
click at [136, 301] on input "80" at bounding box center [138, 306] width 82 height 11
click at [145, 294] on select "Sabit en boy oranı yok 16:9 16:10 4:3 1:1 1:2 2:1" at bounding box center [137, 291] width 83 height 11
select select "4"
click at [96, 286] on select "Sabit en boy oranı yok 16:9 16:10 4:3 1:1 1:2 2:1" at bounding box center [137, 291] width 83 height 11
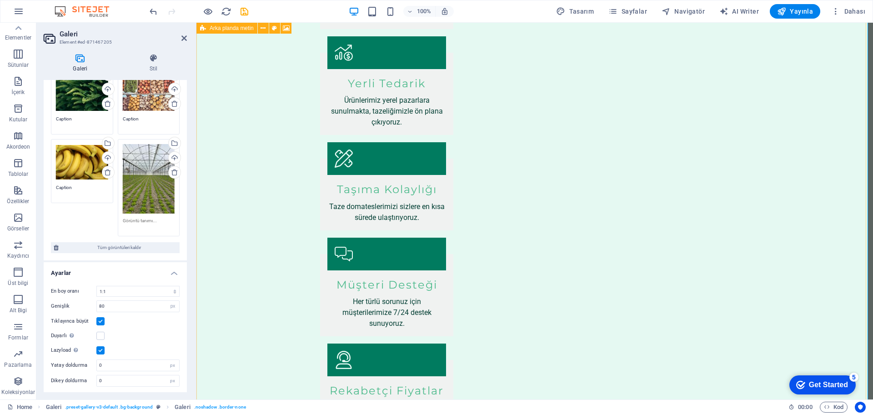
scroll to position [738, 0]
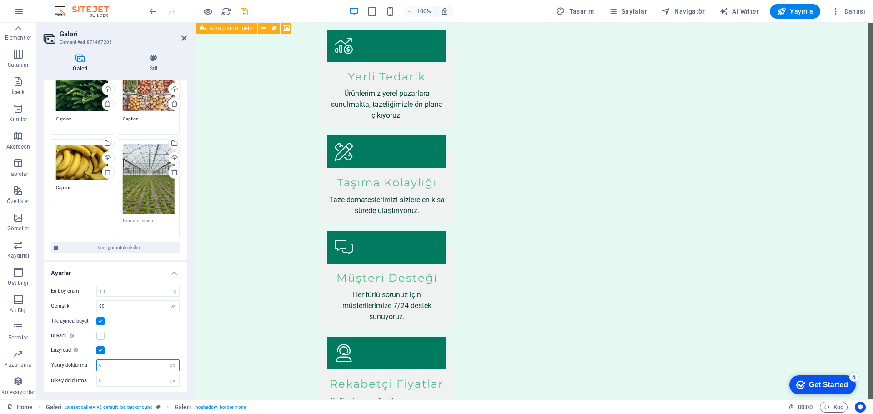
click at [138, 362] on input "0" at bounding box center [138, 365] width 82 height 11
type input "10"
click at [133, 382] on input "0" at bounding box center [138, 381] width 82 height 11
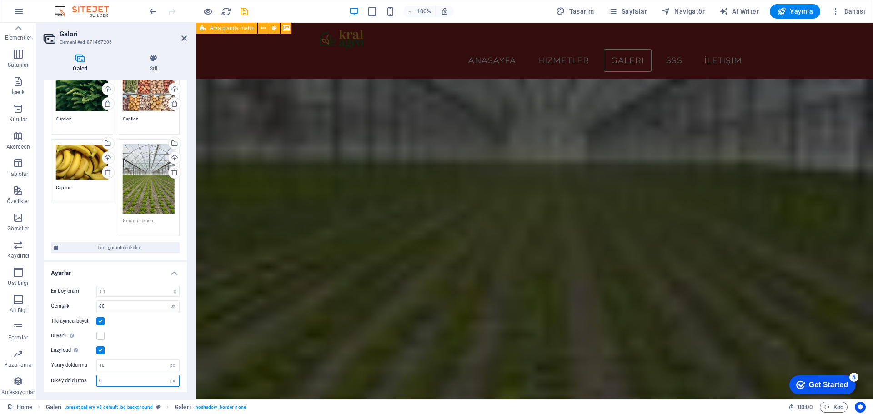
scroll to position [806, 0]
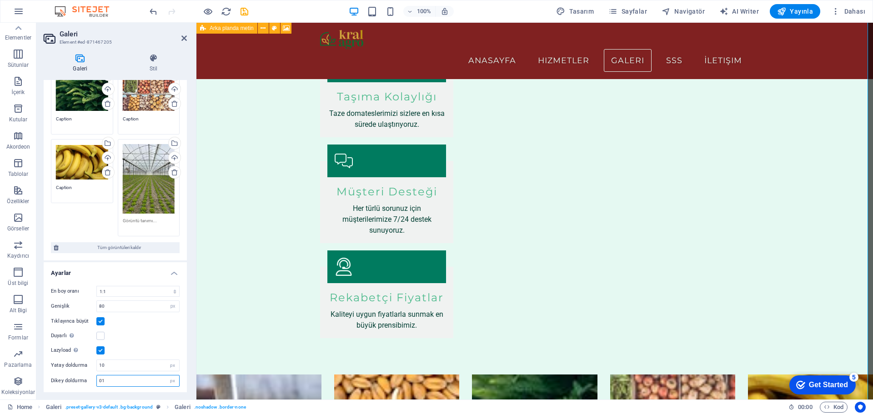
type input "0"
type input "10"
click at [159, 348] on div "Lazyload Sayfa yüklendikten sonra görüntülerin yüklenmesi, sayfa hızını artırır." at bounding box center [115, 350] width 129 height 11
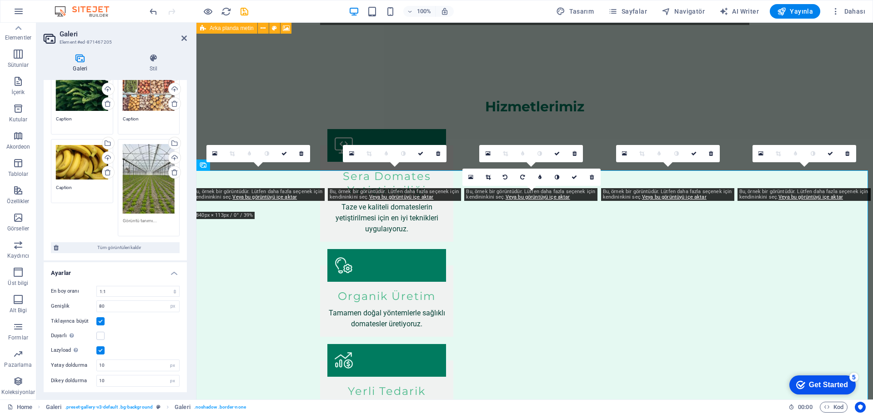
scroll to position [811, 0]
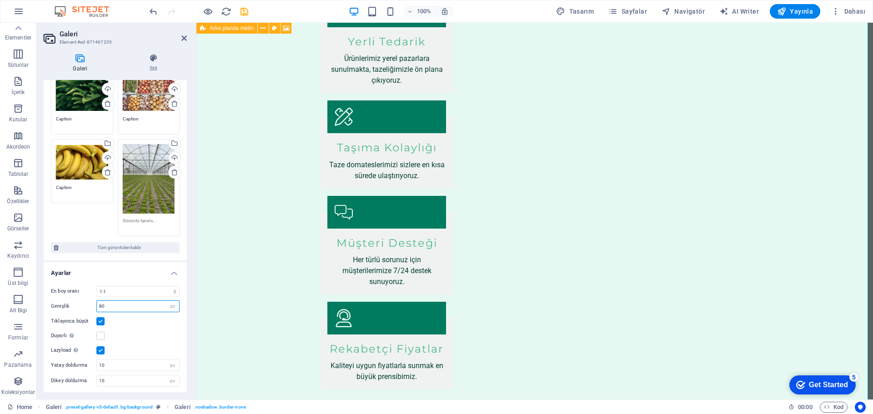
click at [126, 303] on input "80" at bounding box center [138, 306] width 82 height 11
type input "100"
click at [128, 274] on h4 "Ayarlar" at bounding box center [115, 270] width 143 height 16
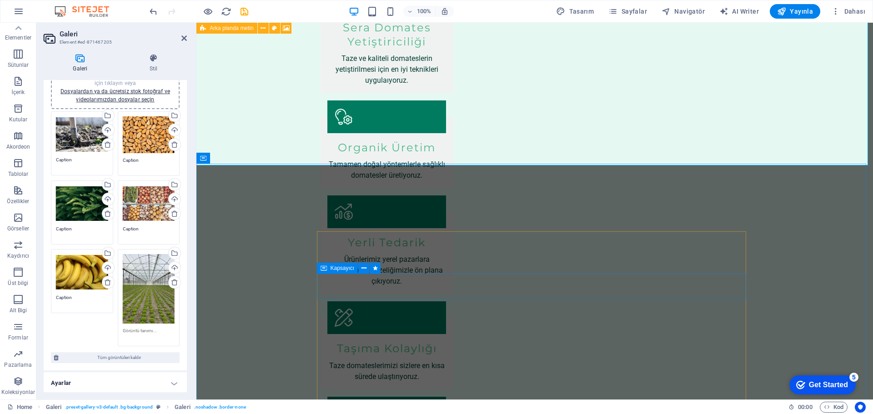
scroll to position [607, 0]
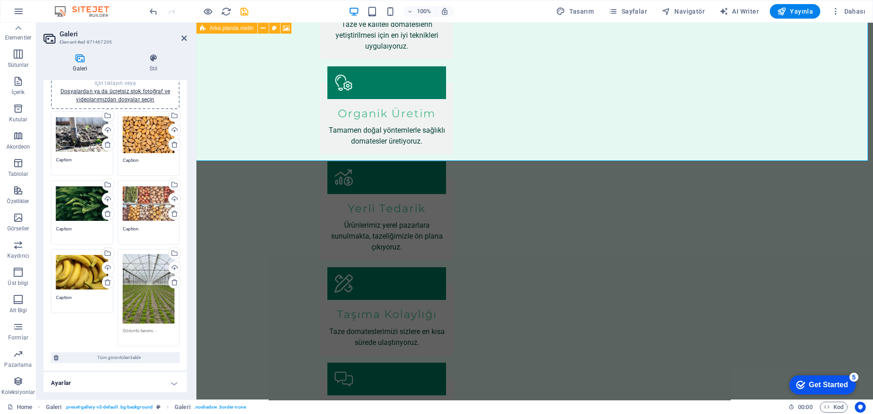
click at [133, 286] on div "Dosyaları buraya sürükleyin, dosyaları seçmek için tıklayın veya Dosyalardan ya…" at bounding box center [149, 288] width 52 height 69
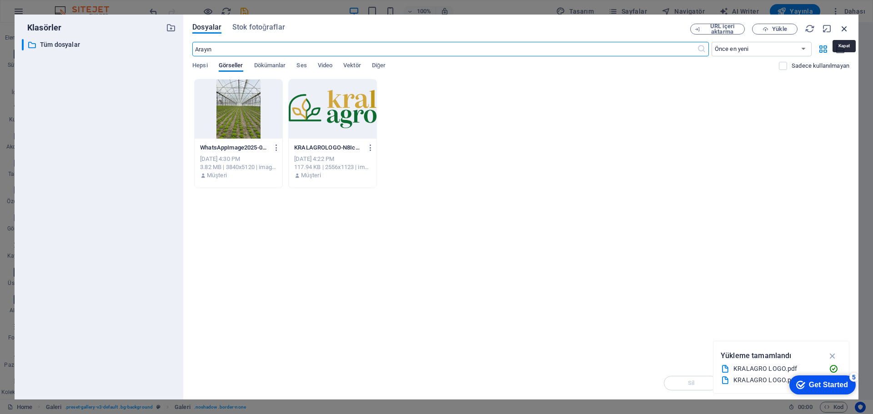
click at [848, 27] on icon "button" at bounding box center [844, 29] width 10 height 10
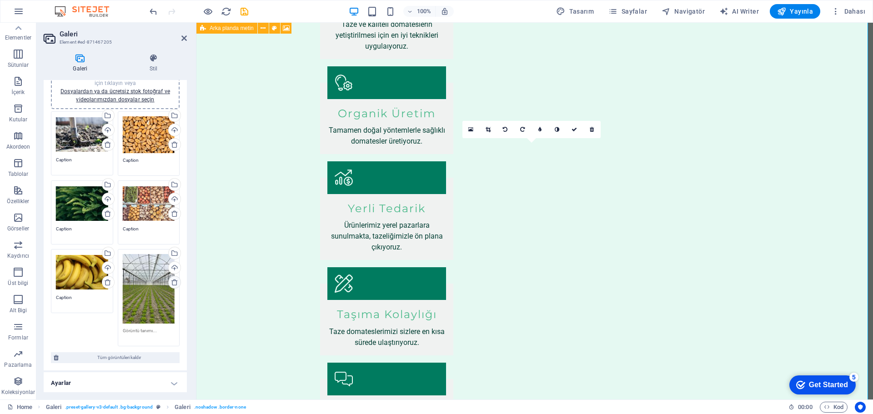
click at [171, 283] on icon at bounding box center [174, 282] width 7 height 7
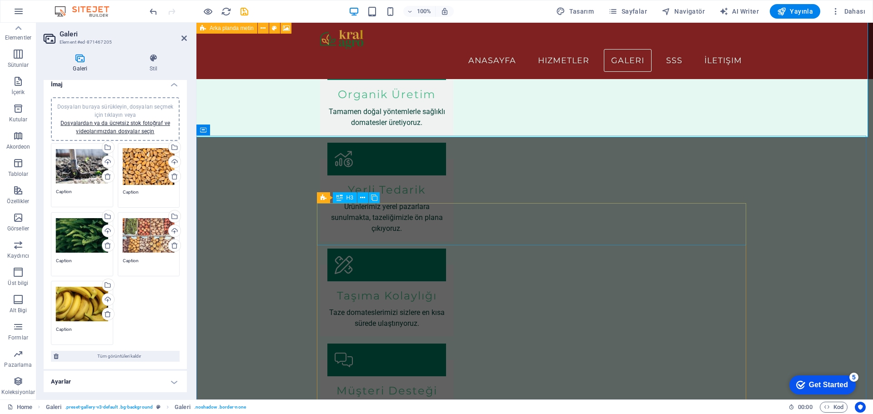
scroll to position [470, 0]
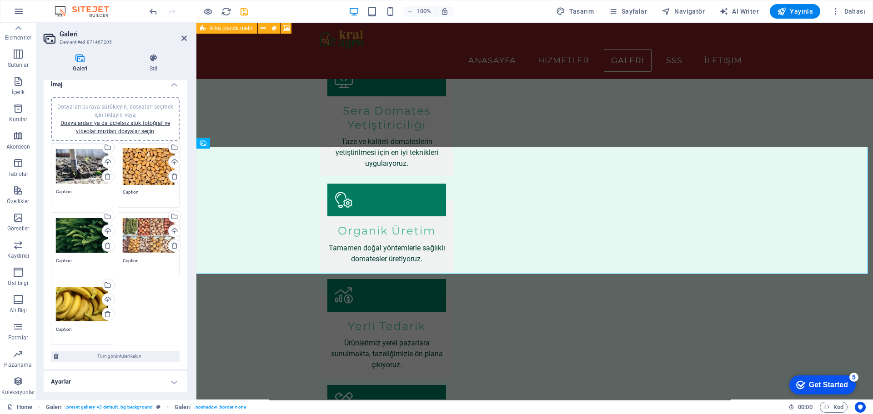
click at [82, 169] on div "Dosyaları buraya sürükleyin, dosyaları seçmek için tıklayın veya Dosyalardan ya…" at bounding box center [82, 166] width 52 height 36
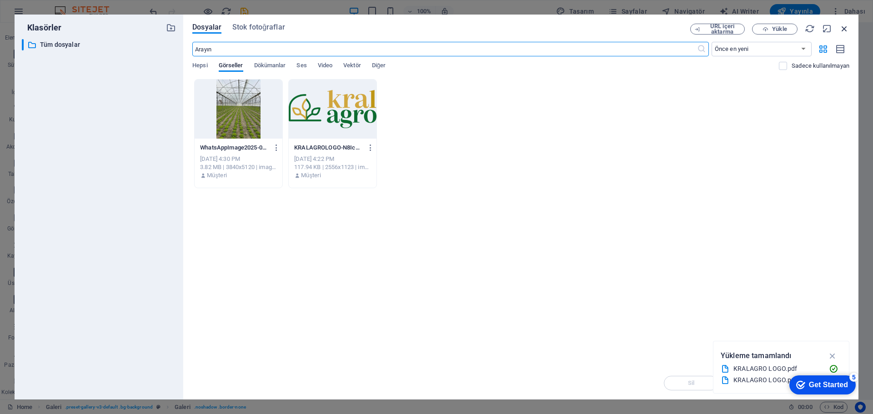
click at [844, 31] on icon "button" at bounding box center [844, 29] width 10 height 10
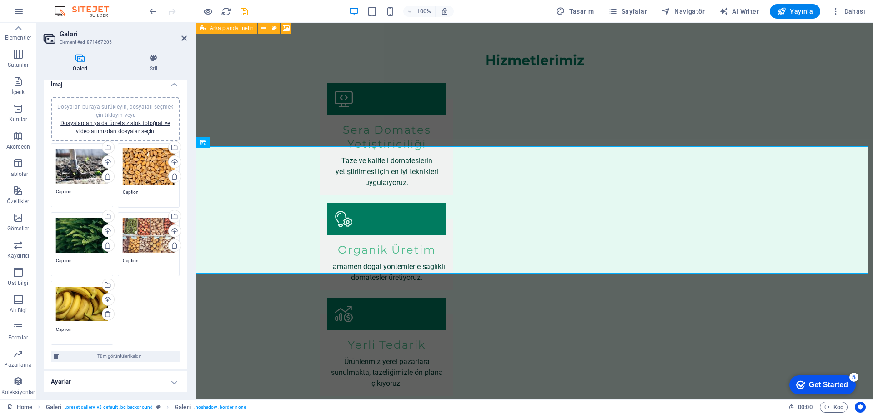
click at [138, 317] on div "Dosyaları buraya sürükleyin, dosyaları seçmek için tıklayın veya Dosyalardan ya…" at bounding box center [115, 244] width 133 height 207
click at [145, 374] on h4 "Ayarlar" at bounding box center [115, 382] width 143 height 22
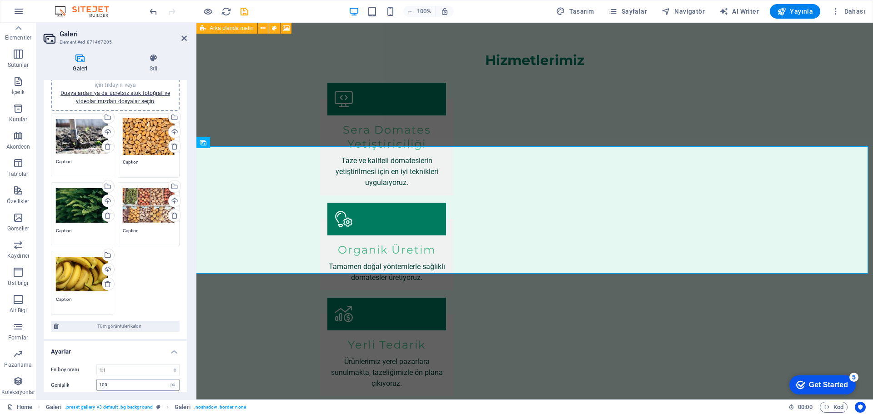
scroll to position [0, 0]
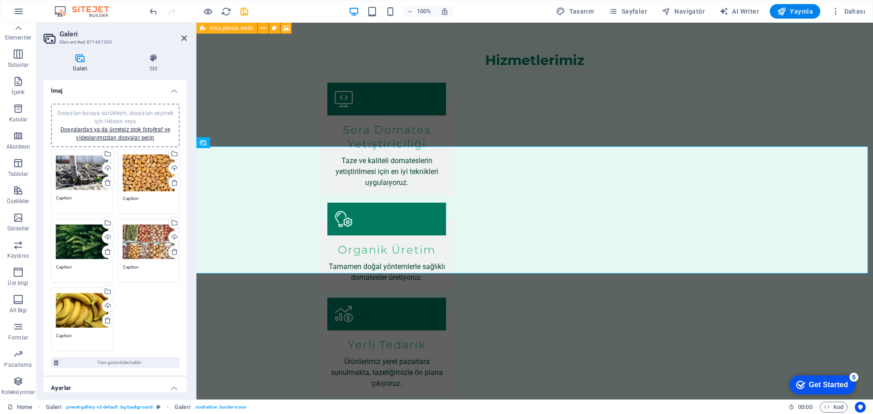
click at [144, 325] on div "Dosyaları buraya sürükleyin, dosyaları seçmek için tıklayın veya Dosyalardan ya…" at bounding box center [115, 250] width 133 height 207
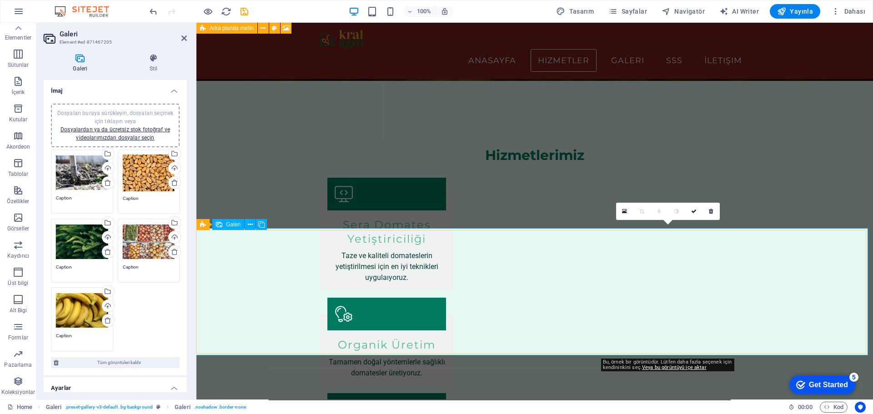
scroll to position [334, 0]
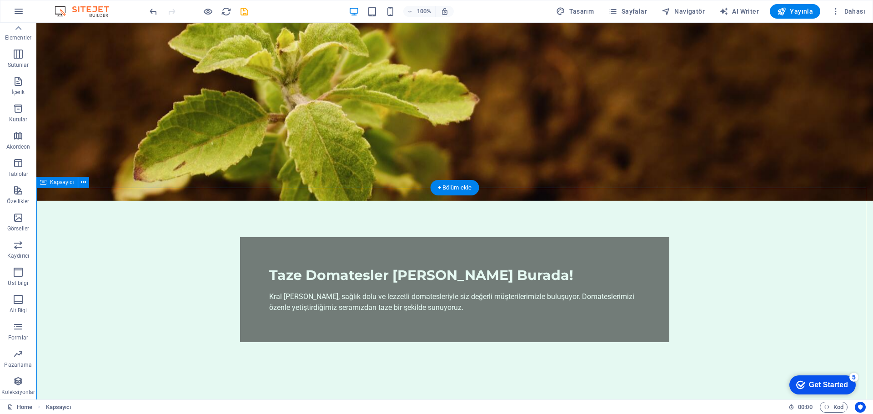
scroll to position [0, 0]
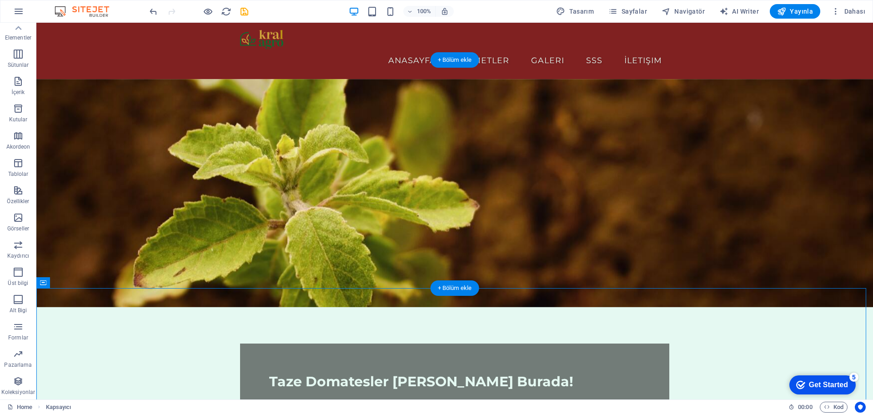
drag, startPoint x: 653, startPoint y: 189, endPoint x: 592, endPoint y: 193, distance: 61.5
click at [592, 193] on figure at bounding box center [454, 193] width 837 height 228
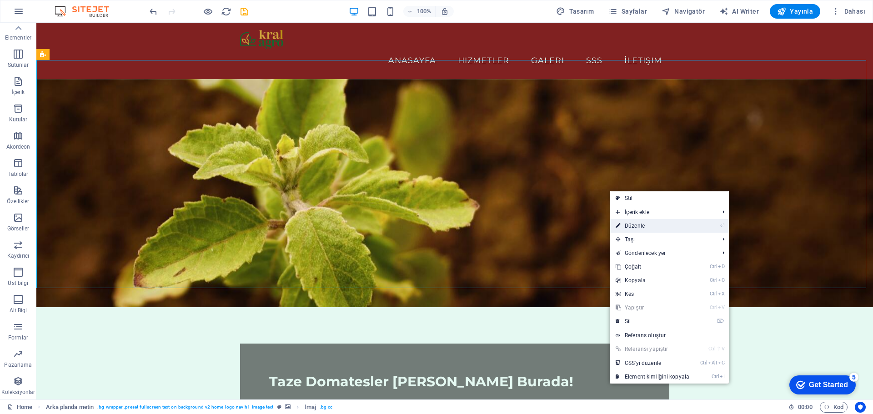
click at [647, 228] on link "⏎ Düzenle" at bounding box center [652, 226] width 85 height 14
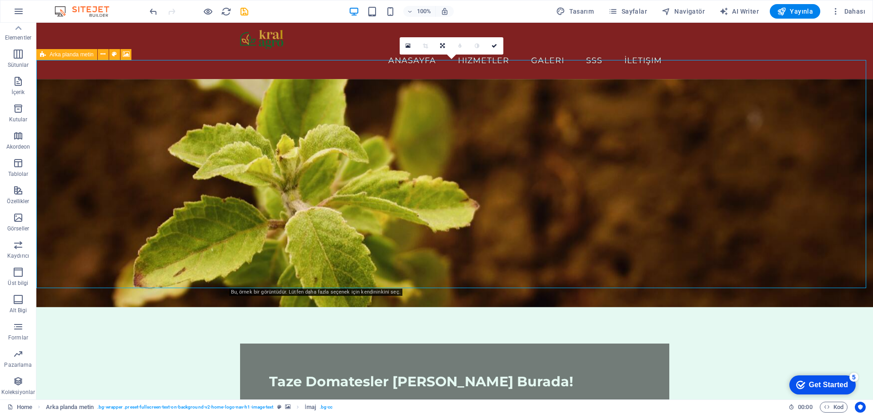
click at [527, 164] on figure at bounding box center [454, 193] width 837 height 228
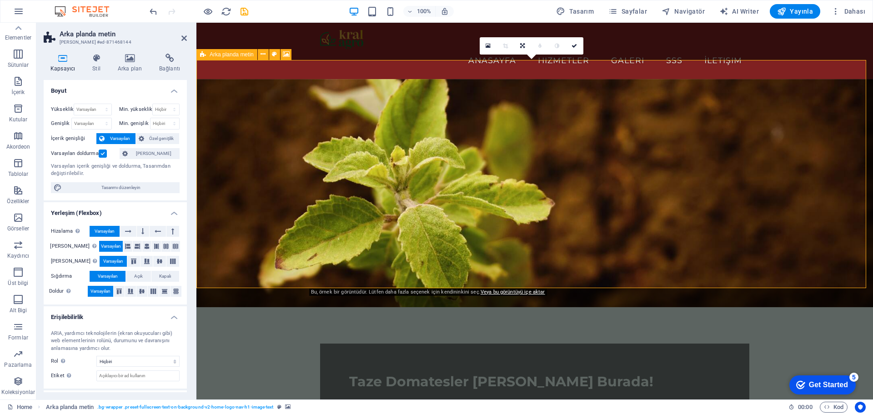
click at [239, 251] on figure at bounding box center [534, 193] width 677 height 228
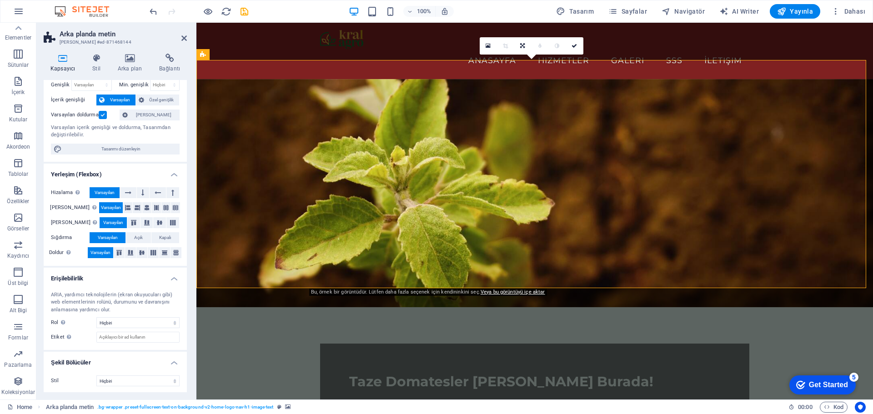
scroll to position [40, 0]
click at [148, 381] on select "Hiçbiri Üçgen Kare Çapraz Çokgen 1 Çokgen 2 Zikzak Çoklu Zikzaklar Dalgalar Çok…" at bounding box center [137, 379] width 83 height 11
click at [96, 374] on select "Hiçbiri Üçgen Kare Çapraz Çokgen 1 Çokgen 2 Zikzak Çoklu Zikzaklar Dalgalar Çok…" at bounding box center [137, 379] width 83 height 11
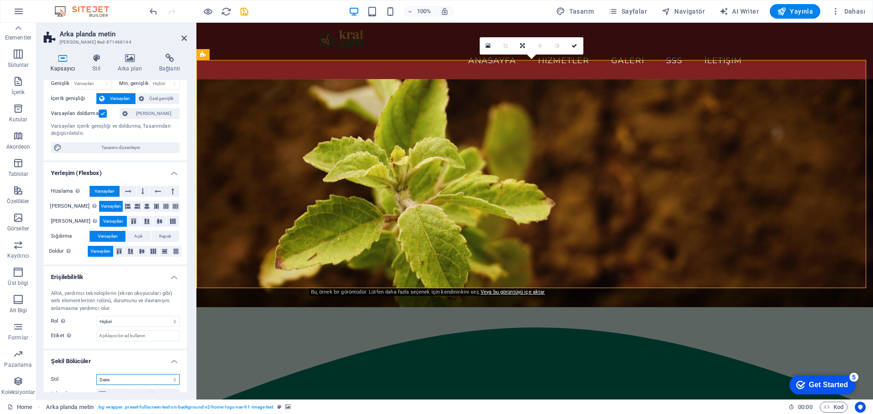
click at [136, 378] on select "Hiçbiri Üçgen Kare Çapraz Çokgen 1 Çokgen 2 Zikzak Çoklu Zikzaklar Dalgalar Çok…" at bounding box center [137, 379] width 83 height 11
click at [96, 374] on select "Hiçbiri Üçgen Kare Çapraz Çokgen 1 Çokgen 2 Zikzak Çoklu Zikzaklar Dalgalar Çok…" at bounding box center [137, 379] width 83 height 11
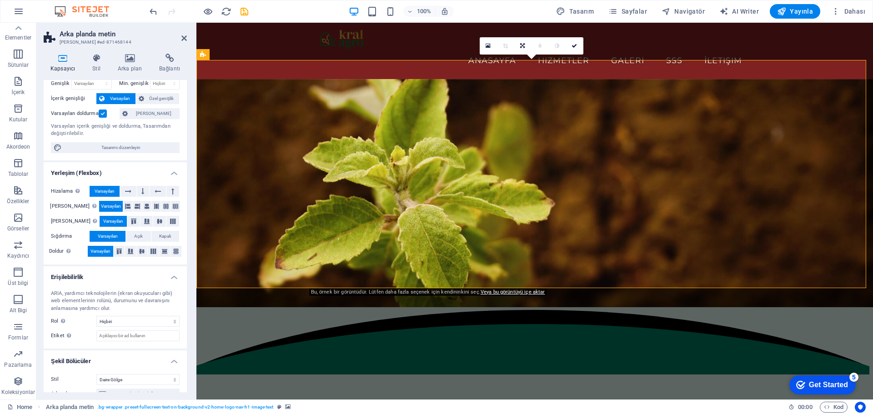
click at [135, 379] on select "Hiçbiri Üçgen Kare Çapraz Çokgen 1 Çokgen 2 Zikzak Çoklu Zikzaklar Dalgalar Çok…" at bounding box center [137, 379] width 83 height 11
click at [96, 374] on select "Hiçbiri Üçgen Kare Çapraz Çokgen 1 Çokgen 2 Zikzak Çoklu Zikzaklar Dalgalar Çok…" at bounding box center [137, 379] width 83 height 11
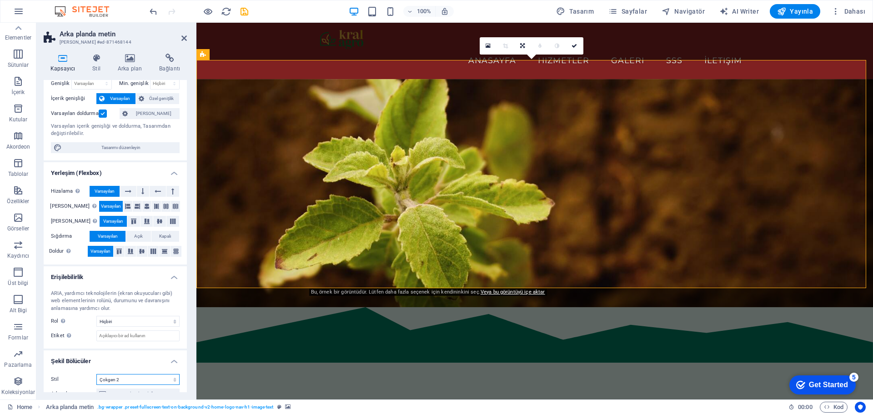
click at [138, 383] on select "Hiçbiri Üçgen Kare Çapraz Çokgen 1 Çokgen 2 Zikzak Çoklu Zikzaklar Dalgalar Çok…" at bounding box center [137, 379] width 83 height 11
click at [96, 374] on select "Hiçbiri Üçgen Kare Çapraz Çokgen 1 Çokgen 2 Zikzak Çoklu Zikzaklar Dalgalar Çok…" at bounding box center [137, 379] width 83 height 11
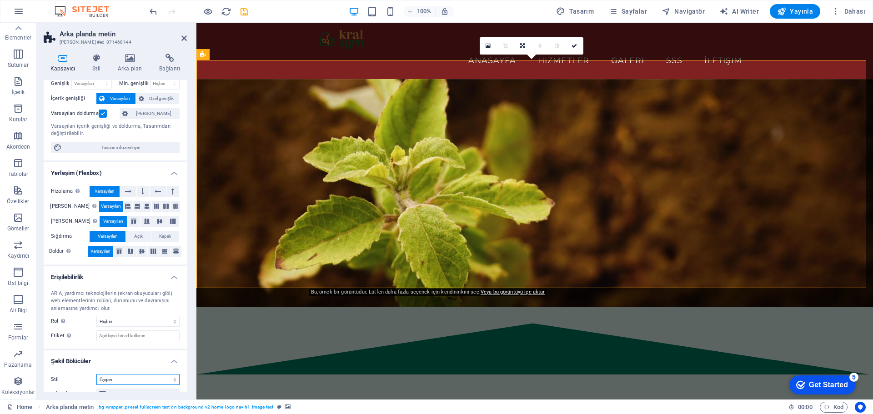
click at [136, 378] on select "Hiçbiri Üçgen Kare Çapraz Çokgen 1 Çokgen 2 Zikzak Çoklu Zikzaklar Dalgalar Çok…" at bounding box center [137, 379] width 83 height 11
select select "none"
click at [96, 374] on select "Hiçbiri Üçgen Kare Çapraz Çokgen 1 Çokgen 2 Zikzak Çoklu Zikzaklar Dalgalar Çok…" at bounding box center [137, 379] width 83 height 11
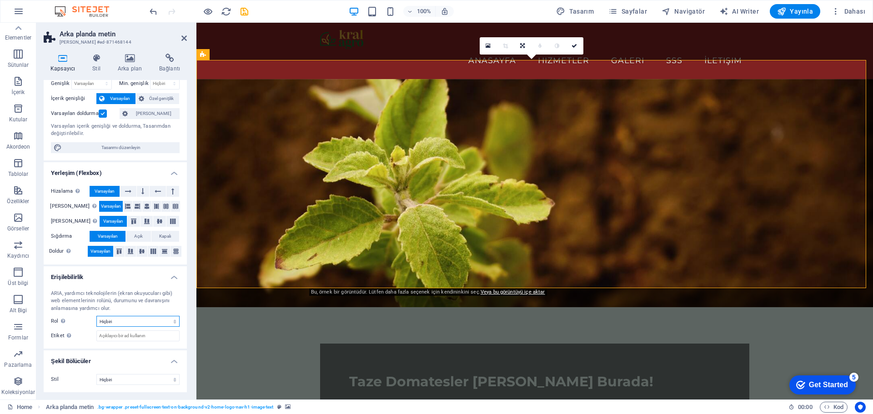
click at [126, 324] on select "Hiçbiri Alert Alt Bigi Article Banner Comment Complementary Dialog Marquee Pres…" at bounding box center [137, 321] width 83 height 11
click at [96, 316] on select "Hiçbiri Alert Alt Bigi Article Banner Comment Complementary Dialog Marquee Pres…" at bounding box center [137, 321] width 83 height 11
click at [125, 326] on select "Hiçbiri Alert Alt Bigi Article Banner Comment Complementary Dialog Marquee Pres…" at bounding box center [137, 321] width 83 height 11
select select "footer"
click at [96, 316] on select "Hiçbiri Alert Alt Bigi Article Banner Comment Complementary Dialog Marquee Pres…" at bounding box center [137, 321] width 83 height 11
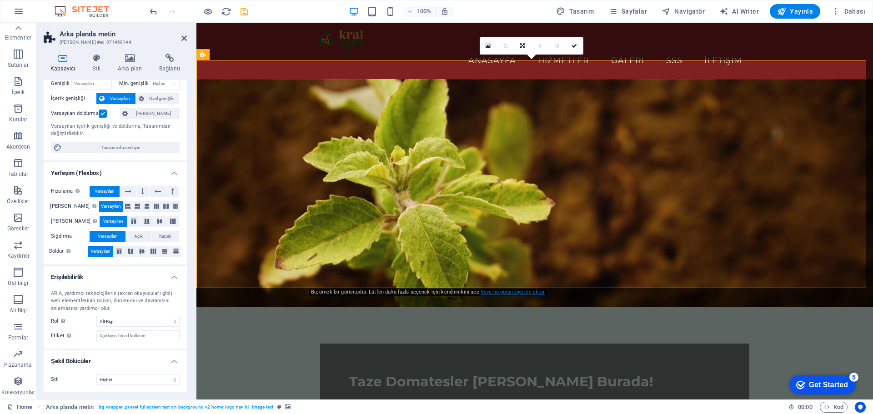
click at [517, 291] on link "Veya bu görüntüyü içe aktar" at bounding box center [513, 292] width 65 height 6
click at [118, 70] on h4 "Arka plan" at bounding box center [131, 63] width 41 height 19
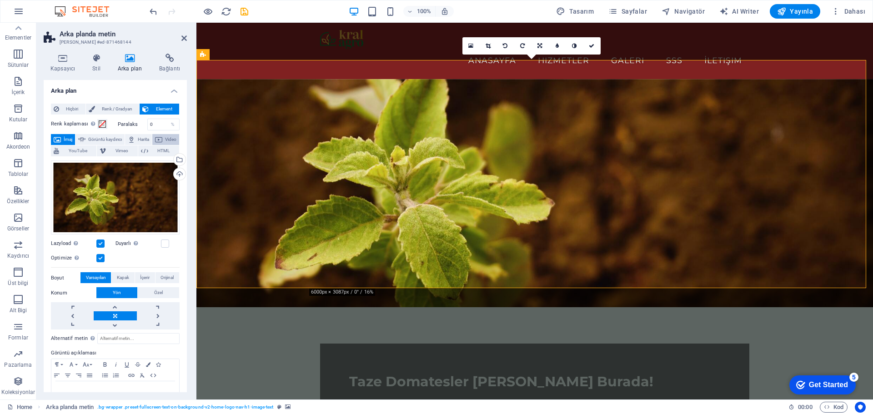
click at [165, 145] on span "Video" at bounding box center [170, 139] width 11 height 11
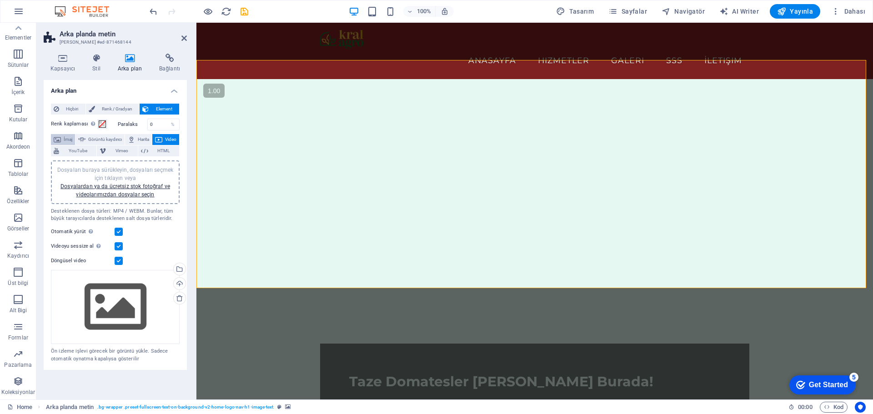
click at [72, 140] on span "İmaj" at bounding box center [68, 139] width 9 height 11
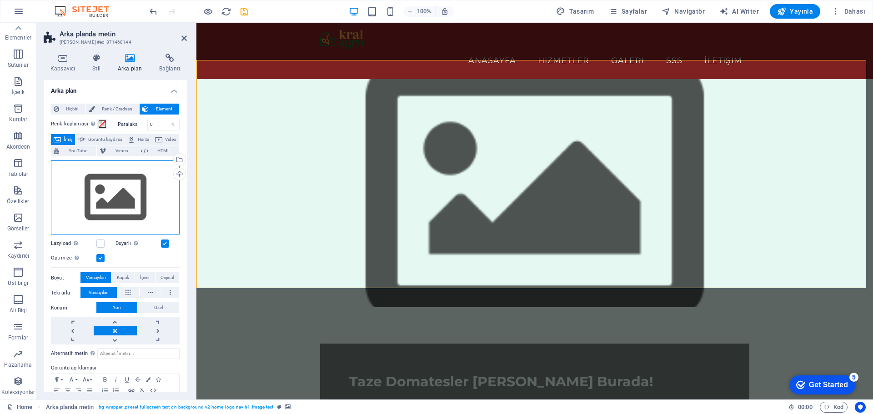
click at [109, 201] on div "Dosyaları buraya sürükleyin, dosyaları seçmek için tıklayın veya Dosyalardan ya…" at bounding box center [115, 198] width 129 height 75
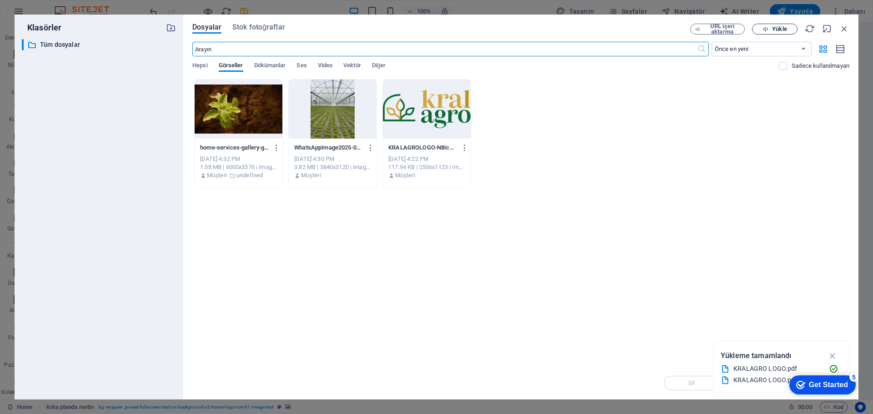
click at [784, 30] on span "Yükle" at bounding box center [779, 28] width 15 height 5
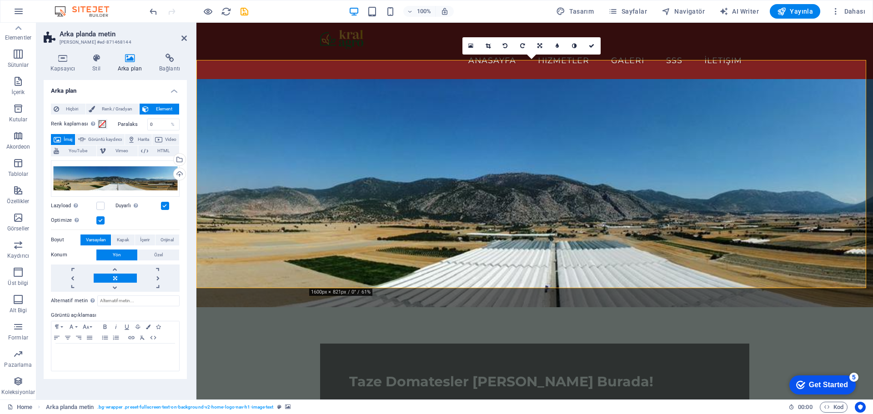
drag, startPoint x: 635, startPoint y: 248, endPoint x: 634, endPoint y: 226, distance: 21.4
click at [634, 226] on figure at bounding box center [534, 193] width 677 height 228
click at [626, 248] on figure at bounding box center [534, 193] width 677 height 228
click at [623, 258] on figure at bounding box center [534, 193] width 677 height 228
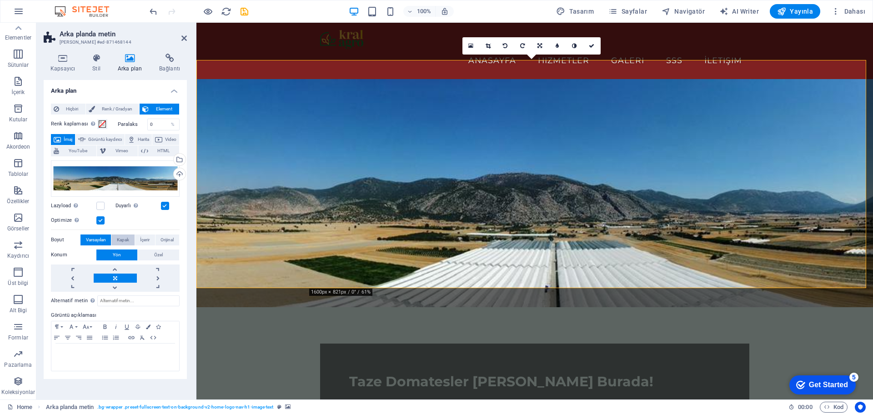
click at [124, 241] on span "Kapak" at bounding box center [123, 240] width 12 height 11
click at [109, 241] on button "Varsayılan" at bounding box center [95, 240] width 30 height 11
click at [149, 277] on link at bounding box center [158, 278] width 43 height 9
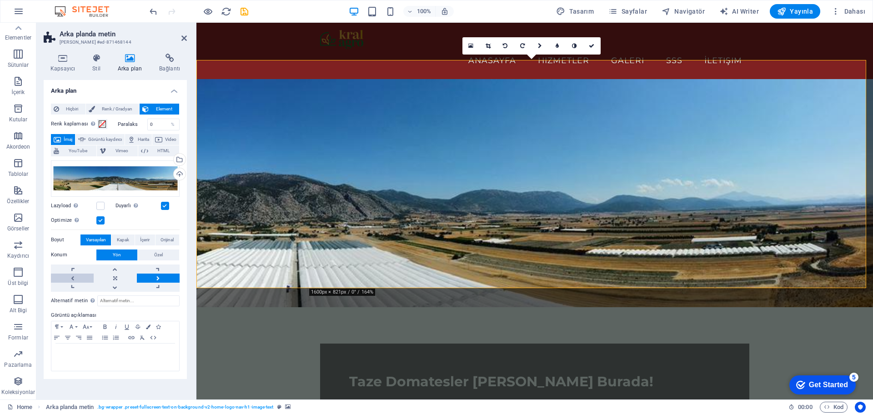
click at [81, 277] on link at bounding box center [72, 278] width 43 height 9
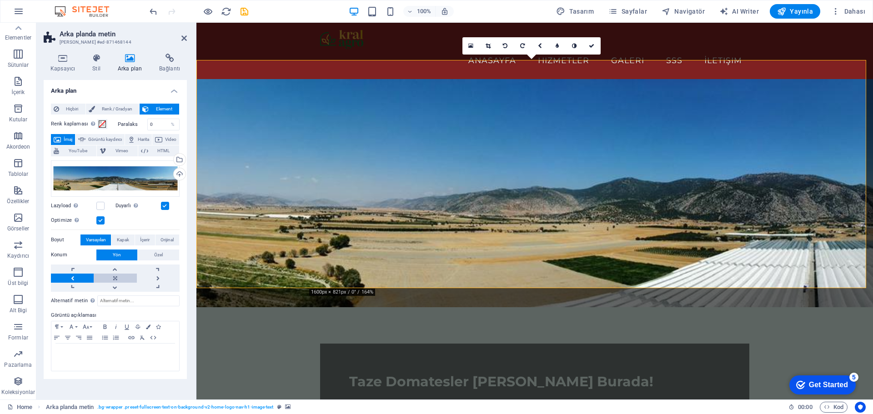
click at [108, 275] on link at bounding box center [115, 278] width 43 height 9
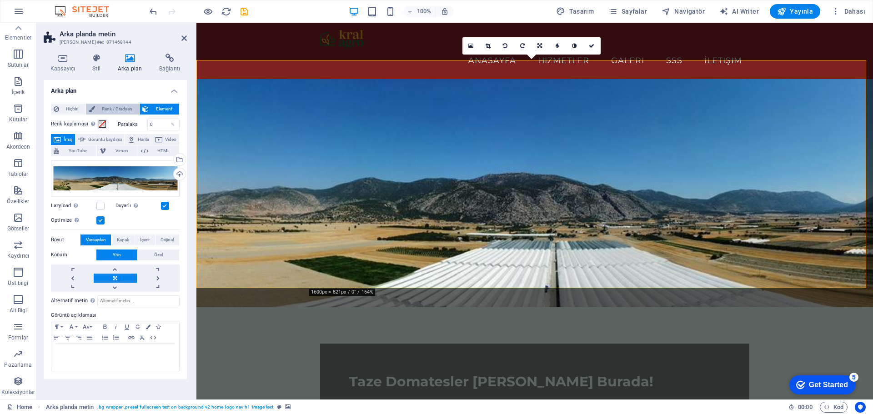
click at [135, 112] on span "Renk / Gradyan" at bounding box center [117, 109] width 39 height 11
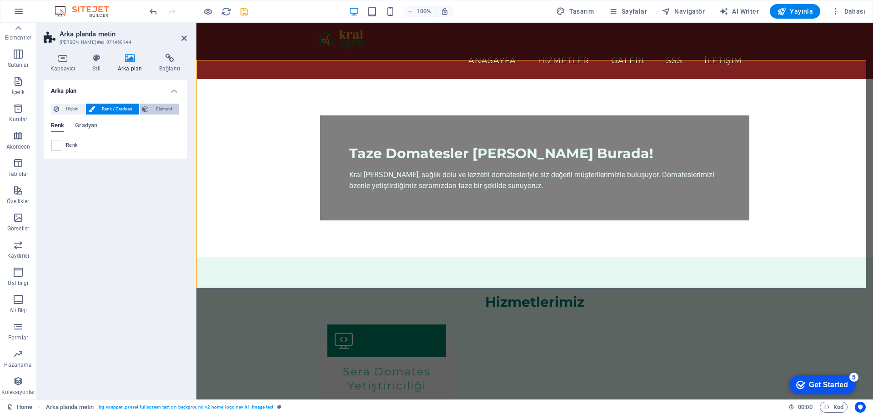
click at [168, 106] on span "Element" at bounding box center [163, 109] width 25 height 11
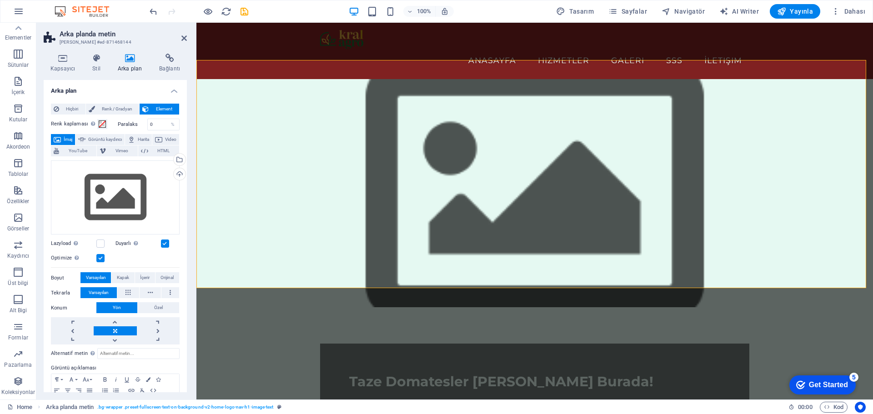
click at [72, 141] on span "İmaj" at bounding box center [68, 139] width 9 height 11
click at [144, 204] on div "Dosyaları buraya sürükleyin, dosyaları seçmek için tıklayın veya Dosyalardan ya…" at bounding box center [115, 198] width 129 height 75
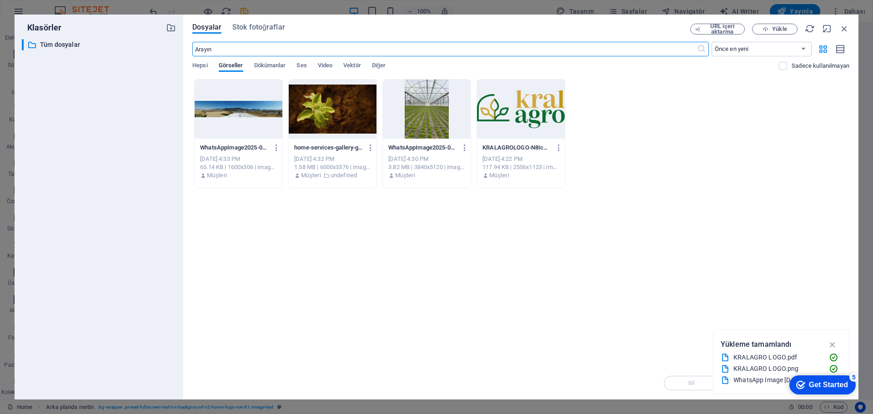
click at [282, 103] on div at bounding box center [239, 109] width 88 height 59
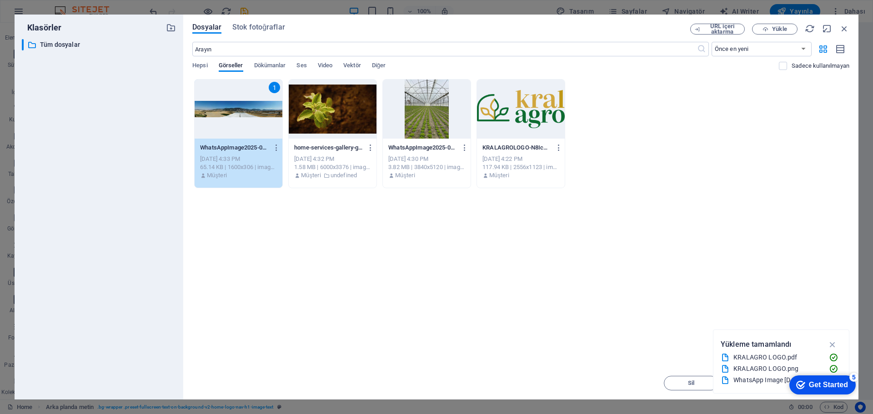
click at [842, 379] on div "checkmark Get Started 5" at bounding box center [822, 385] width 66 height 19
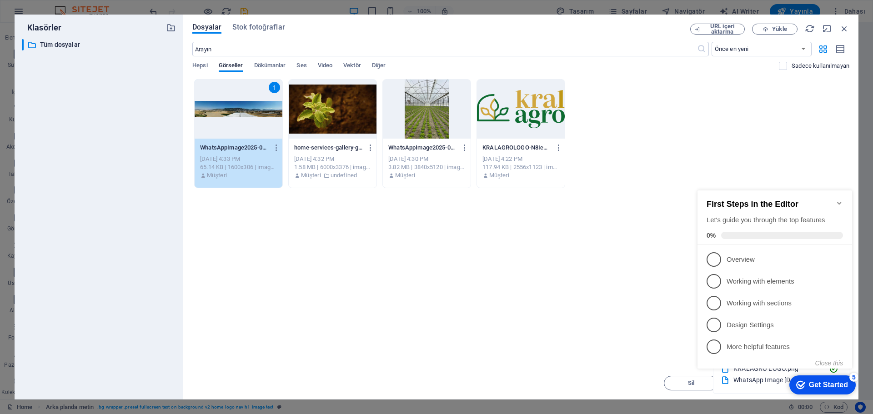
click at [840, 201] on icon "Minimize checklist" at bounding box center [839, 203] width 7 height 7
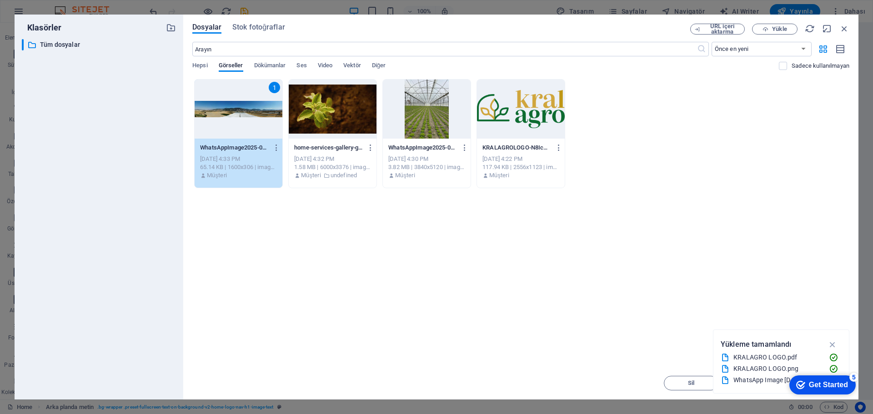
click div "checkmark Get Started 5 First Steps in the Editor Let's guide you through the t…"
click at [822, 387] on div "Get Started" at bounding box center [828, 385] width 39 height 8
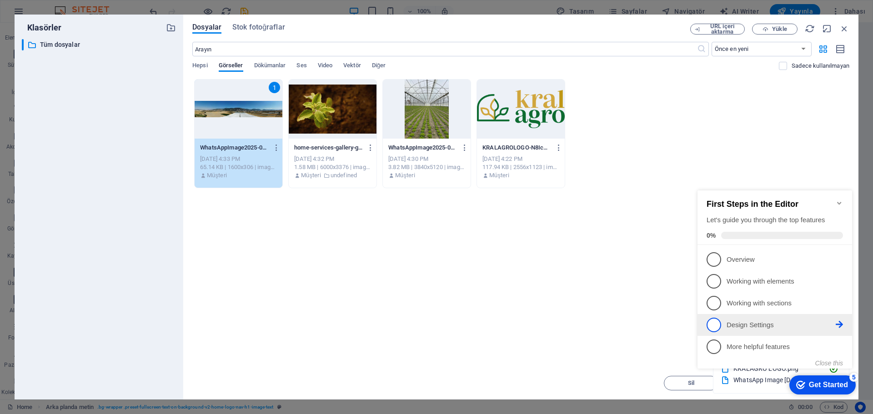
click at [792, 318] on link "4 Design Settings - incomplete" at bounding box center [775, 325] width 136 height 15
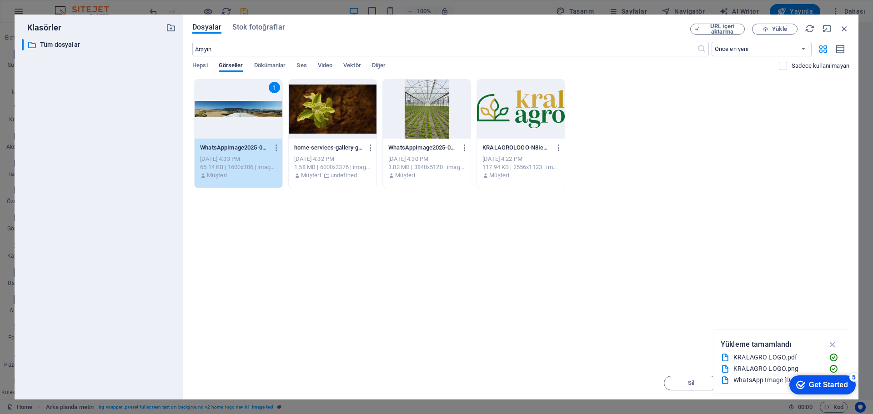
click at [809, 282] on div "Anında yüklemek için dosyaları buraya bırakın 1 WhatsAppImage2025-09-02at21.38.…" at bounding box center [520, 223] width 657 height 288
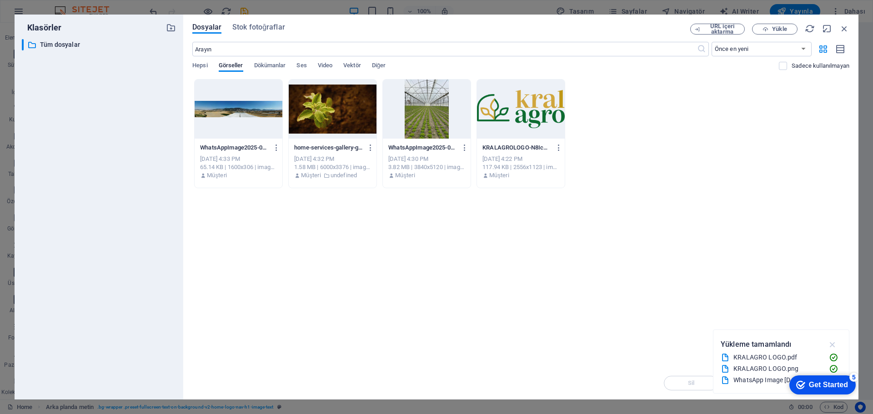
click at [831, 343] on icon "button" at bounding box center [833, 345] width 10 height 10
click at [815, 387] on div "Get Started" at bounding box center [828, 385] width 39 height 8
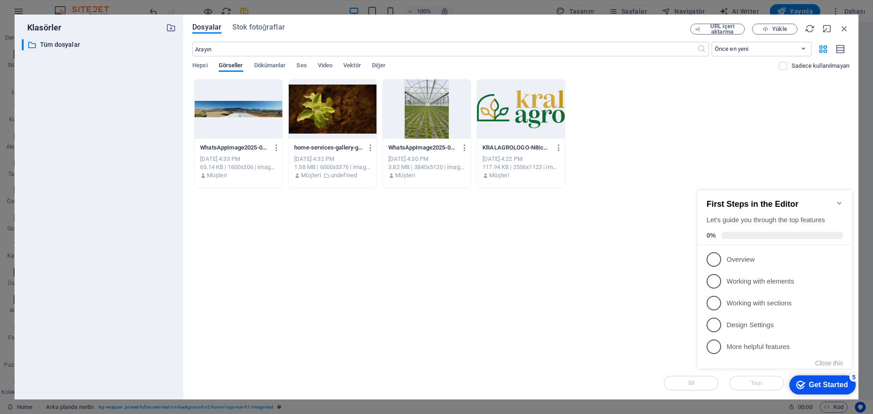
click at [815, 152] on div "WhatsAppImage2025-09-02at21.38.46-6qXnShzhYlgxjwDszQGuKw.jpeg WhatsAppImage2025…" at bounding box center [520, 133] width 657 height 109
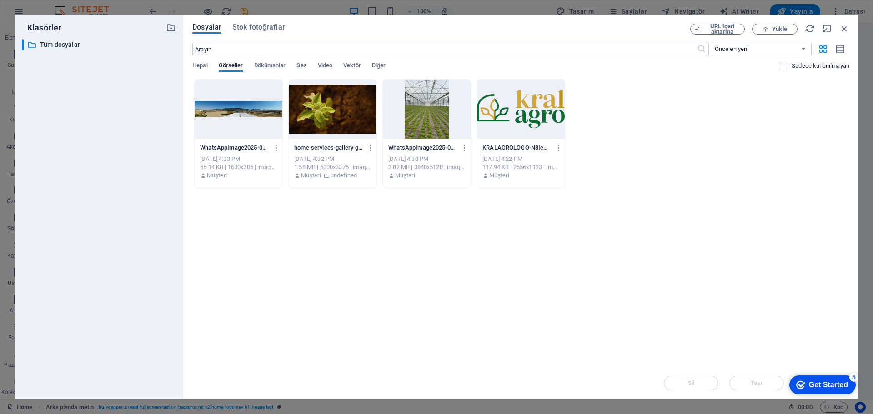
click at [229, 109] on div at bounding box center [239, 109] width 88 height 59
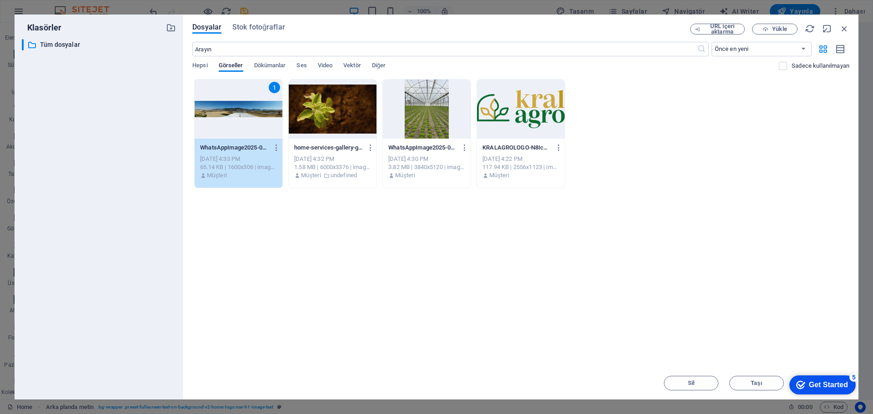
click at [229, 109] on div "1" at bounding box center [239, 109] width 88 height 59
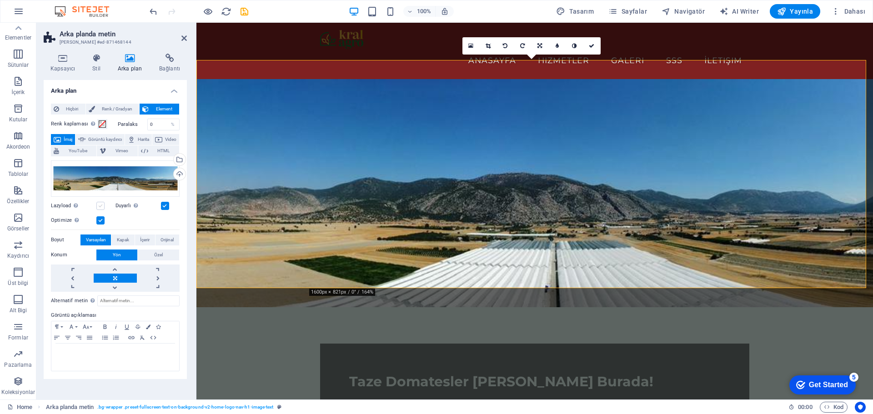
click at [99, 204] on label at bounding box center [100, 206] width 8 height 8
click at [0, 0] on input "Lazyload Sayfa yüklendikten sonra görüntülerin yüklenmesi, sayfa hızını artırır." at bounding box center [0, 0] width 0 height 0
click at [99, 204] on label at bounding box center [100, 206] width 8 height 8
click at [0, 0] on input "Lazyload Sayfa yüklendikten sonra görüntülerin yüklenmesi, sayfa hızını artırır." at bounding box center [0, 0] width 0 height 0
click at [666, 155] on figure at bounding box center [534, 193] width 677 height 228
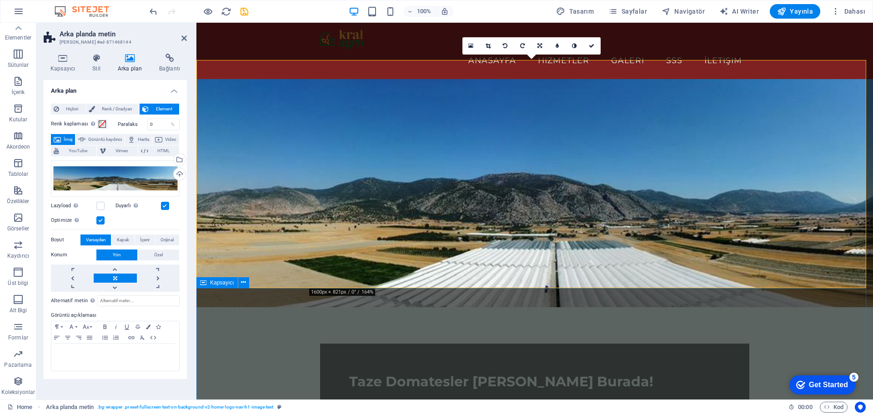
drag, startPoint x: 679, startPoint y: 299, endPoint x: 847, endPoint y: 321, distance: 169.3
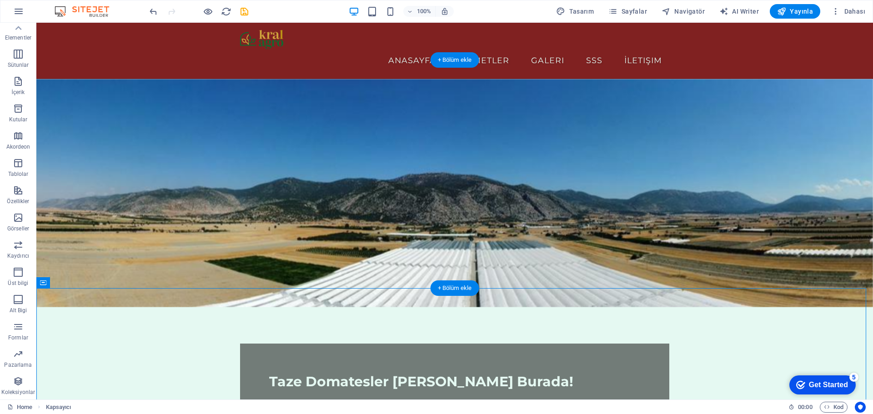
click at [637, 199] on figure at bounding box center [454, 193] width 837 height 228
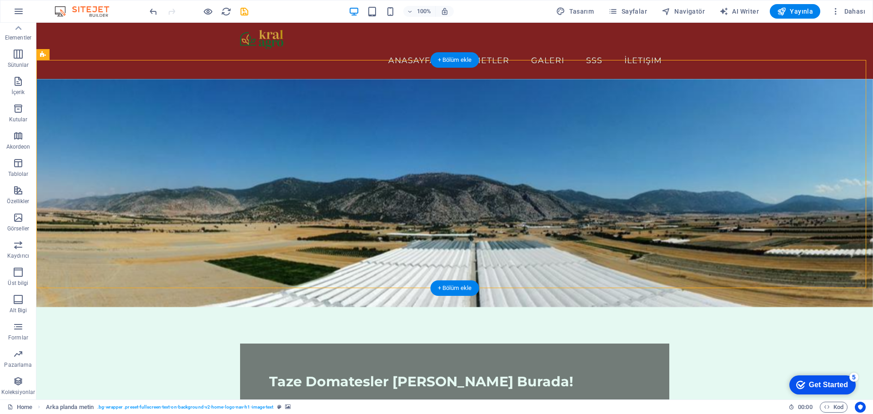
drag, startPoint x: 662, startPoint y: 192, endPoint x: 618, endPoint y: 195, distance: 44.6
click at [618, 195] on figure at bounding box center [454, 193] width 837 height 228
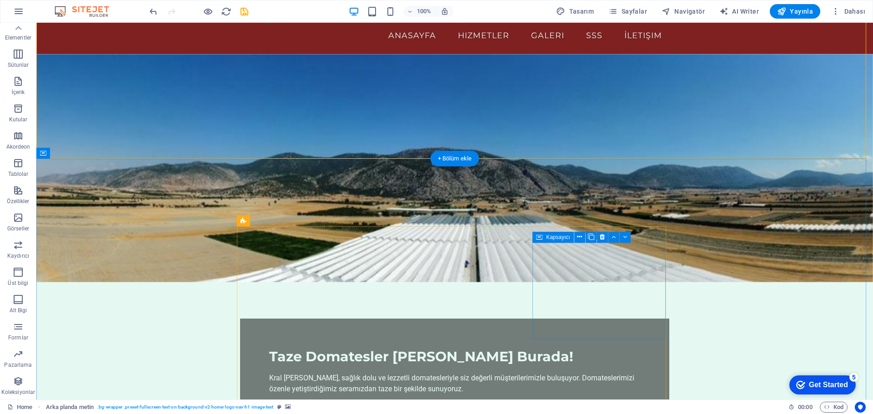
scroll to position [0, 0]
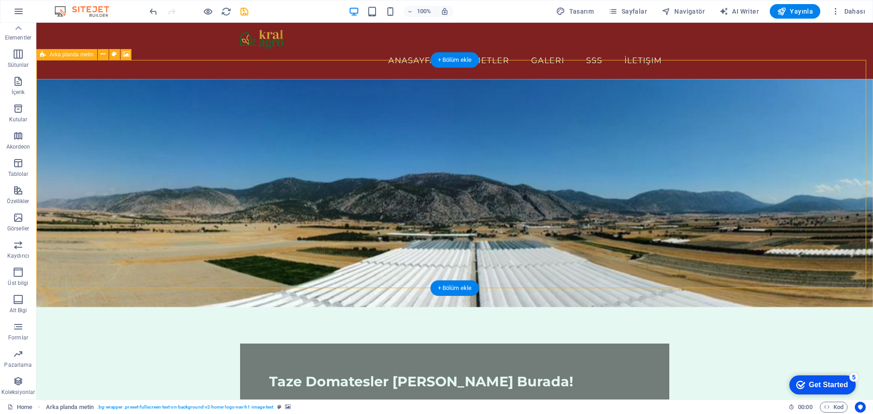
click at [587, 162] on figure at bounding box center [454, 193] width 837 height 228
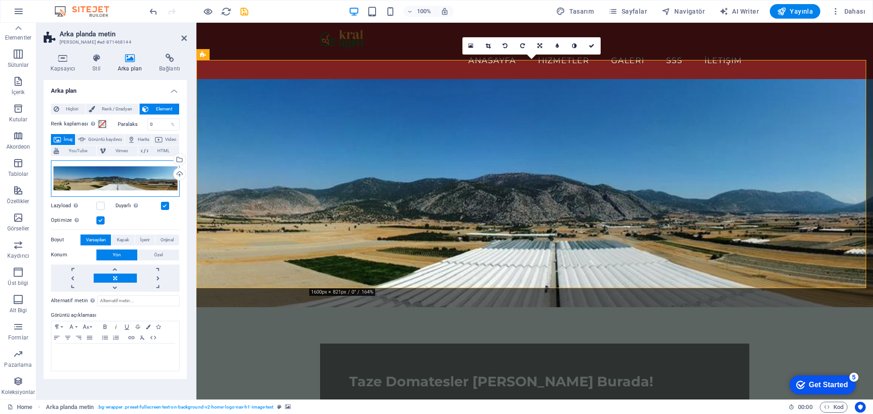
click at [131, 186] on div "Dosyaları buraya sürükleyin, dosyaları seçmek için tıklayın veya Dosyalardan ya…" at bounding box center [115, 179] width 129 height 36
click at [131, 186] on body "[DOMAIN_NAME] Home Sik Kullanilanlar Elementler Sütunlar İçerik Kutular Akordeo…" at bounding box center [436, 207] width 873 height 414
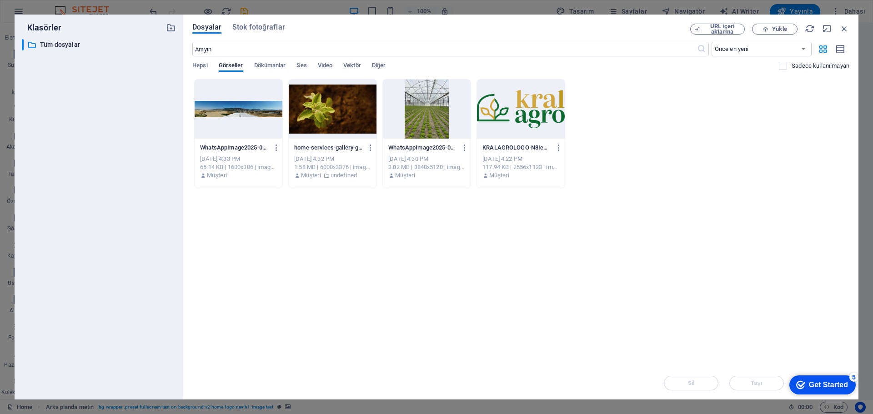
click at [366, 120] on div at bounding box center [333, 109] width 88 height 59
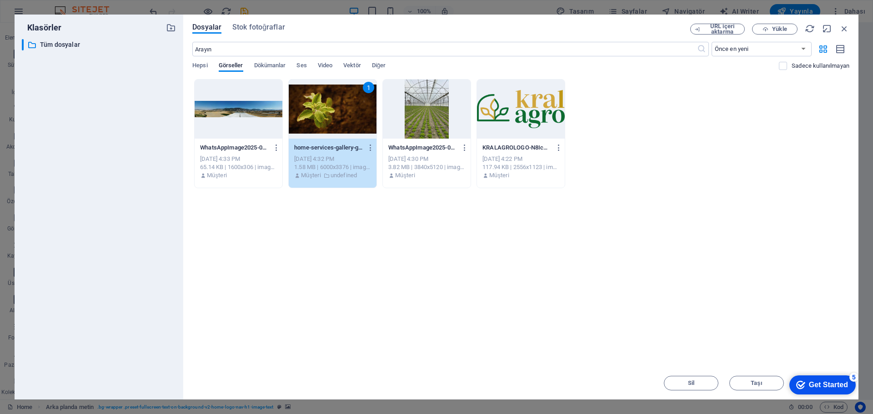
click at [811, 383] on div "Get Started" at bounding box center [828, 385] width 39 height 8
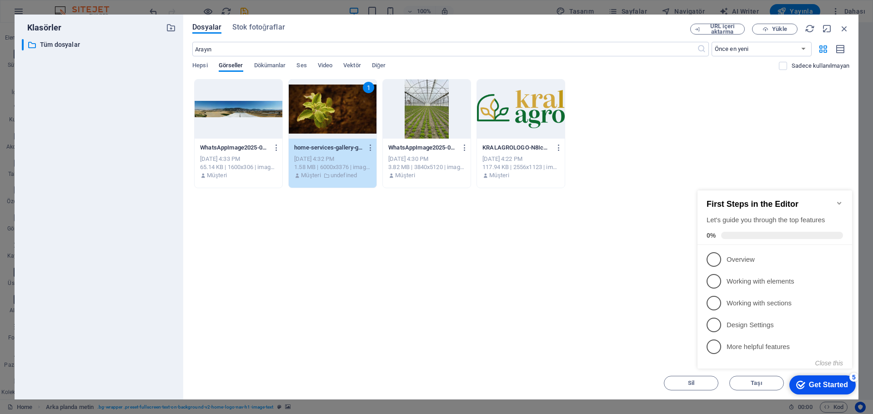
click at [343, 111] on div "1" at bounding box center [333, 109] width 88 height 59
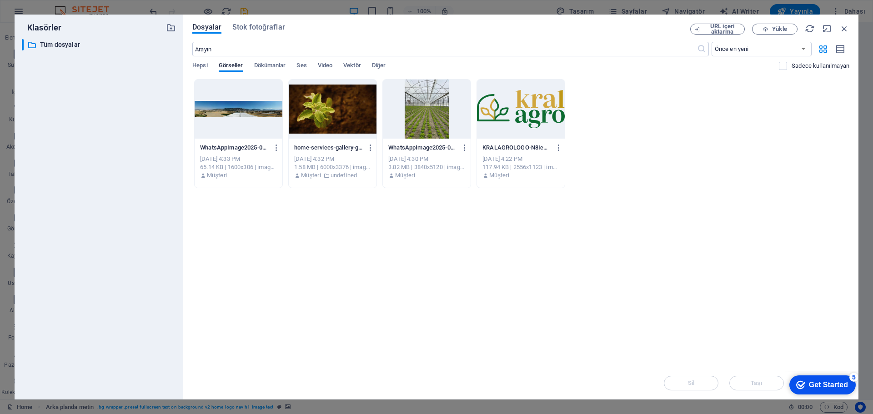
click at [343, 111] on div at bounding box center [333, 109] width 88 height 59
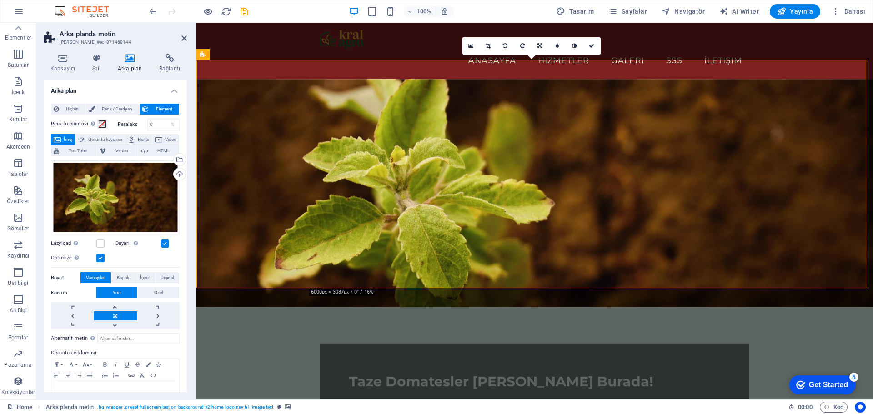
drag, startPoint x: 604, startPoint y: 197, endPoint x: 657, endPoint y: 195, distance: 52.8
click at [657, 195] on figure at bounding box center [534, 193] width 677 height 228
click at [65, 312] on link at bounding box center [72, 315] width 43 height 9
click at [88, 315] on link at bounding box center [72, 315] width 43 height 9
click at [140, 315] on link at bounding box center [158, 315] width 43 height 9
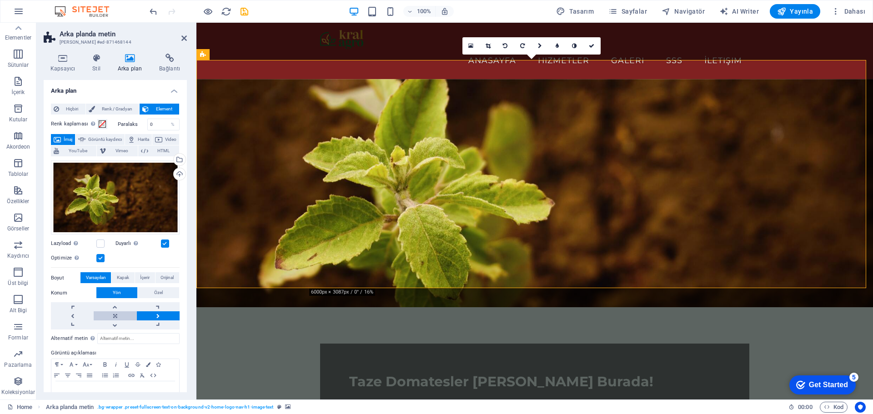
click at [116, 316] on link at bounding box center [115, 315] width 43 height 9
click at [122, 138] on span "Görüntü kaydırıcı" at bounding box center [105, 139] width 34 height 11
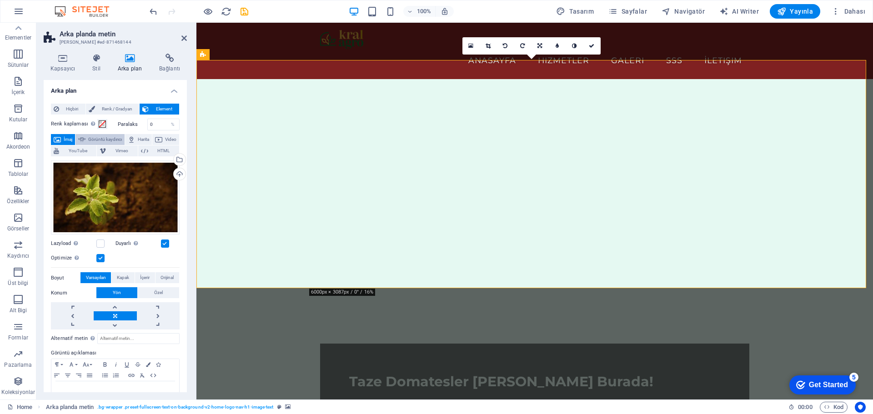
select select "ms"
select select "s"
select select "progressive"
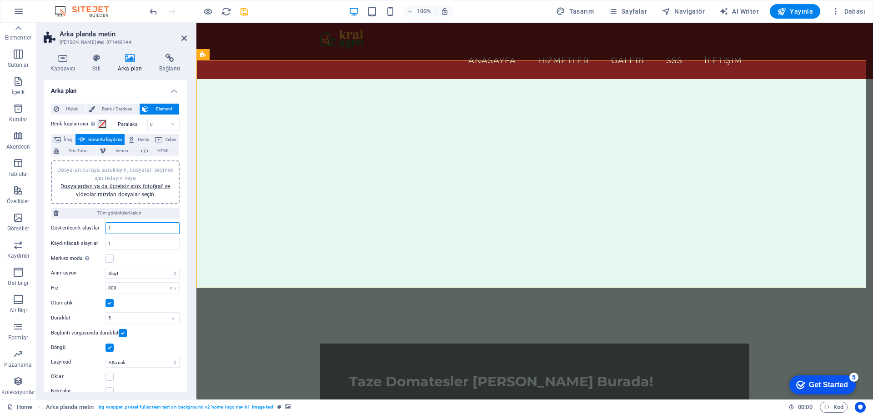
click at [132, 229] on input "1" at bounding box center [142, 228] width 73 height 11
click at [132, 245] on input "1" at bounding box center [142, 243] width 73 height 11
click at [130, 186] on link "Dosyalardan ya da ücretsiz stok fotoğraf ve videolarımızdan dosyalar seçin" at bounding box center [115, 190] width 110 height 15
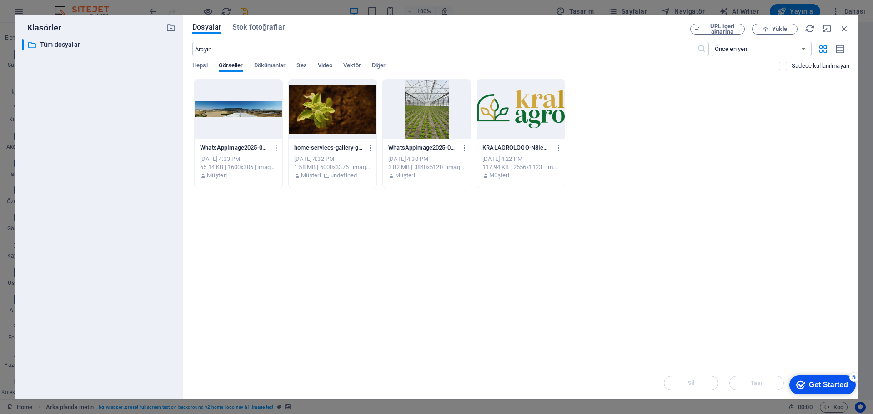
click at [315, 144] on p "home-services-gallery-growing-plant.jpeg-TfSJNLOZ48qDT30ECfsCBg.jpg" at bounding box center [328, 148] width 68 height 8
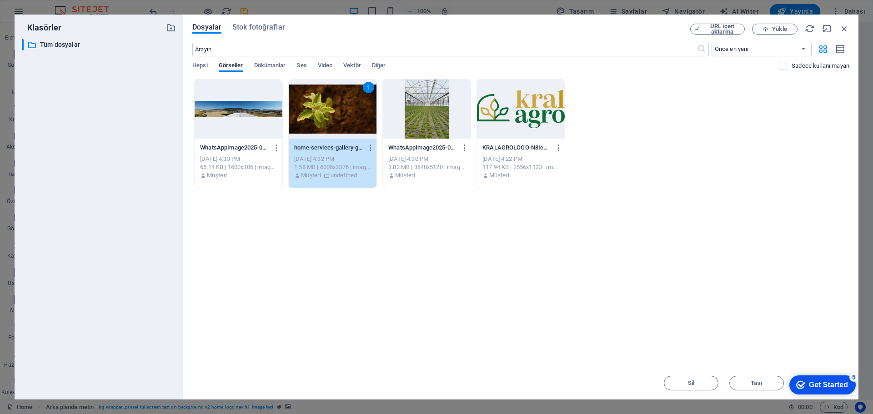
click at [324, 132] on div "1" at bounding box center [333, 109] width 88 height 59
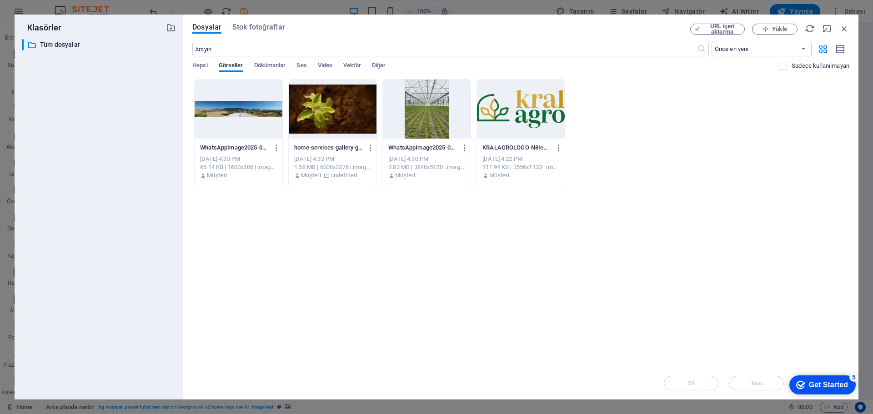
click at [324, 132] on div at bounding box center [333, 109] width 88 height 59
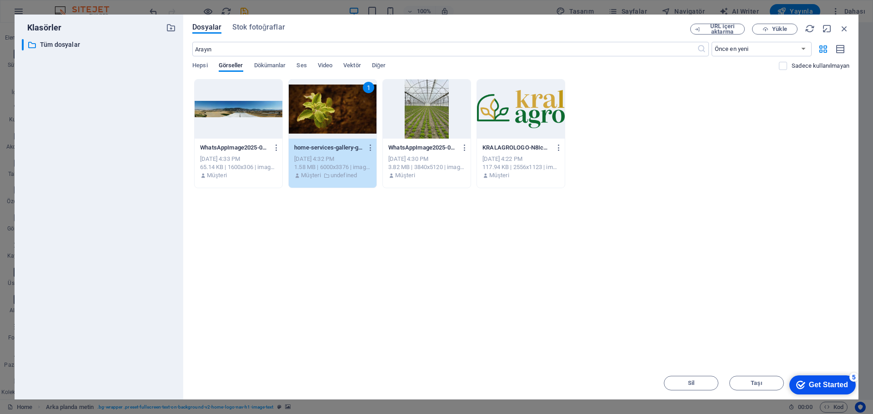
click at [335, 135] on div "1" at bounding box center [333, 109] width 88 height 59
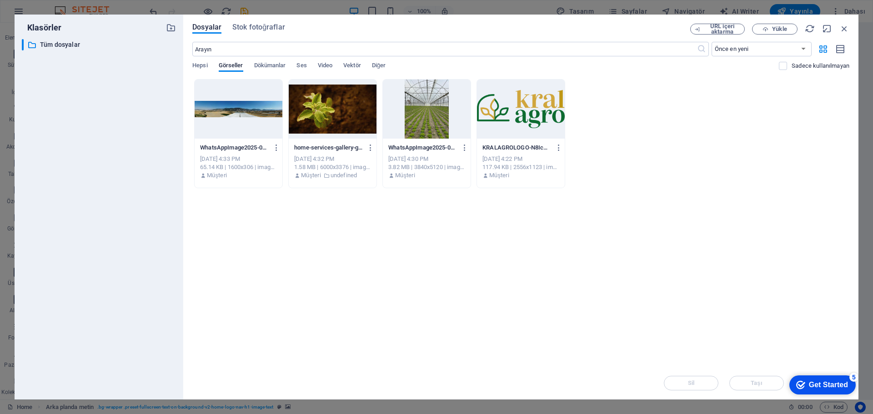
click at [335, 135] on div at bounding box center [333, 109] width 88 height 59
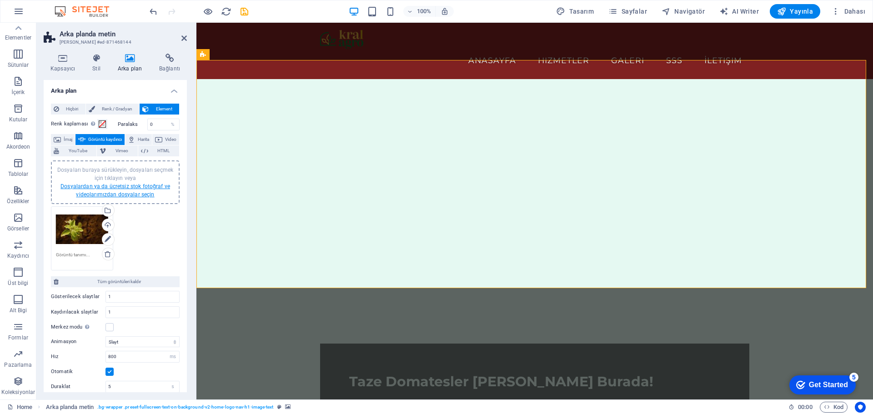
click at [139, 195] on link "Dosyalardan ya da ücretsiz stok fotoğraf ve videolarımızdan dosyalar seçin" at bounding box center [115, 190] width 110 height 15
click at [139, 195] on body "[DOMAIN_NAME] Home Sik Kullanilanlar Elementler Sütunlar İçerik Kutular Akordeo…" at bounding box center [436, 207] width 873 height 414
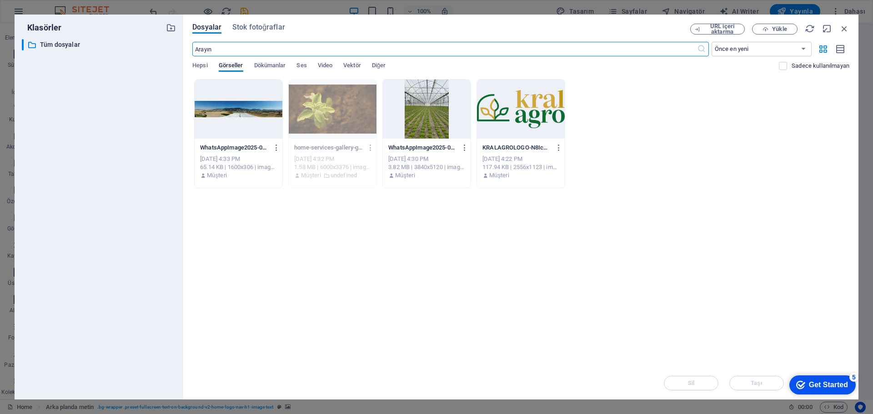
click at [234, 133] on div at bounding box center [239, 109] width 88 height 59
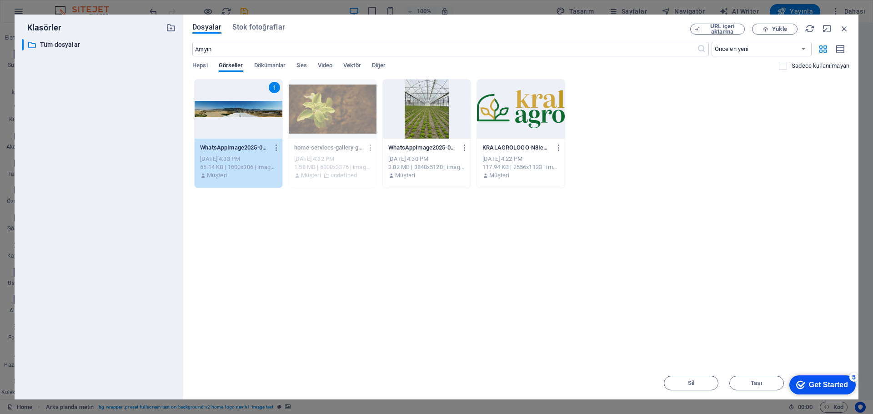
click at [234, 133] on div "1" at bounding box center [239, 109] width 88 height 59
click at [234, 79] on img "1/1" at bounding box center [419, 79] width 447 height 0
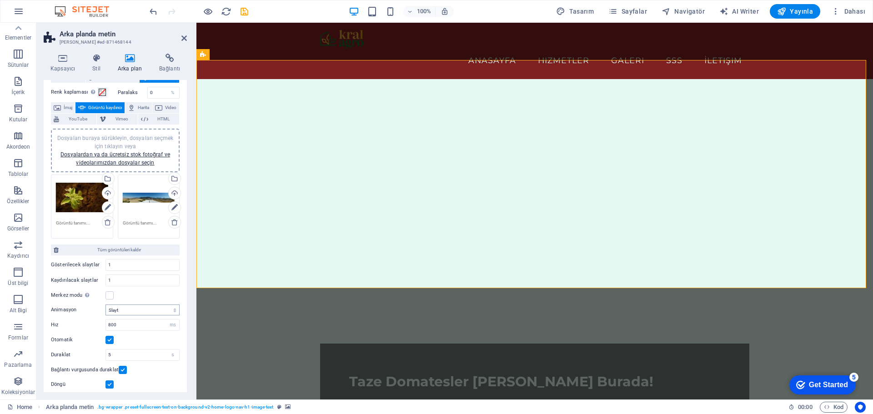
scroll to position [45, 0]
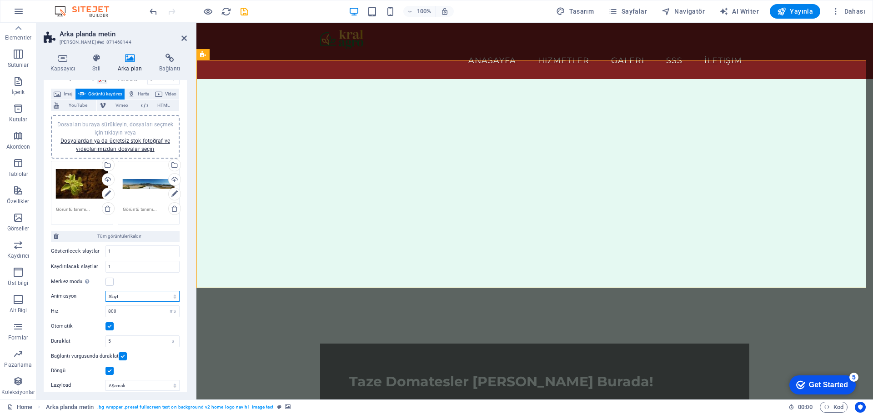
click at [136, 300] on select "Slayt Solma" at bounding box center [142, 296] width 74 height 11
click at [137, 294] on select "Slayt Solma" at bounding box center [142, 296] width 74 height 11
select select "fade"
click at [105, 291] on select "Slayt Solma" at bounding box center [142, 296] width 74 height 11
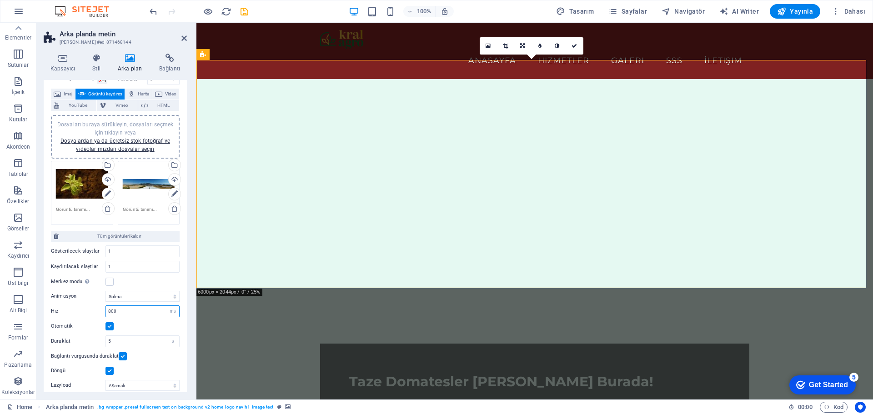
click at [135, 314] on input "800" at bounding box center [142, 311] width 73 height 11
click at [141, 362] on div "Animasyon Slayt Solma Hız 800 s ms Otomatik Duraklat 5 s ms Bağlantı vurgusunda…" at bounding box center [115, 353] width 129 height 133
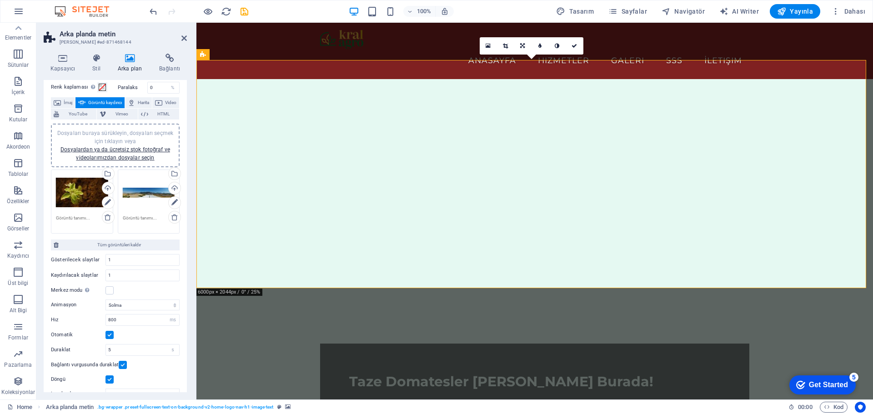
scroll to position [0, 0]
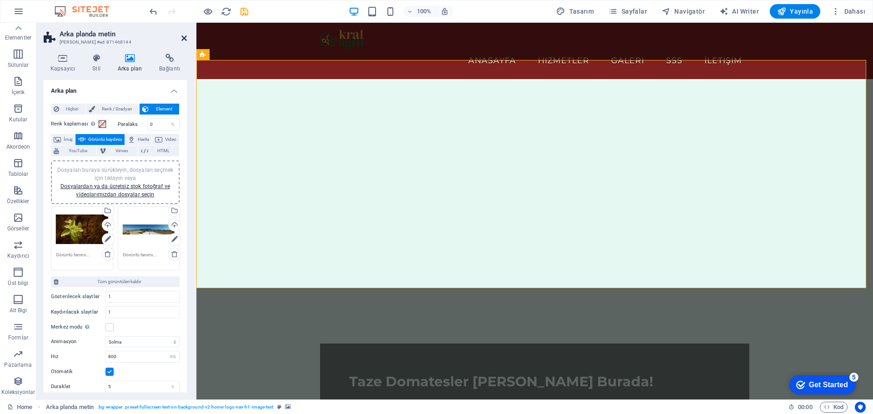
click at [183, 40] on icon at bounding box center [183, 38] width 5 height 7
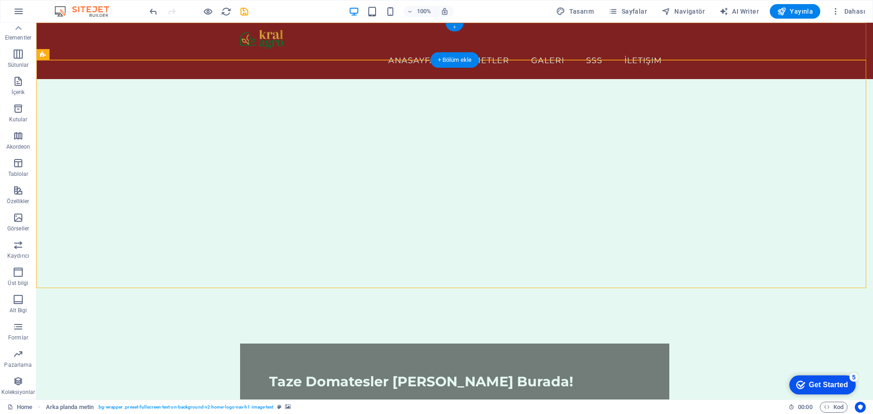
click at [456, 28] on div "+" at bounding box center [455, 27] width 18 height 8
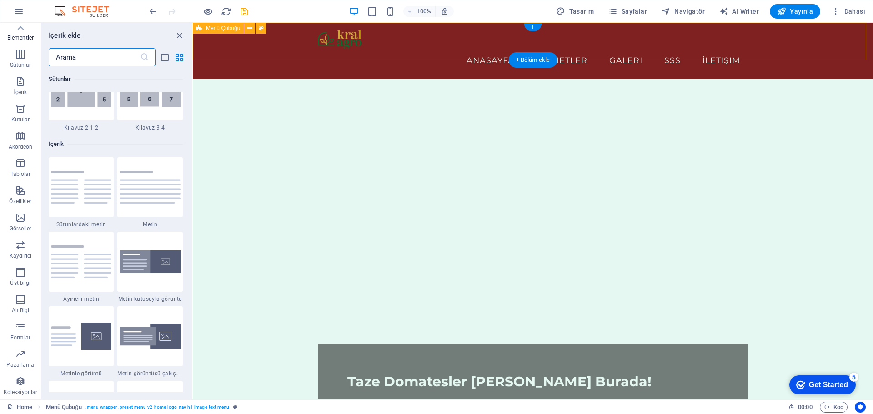
scroll to position [1591, 0]
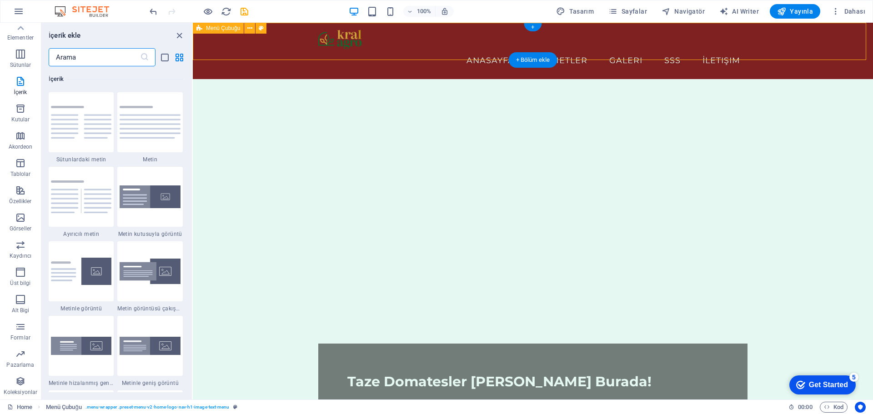
click at [769, 41] on div "Anasayfa Hizmetler Galeri SSS İletişim" at bounding box center [533, 51] width 680 height 56
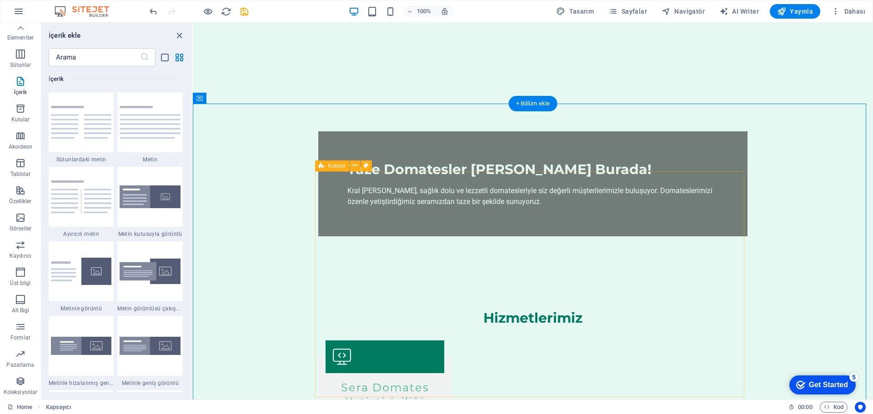
scroll to position [227, 0]
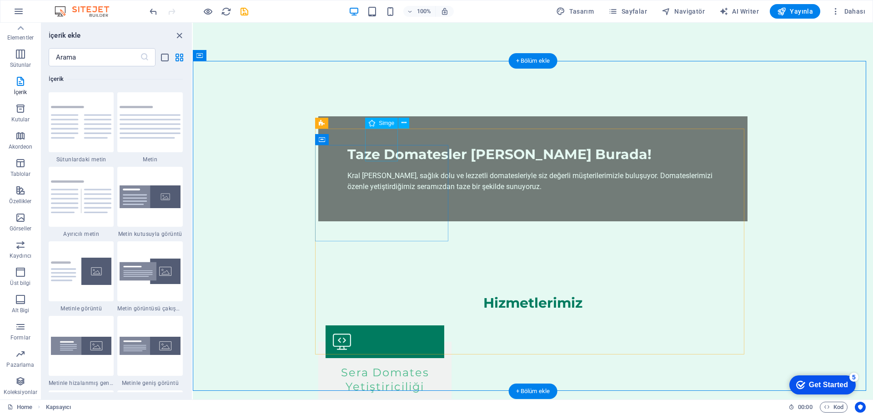
click at [388, 326] on figure at bounding box center [385, 342] width 119 height 33
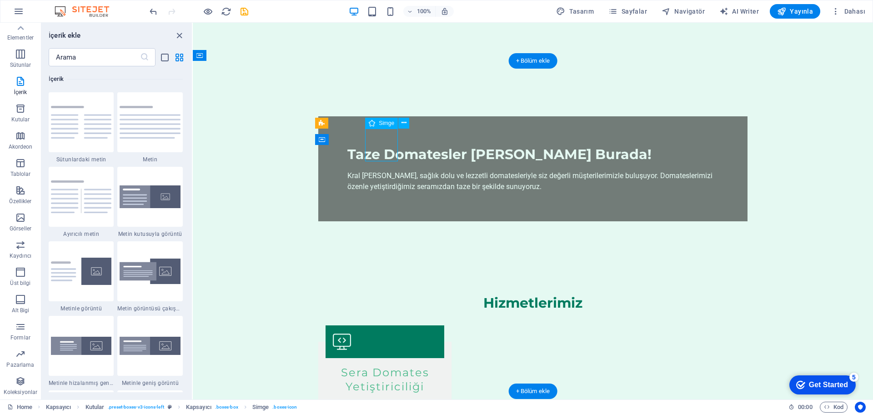
click at [388, 326] on figure at bounding box center [385, 342] width 119 height 33
select select "xMidYMid"
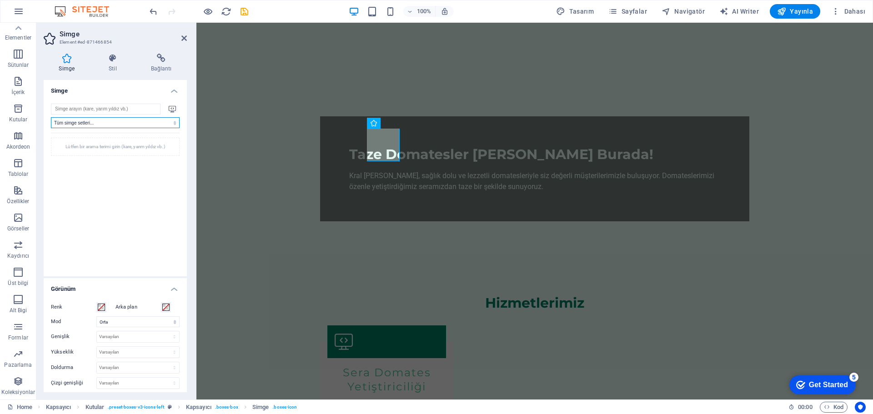
click at [106, 123] on select "Tüm simge setleri... IcoFont Ionicons FontAwesome Brands FontAwesome Duotone Fo…" at bounding box center [115, 122] width 129 height 11
select select "ionicons"
click at [51, 117] on select "Tüm simge setleri... IcoFont Ionicons FontAwesome Brands FontAwesome Duotone Fo…" at bounding box center [115, 122] width 129 height 11
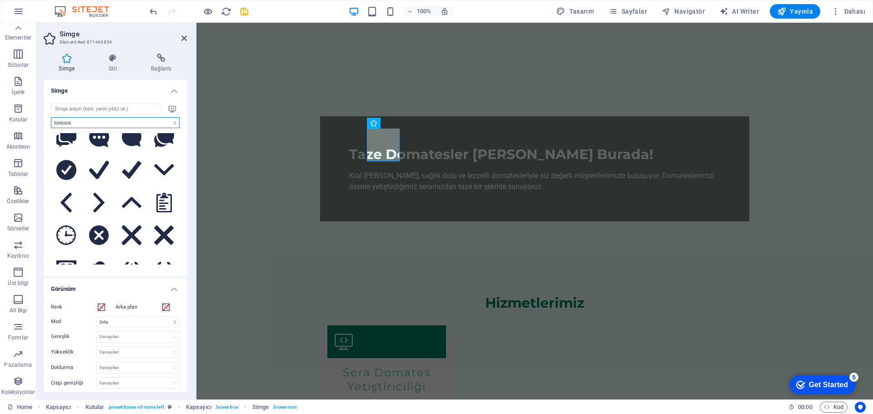
scroll to position [1546, 0]
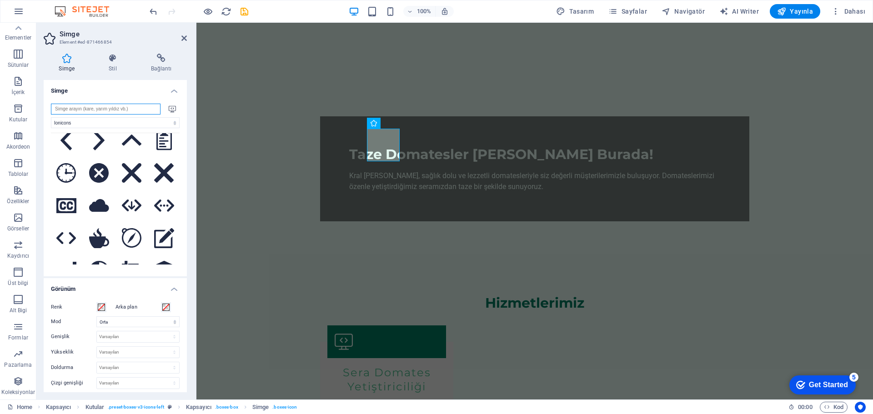
click at [124, 110] on input "search" at bounding box center [106, 109] width 110 height 11
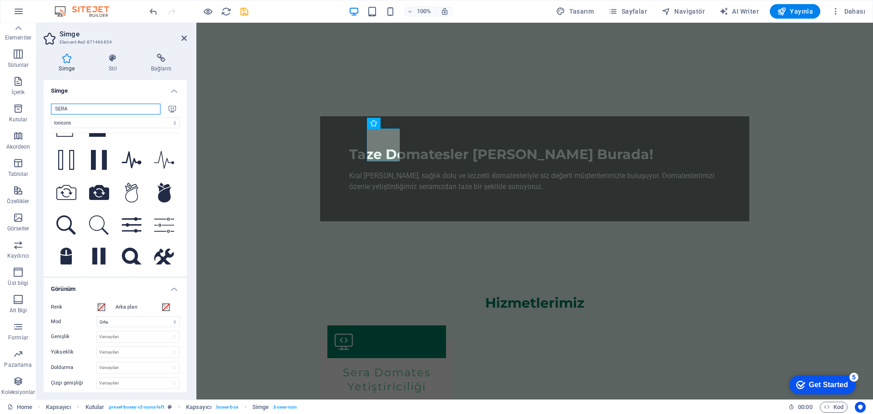
scroll to position [0, 0]
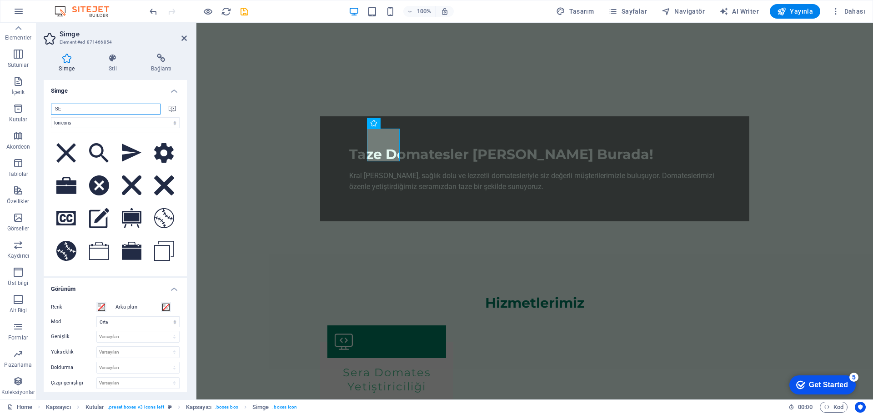
type input "S"
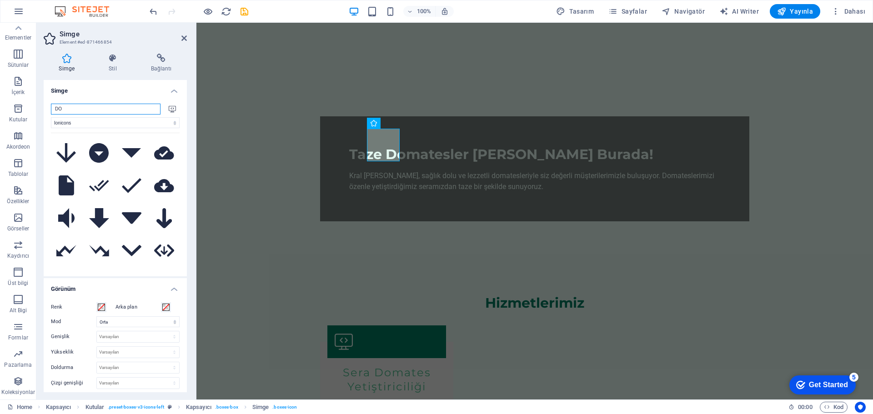
type input "D"
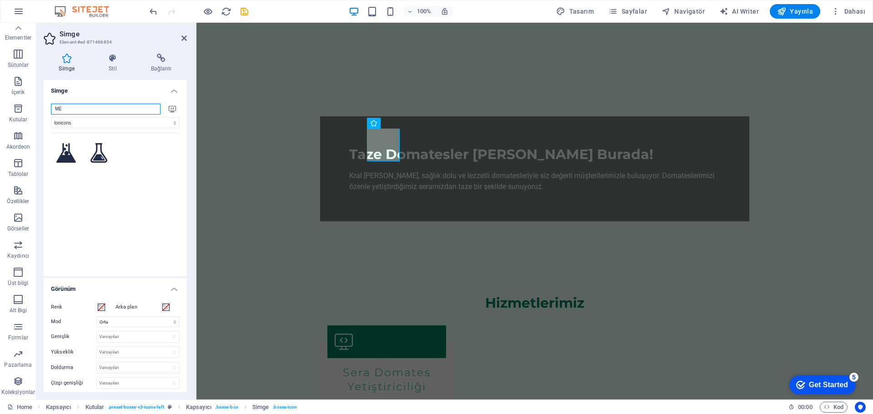
type input "M"
type input "S"
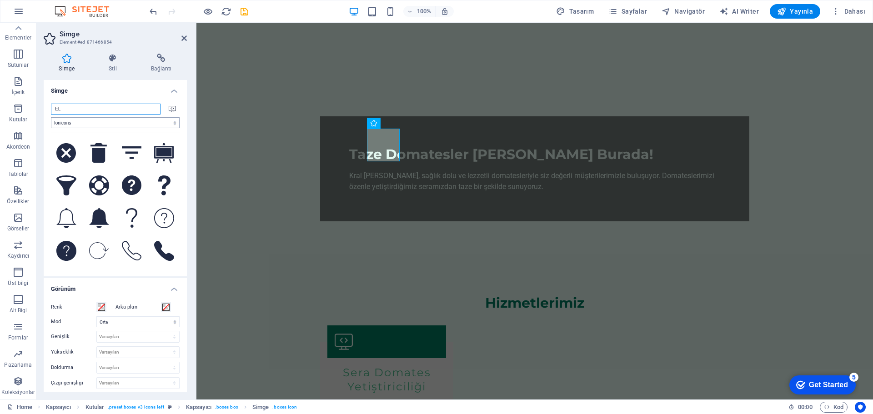
type input "EL"
click at [128, 123] on select "Tüm simge setleri... IcoFont Ionicons FontAwesome Brands FontAwesome Duotone Fo…" at bounding box center [115, 122] width 129 height 11
select select
click at [51, 117] on select "Tüm simge setleri... IcoFont Ionicons FontAwesome Brands FontAwesome Duotone Fo…" at bounding box center [115, 122] width 129 height 11
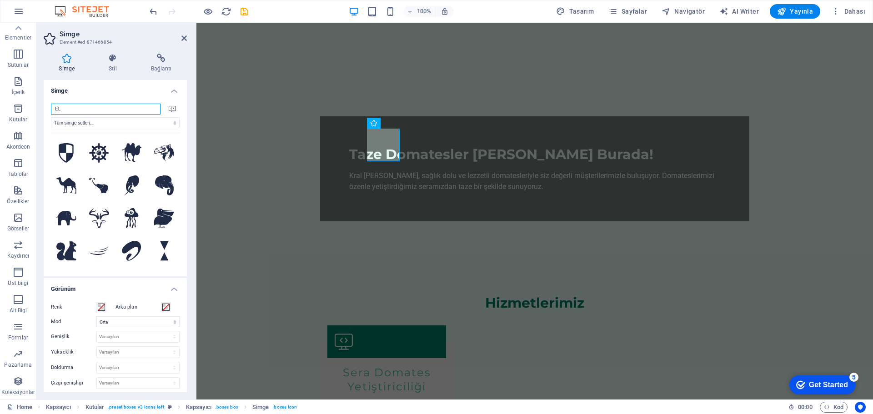
click at [114, 108] on input "EL" at bounding box center [106, 109] width 110 height 11
click at [114, 107] on input "EL" at bounding box center [106, 109] width 110 height 11
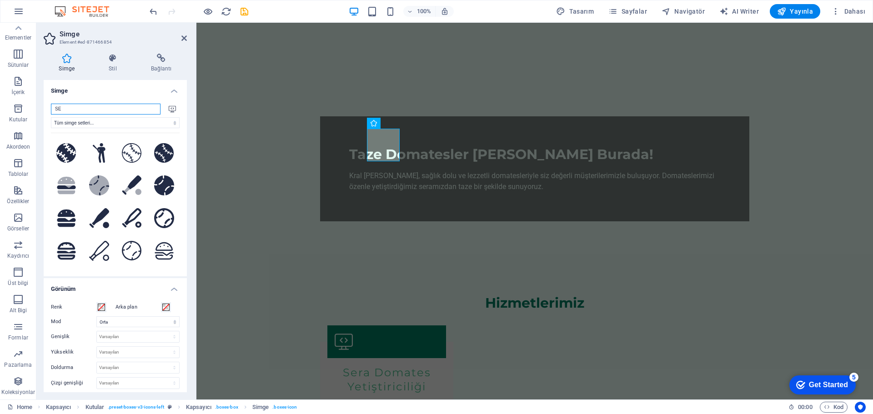
type input "S"
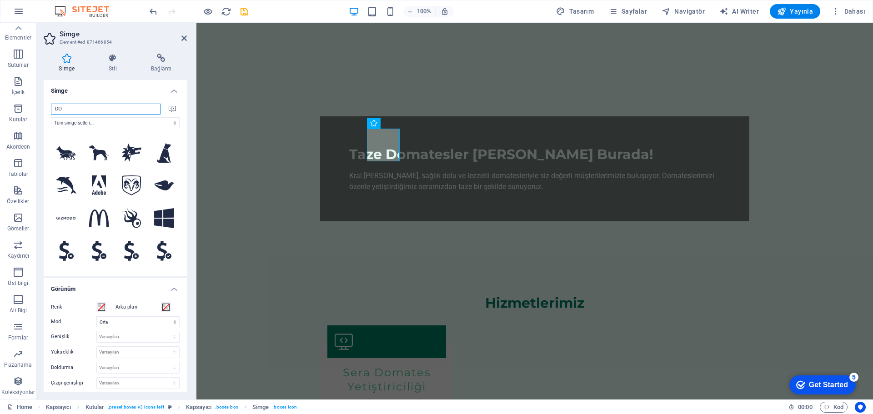
click at [126, 112] on input "DO" at bounding box center [106, 109] width 110 height 11
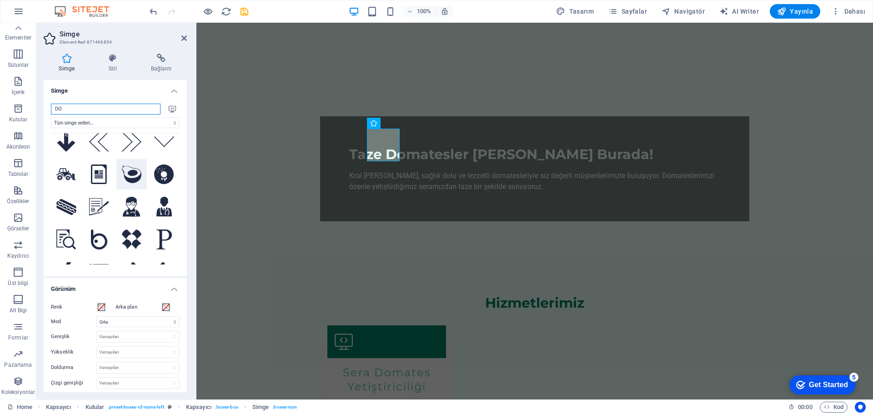
scroll to position [500, 0]
click at [116, 111] on input "DO" at bounding box center [106, 109] width 110 height 11
type input "to"
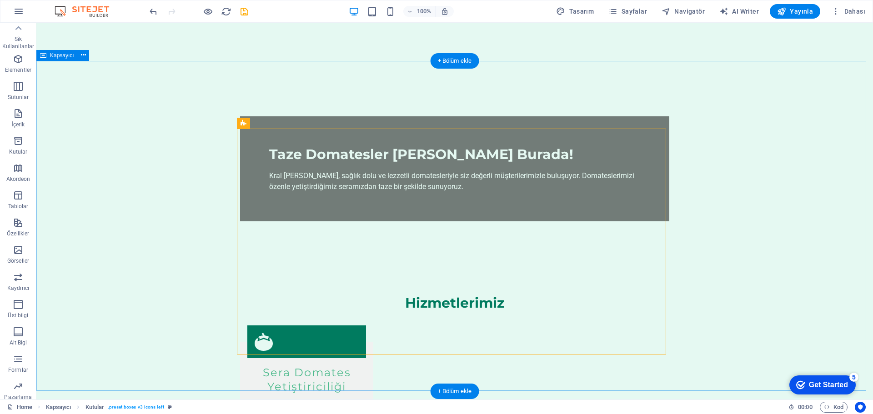
scroll to position [32, 0]
